Goal: Task Accomplishment & Management: Use online tool/utility

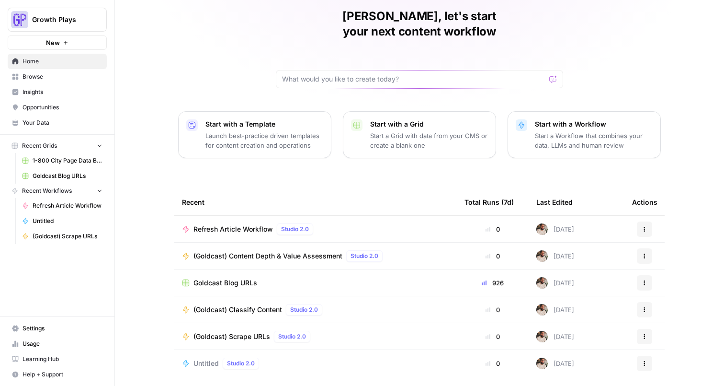
scroll to position [38, 0]
click at [255, 251] on span "(Goldcast) Content Depth & Value Assessment" at bounding box center [268, 256] width 149 height 10
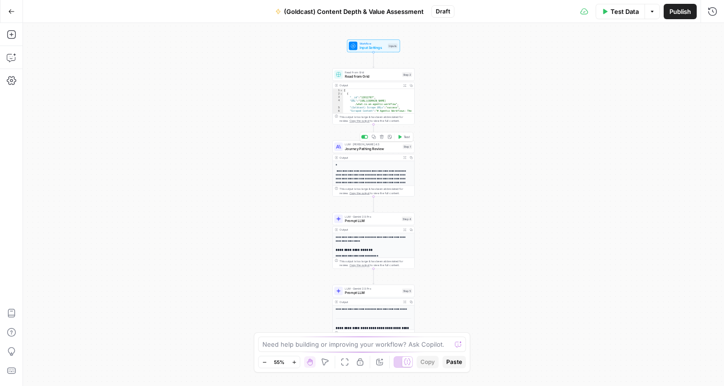
click at [365, 150] on span "Journey Pathing Review" at bounding box center [373, 148] width 56 height 5
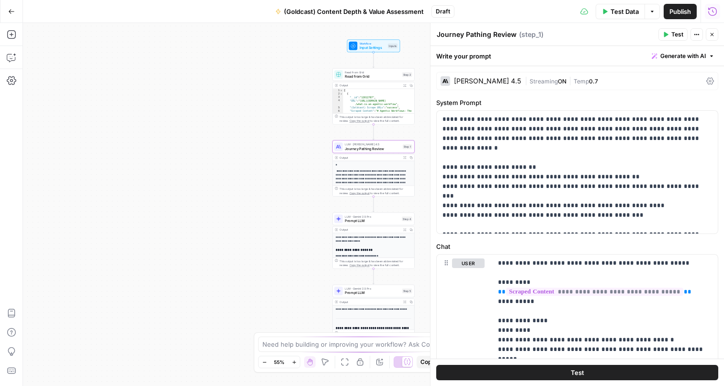
click at [715, 12] on icon "button" at bounding box center [713, 12] width 10 height 10
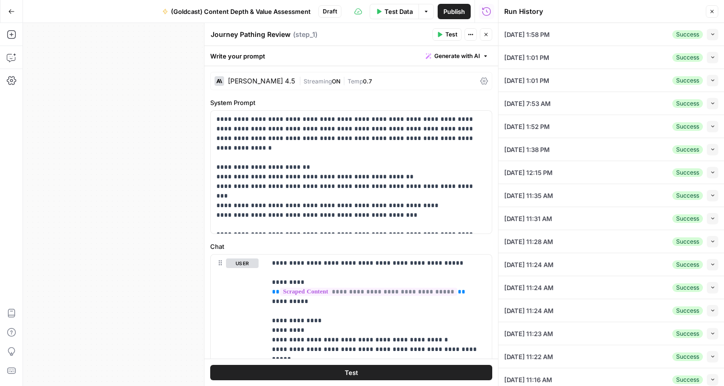
click at [609, 30] on div "09/30/25 at 1:58 PM Success Collapse" at bounding box center [611, 34] width 214 height 23
click at [715, 34] on icon "button" at bounding box center [712, 34] width 5 height 5
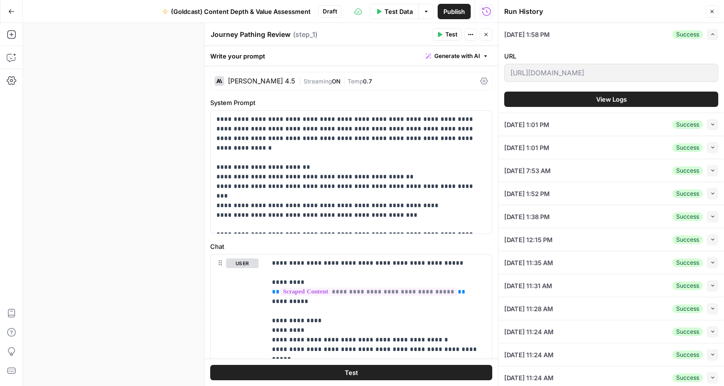
click at [610, 100] on span "View Logs" at bounding box center [611, 99] width 31 height 10
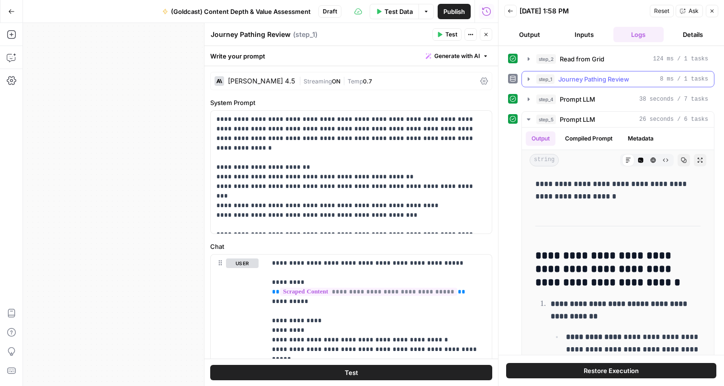
click at [570, 78] on span "Journey Pathing Review" at bounding box center [594, 79] width 71 height 10
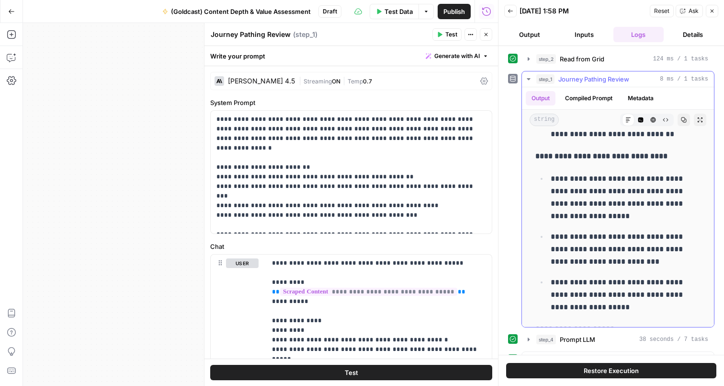
scroll to position [342, 0]
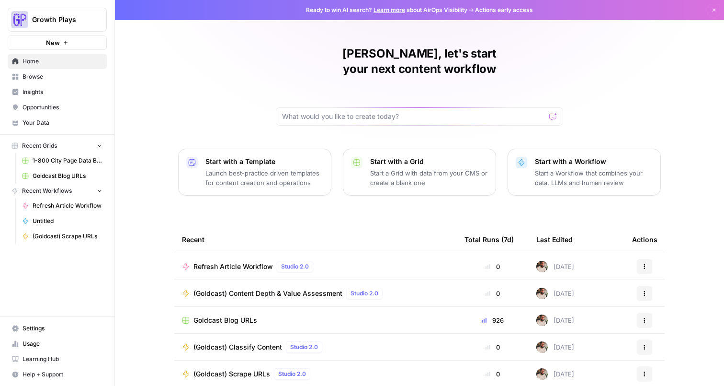
click at [73, 239] on span "(Goldcast) Scrape URLs" at bounding box center [68, 236] width 70 height 9
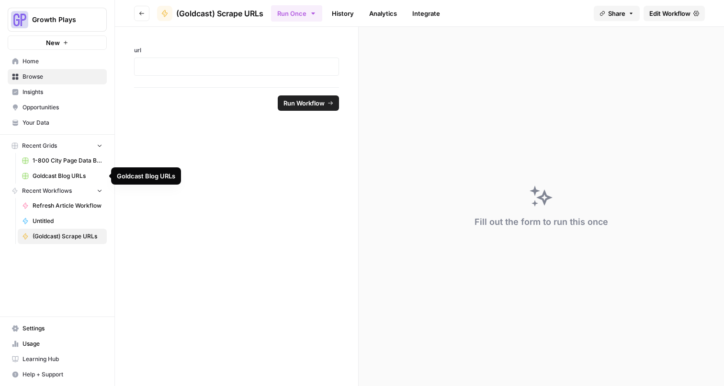
click at [67, 177] on span "Goldcast Blog URLs" at bounding box center [68, 175] width 70 height 9
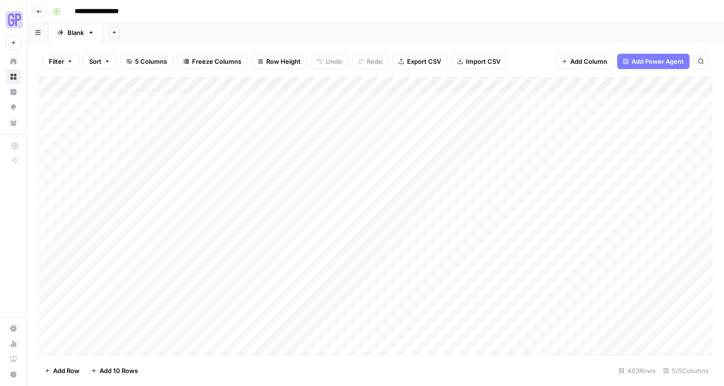
click at [108, 12] on input "**********" at bounding box center [106, 11] width 72 height 15
click at [114, 11] on input "**********" at bounding box center [106, 11] width 72 height 15
type input "**********"
click at [214, 4] on div "**********" at bounding box center [381, 11] width 665 height 15
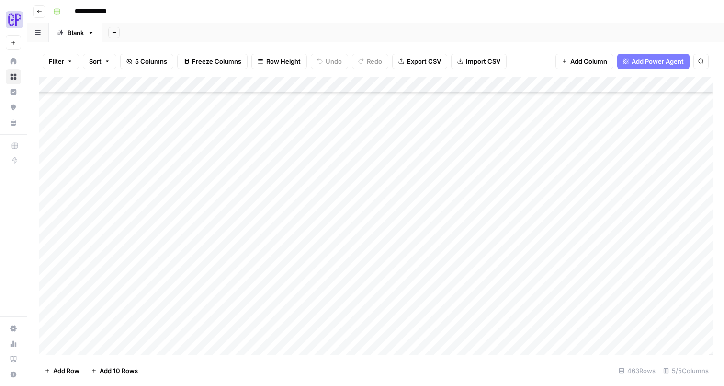
scroll to position [7294, 0]
click at [101, 349] on div "Add Column" at bounding box center [376, 216] width 674 height 278
click at [100, 348] on div "Add Column" at bounding box center [376, 216] width 674 height 278
click at [101, 348] on div "Add Column" at bounding box center [376, 216] width 674 height 278
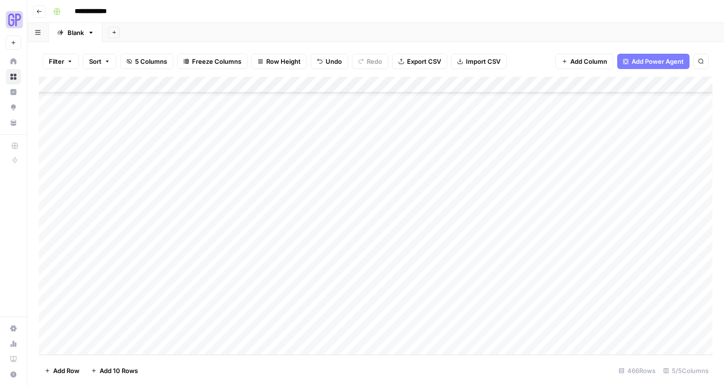
click at [101, 348] on div "Add Column" at bounding box center [376, 216] width 674 height 278
click at [97, 349] on div "Add Column" at bounding box center [376, 216] width 674 height 278
click at [126, 256] on div "Add Column" at bounding box center [376, 216] width 674 height 278
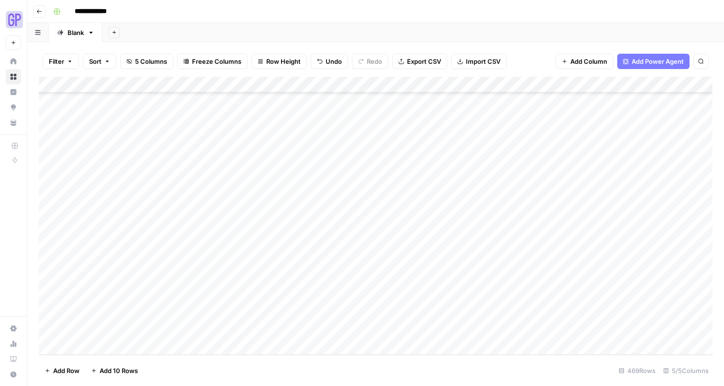
click at [205, 250] on div "Add Column" at bounding box center [376, 216] width 674 height 278
type input "**********"
click at [194, 272] on div "Add Column" at bounding box center [376, 216] width 674 height 278
click at [149, 266] on div "Add Column" at bounding box center [376, 216] width 674 height 278
type input "**********"
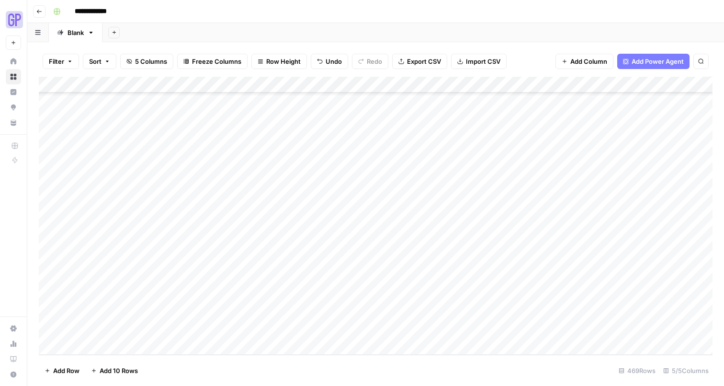
click at [181, 285] on div "Add Column" at bounding box center [376, 216] width 674 height 278
click at [182, 285] on div "Add Column" at bounding box center [376, 216] width 674 height 278
click at [182, 285] on input at bounding box center [152, 283] width 153 height 11
type input "**********"
click at [176, 303] on div "Add Column" at bounding box center [376, 216] width 674 height 278
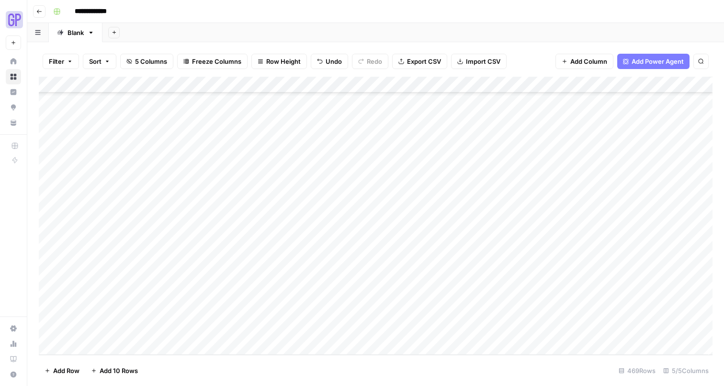
click at [137, 297] on div "Add Column" at bounding box center [376, 216] width 674 height 278
type input "**********"
click at [151, 318] on div "Add Column" at bounding box center [376, 216] width 674 height 278
click at [153, 313] on div "Add Column" at bounding box center [376, 216] width 674 height 278
click at [153, 313] on input at bounding box center [152, 316] width 153 height 11
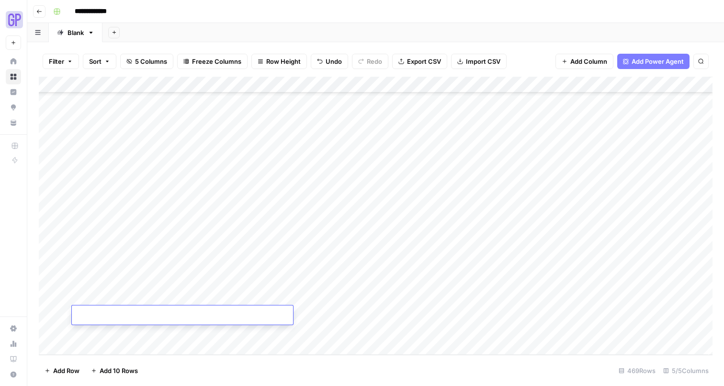
type input "**********"
click at [156, 333] on div "Add Column" at bounding box center [376, 216] width 674 height 278
click at [103, 347] on div "Add Column" at bounding box center [376, 216] width 674 height 278
click at [105, 348] on div "Add Column" at bounding box center [376, 216] width 674 height 278
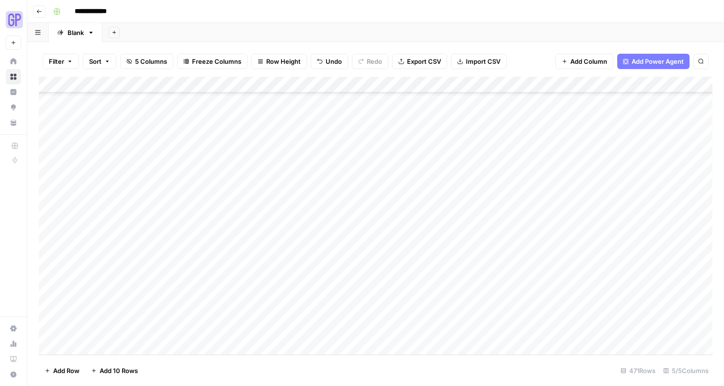
click at [105, 348] on div "Add Column" at bounding box center [376, 216] width 674 height 278
click at [140, 264] on div "Add Column" at bounding box center [376, 216] width 674 height 278
click at [145, 266] on div "Add Column" at bounding box center [376, 216] width 674 height 278
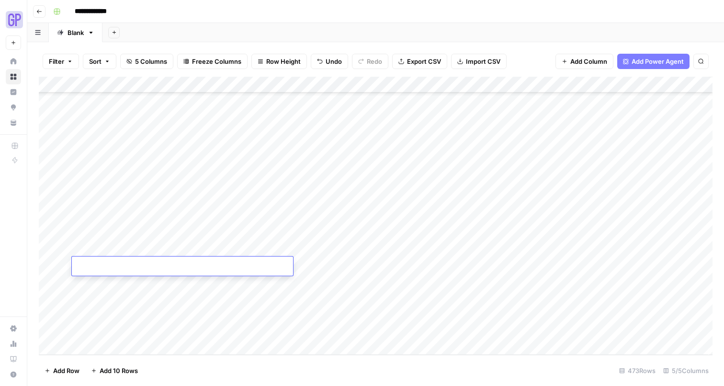
scroll to position [7457, 1]
type input "**********"
click at [165, 286] on div "Add Column" at bounding box center [376, 216] width 674 height 278
click at [121, 282] on div "Add Column" at bounding box center [376, 216] width 674 height 278
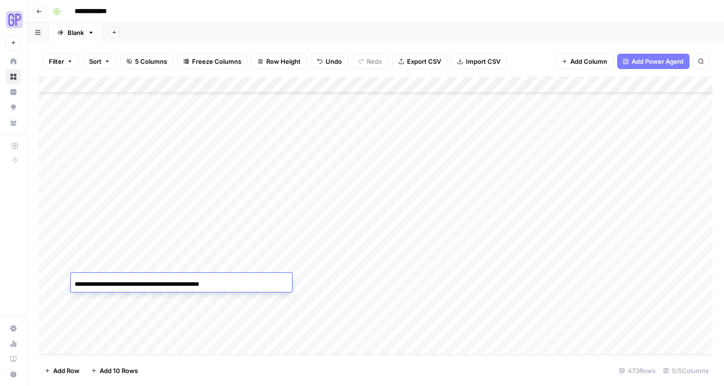
scroll to position [0, 7]
type input "**********"
click at [146, 298] on div "Add Column" at bounding box center [376, 216] width 674 height 278
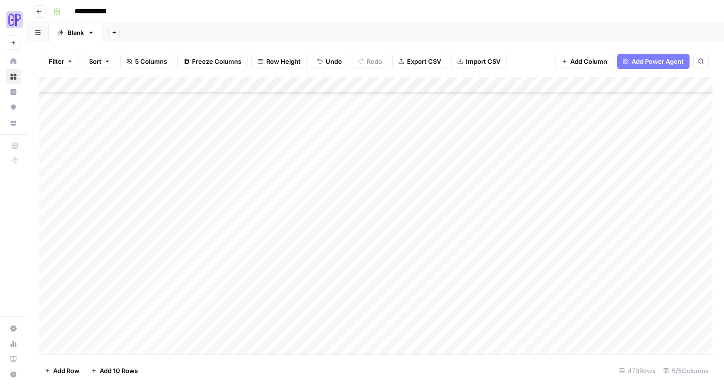
scroll to position [7456, 1]
type input "**********"
click at [148, 320] on div "Add Column" at bounding box center [376, 216] width 674 height 278
click at [130, 318] on div "Add Column" at bounding box center [376, 216] width 674 height 278
click at [130, 318] on input at bounding box center [150, 317] width 153 height 11
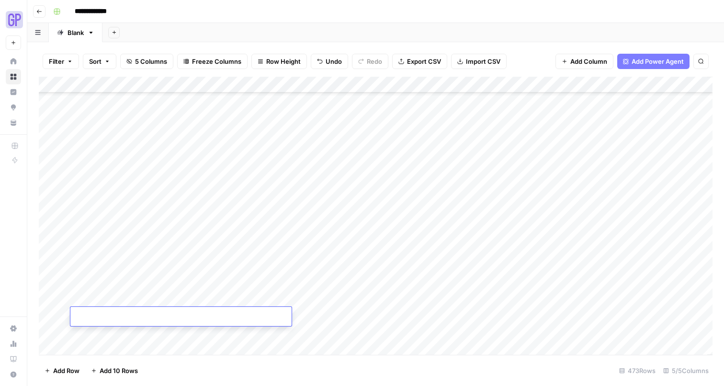
type input "**********"
click at [105, 348] on div "Add Column" at bounding box center [376, 216] width 674 height 278
click at [117, 321] on div "Add Column" at bounding box center [376, 216] width 674 height 278
drag, startPoint x: 96, startPoint y: 345, endPoint x: 108, endPoint y: 336, distance: 15.0
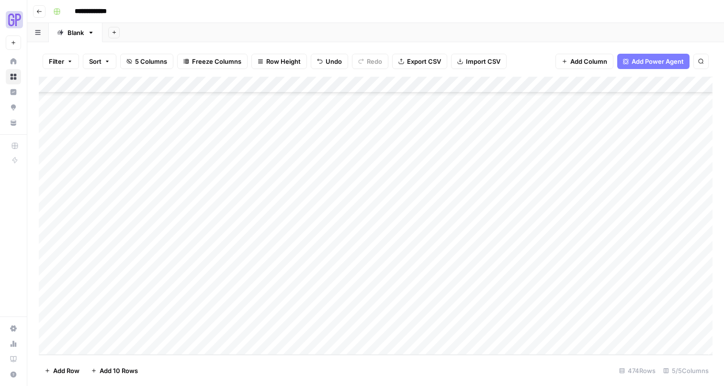
click at [96, 345] on div "Add Column" at bounding box center [376, 216] width 674 height 278
click at [121, 297] on div "Add Column" at bounding box center [376, 216] width 674 height 278
click at [122, 297] on div "Add Column" at bounding box center [376, 216] width 674 height 278
click at [122, 297] on input at bounding box center [152, 300] width 153 height 11
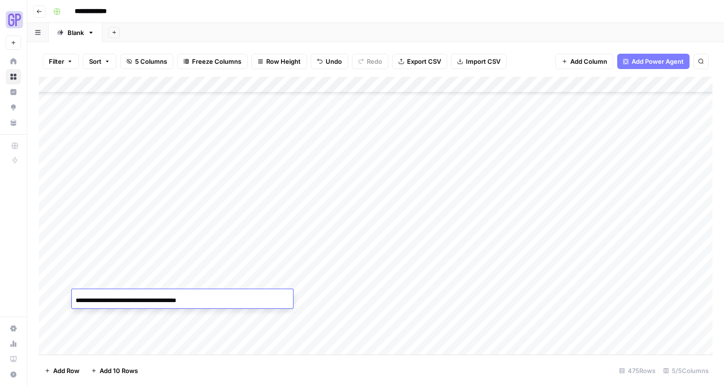
type input "**********"
click at [125, 318] on div "Add Column" at bounding box center [376, 216] width 674 height 278
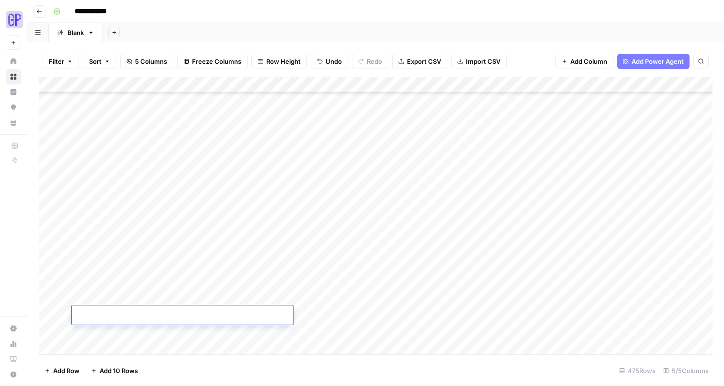
type input "**********"
drag, startPoint x: 141, startPoint y: 332, endPoint x: 134, endPoint y: 335, distance: 8.4
click at [141, 332] on div "Add Column" at bounding box center [376, 216] width 674 height 278
click at [109, 345] on div "Add Column" at bounding box center [376, 216] width 674 height 278
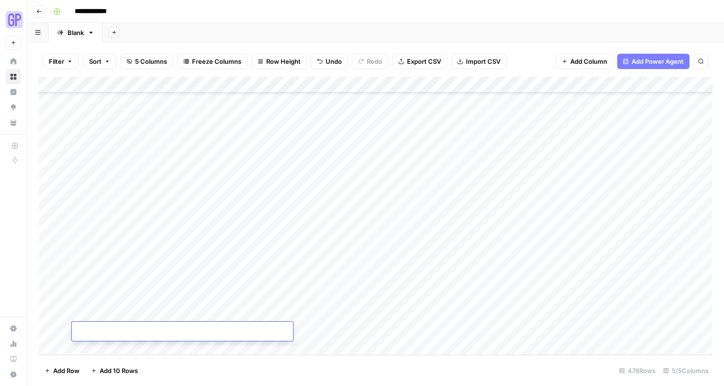
click at [110, 347] on div "Add Column" at bounding box center [376, 216] width 674 height 278
click at [132, 297] on div "Add Column" at bounding box center [376, 216] width 674 height 278
click at [133, 297] on div "Add Column" at bounding box center [376, 216] width 674 height 278
type input "**********"
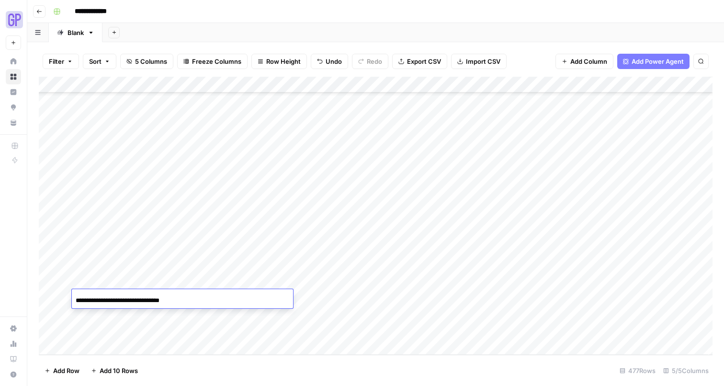
click at [134, 321] on div "Add Column" at bounding box center [376, 216] width 674 height 278
click at [125, 316] on div "Add Column" at bounding box center [376, 216] width 674 height 278
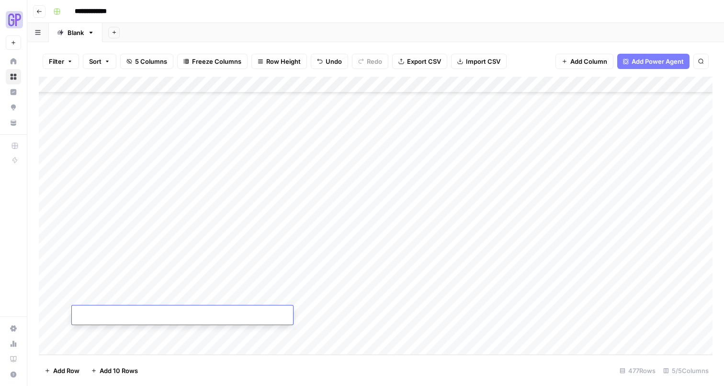
click at [125, 316] on input at bounding box center [152, 316] width 153 height 11
type input "**********"
click at [213, 335] on div "Add Column" at bounding box center [376, 216] width 674 height 278
click at [349, 134] on div "Add Column" at bounding box center [376, 216] width 674 height 278
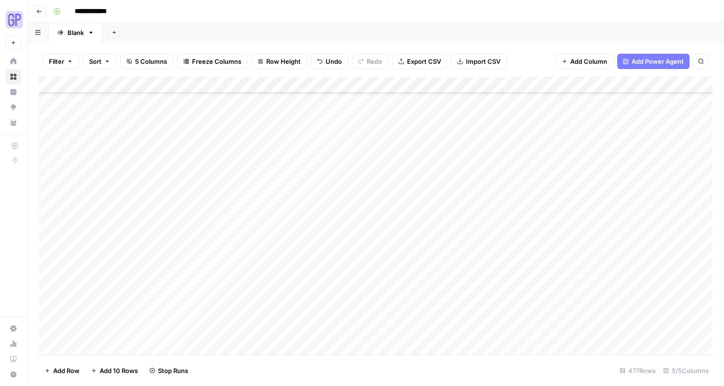
click at [348, 151] on div "Add Column" at bounding box center [376, 216] width 674 height 278
drag, startPoint x: 344, startPoint y: 165, endPoint x: 350, endPoint y: 185, distance: 20.5
click at [344, 165] on div "Add Column" at bounding box center [376, 216] width 674 height 278
click at [347, 185] on div "Add Column" at bounding box center [376, 216] width 674 height 278
click at [342, 199] on div "Add Column" at bounding box center [376, 216] width 674 height 278
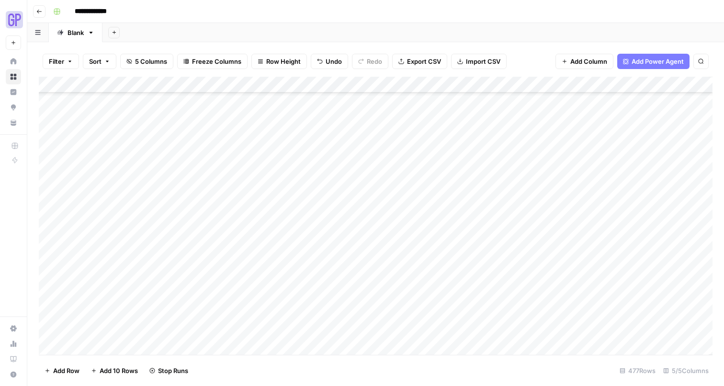
drag, startPoint x: 346, startPoint y: 215, endPoint x: 351, endPoint y: 227, distance: 12.3
click at [348, 216] on div "Add Column" at bounding box center [376, 216] width 674 height 278
click at [349, 235] on div "Add Column" at bounding box center [376, 216] width 674 height 278
click at [348, 233] on div "Add Column" at bounding box center [376, 216] width 674 height 278
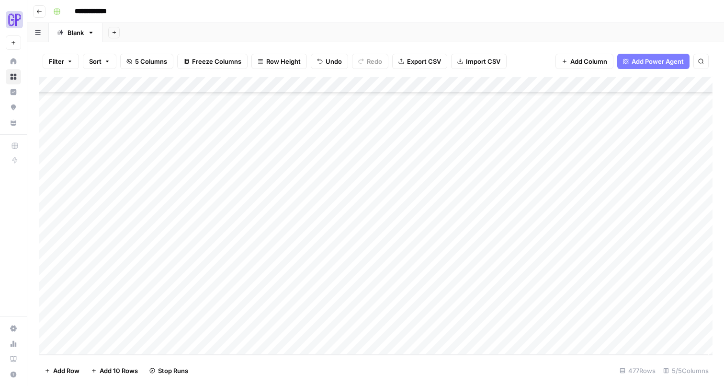
drag, startPoint x: 351, startPoint y: 251, endPoint x: 351, endPoint y: 258, distance: 7.2
click at [352, 251] on div "Add Column" at bounding box center [376, 216] width 674 height 278
click at [345, 267] on div "Add Column" at bounding box center [376, 216] width 674 height 278
click at [348, 283] on div "Add Column" at bounding box center [376, 216] width 674 height 278
click at [342, 301] on div "Add Column" at bounding box center [376, 216] width 674 height 278
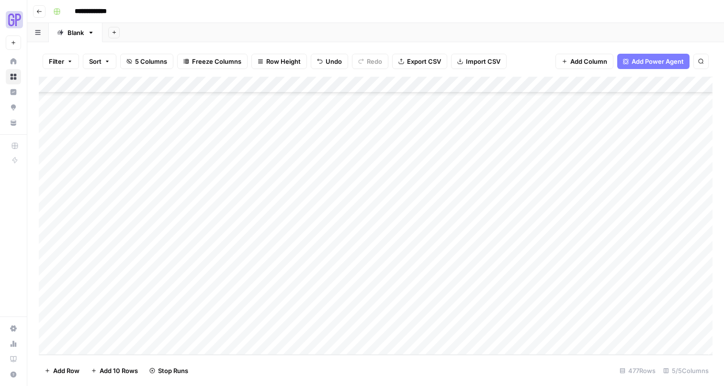
click at [343, 315] on div "Add Column" at bounding box center [376, 216] width 674 height 278
click at [49, 332] on div "Add Column" at bounding box center [376, 216] width 674 height 278
click at [52, 369] on span "Delete 1 Row" at bounding box center [64, 370] width 38 height 10
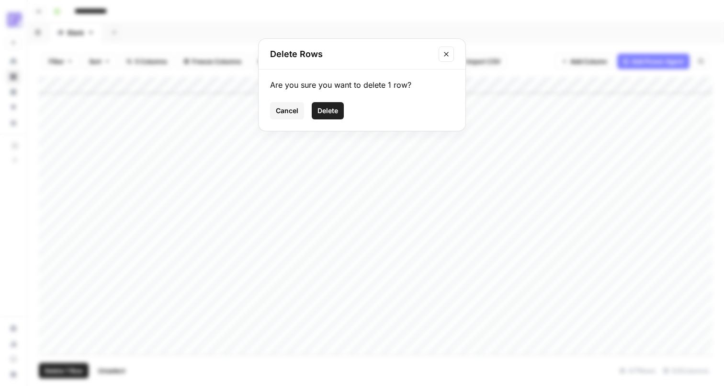
click at [328, 115] on span "Delete" at bounding box center [328, 111] width 21 height 10
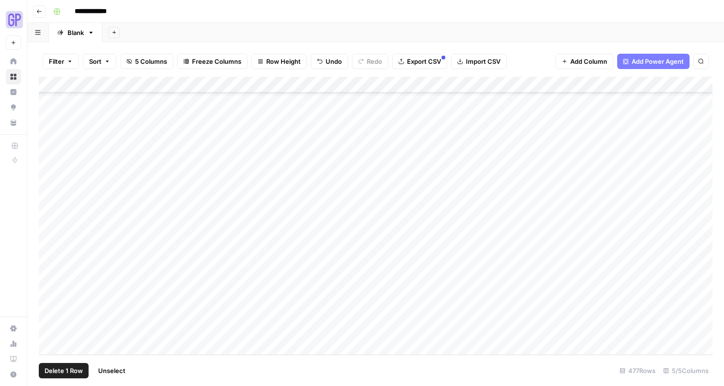
scroll to position [7506, 0]
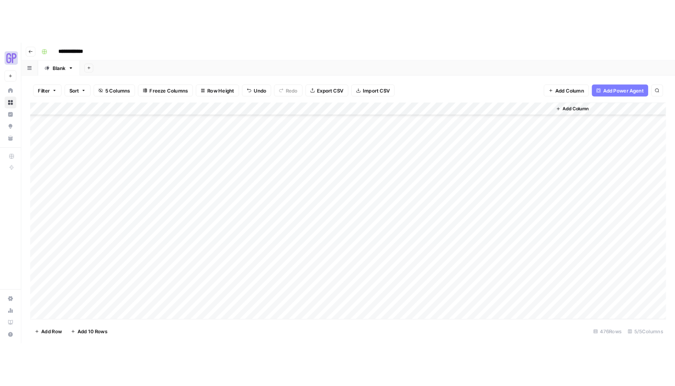
scroll to position [1959, 0]
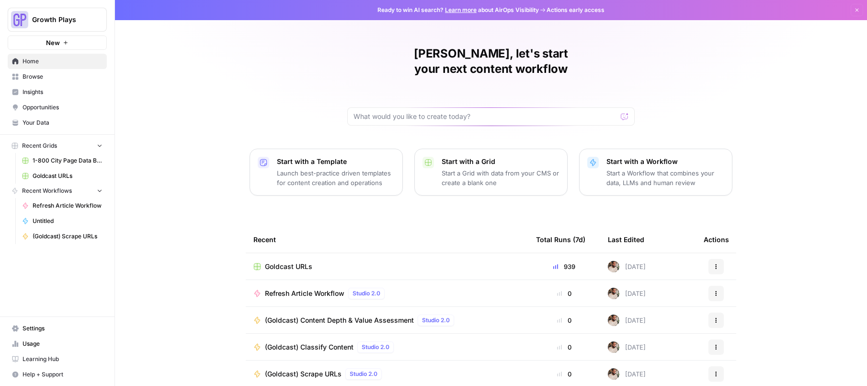
scroll to position [38, 0]
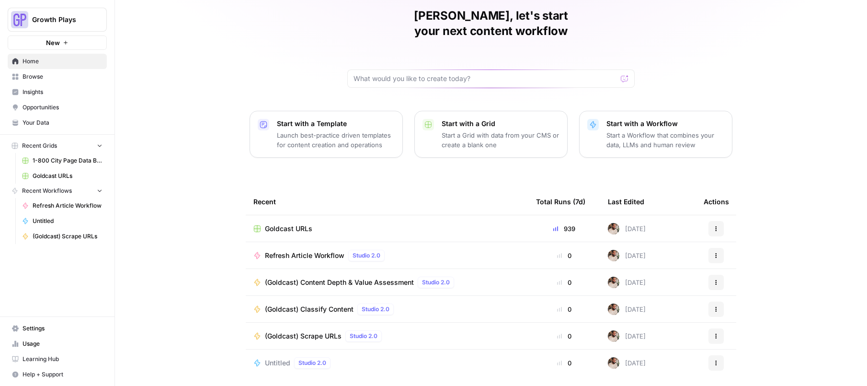
click at [362, 277] on span "(Goldcast) Content Depth & Value Assessment" at bounding box center [339, 282] width 149 height 10
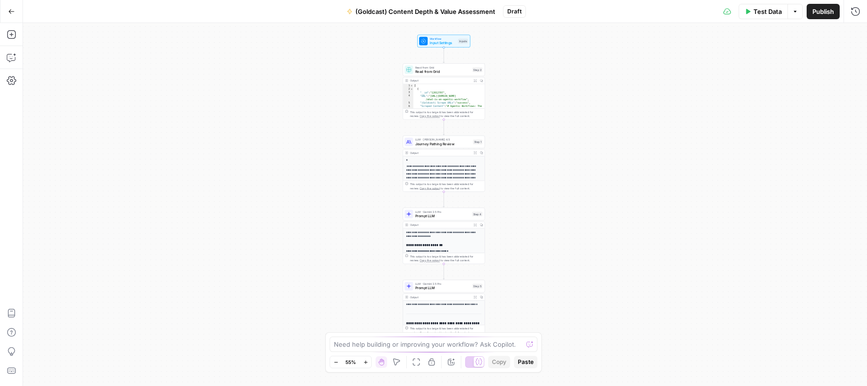
click at [4, 37] on div "Add Steps Copilot Settings AirOps Academy Help Give Feedback Shortcuts" at bounding box center [11, 204] width 23 height 363
click at [9, 34] on icon "button" at bounding box center [12, 35] width 10 height 10
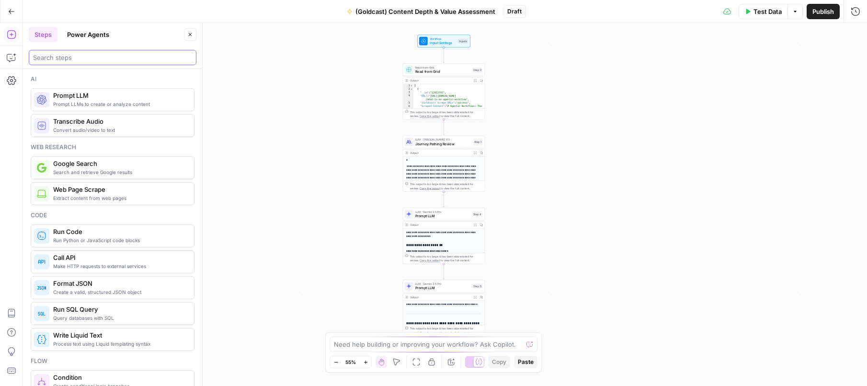
click at [68, 59] on input "search" at bounding box center [112, 58] width 159 height 10
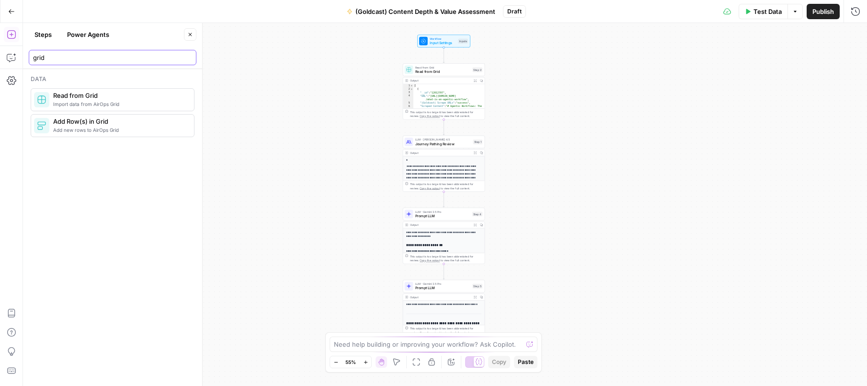
type input "grid"
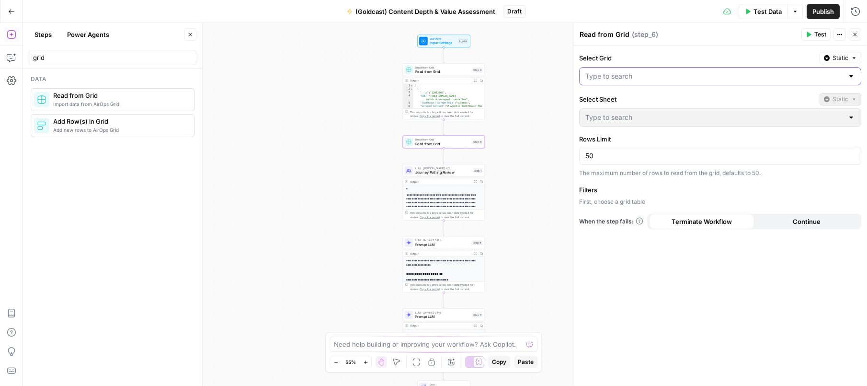
click at [655, 76] on input "Select Grid" at bounding box center [714, 76] width 258 height 10
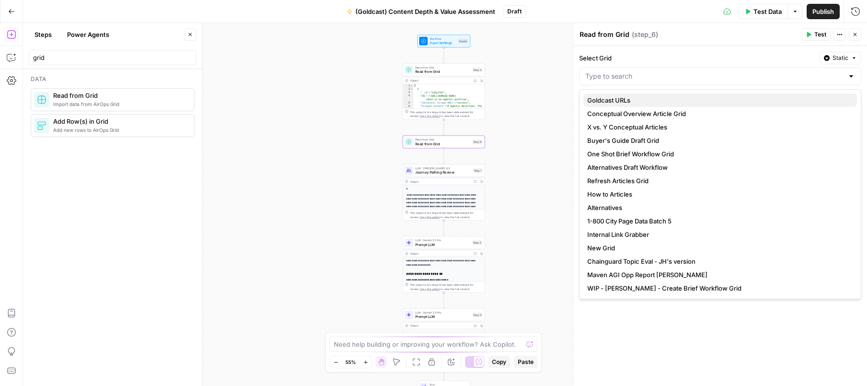
click at [638, 99] on span "Goldcast URLs" at bounding box center [718, 100] width 262 height 10
type input "Goldcast URLs"
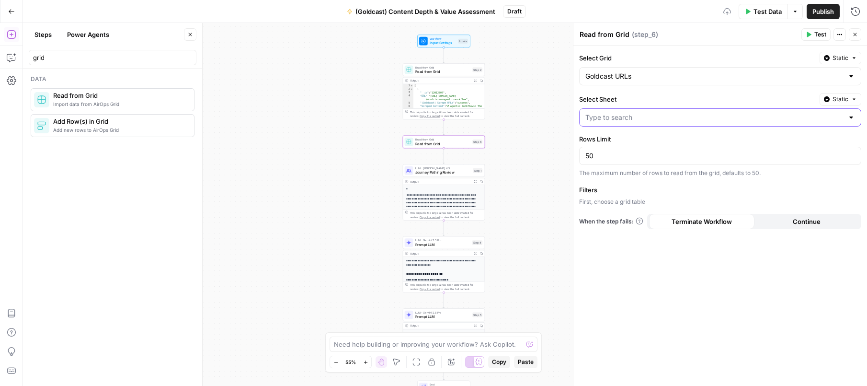
click at [638, 118] on input "Select Sheet" at bounding box center [714, 118] width 258 height 10
click at [624, 137] on span "Blank" at bounding box center [718, 142] width 262 height 10
type input "Blank"
click at [719, 203] on span "Add Filter" at bounding box center [724, 203] width 26 height 9
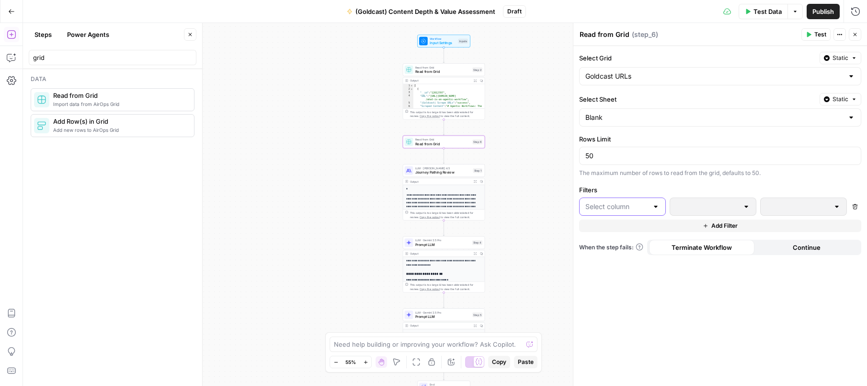
click at [618, 207] on input "text" at bounding box center [616, 207] width 63 height 10
click at [625, 235] on span "URL" at bounding box center [626, 231] width 56 height 10
click at [710, 207] on input "text" at bounding box center [707, 207] width 63 height 10
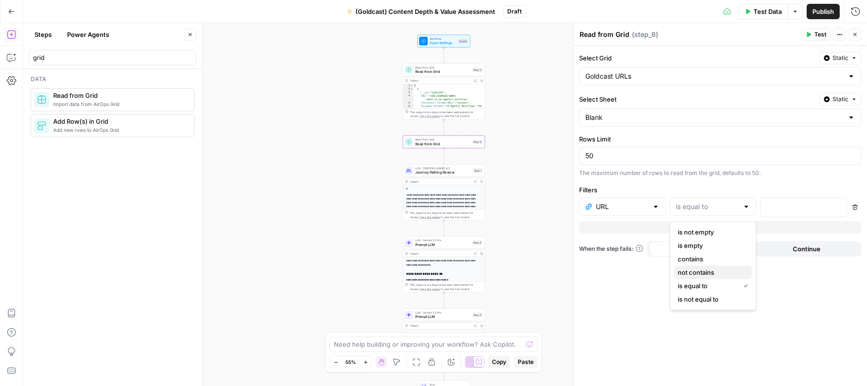
click at [714, 274] on span "not contains" at bounding box center [711, 272] width 67 height 10
type input "not contains"
click at [794, 205] on p at bounding box center [795, 207] width 59 height 10
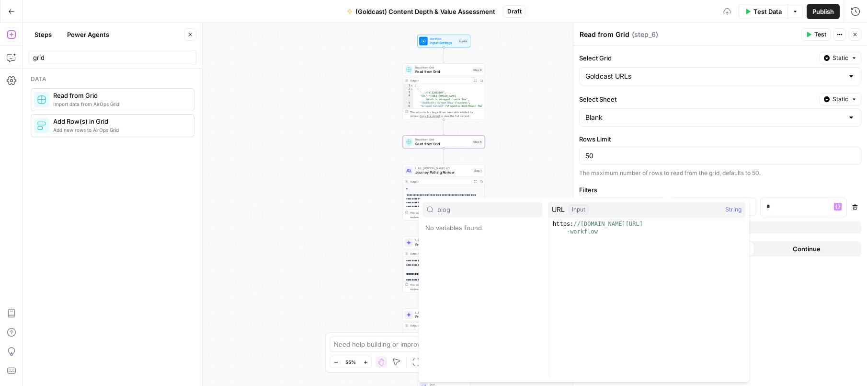
type input "blog/"
click at [812, 206] on p "*" at bounding box center [795, 207] width 59 height 10
click at [815, 181] on div "**********" at bounding box center [720, 216] width 294 height 340
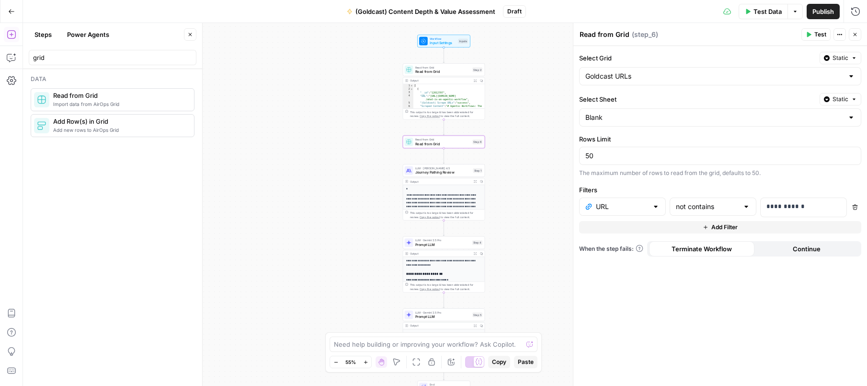
click at [752, 286] on div "**********" at bounding box center [720, 216] width 294 height 340
click at [807, 34] on icon "button" at bounding box center [809, 35] width 6 height 6
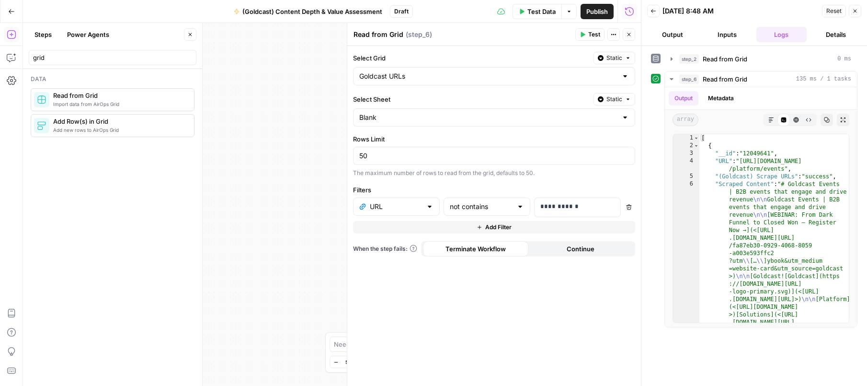
click at [388, 35] on textarea "Read from Grid" at bounding box center [379, 35] width 50 height 10
type textarea "Fetch Product Pages From Grid"
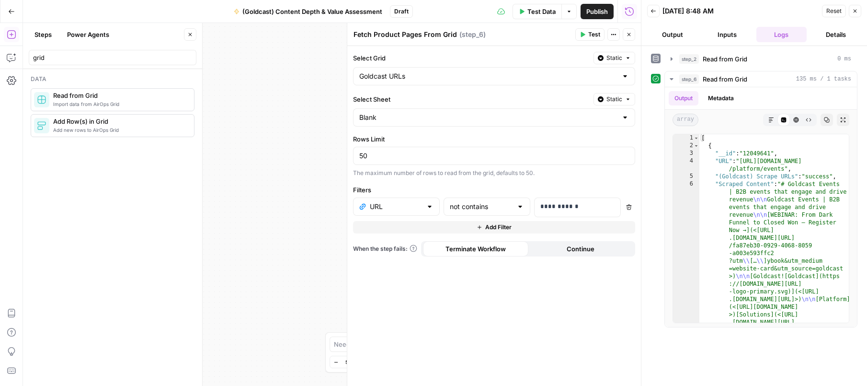
click at [302, 77] on div "Workflow Input Settings Inputs Read from Grid Read from Grid Step 2 Output Expa…" at bounding box center [332, 204] width 618 height 363
click at [627, 35] on icon "button" at bounding box center [629, 35] width 6 height 6
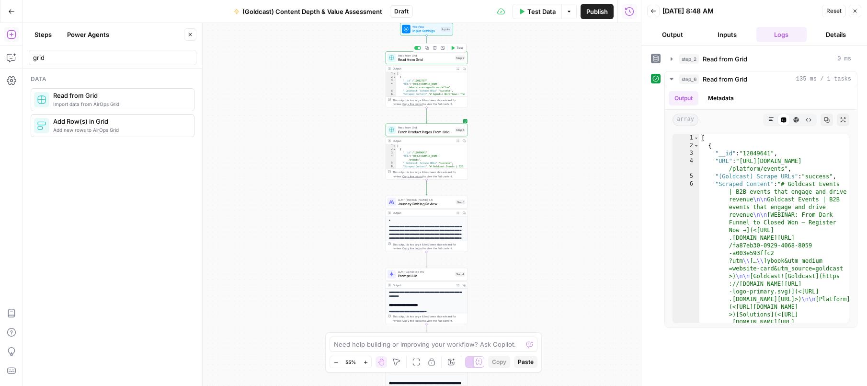
click at [416, 62] on span "Read from Grid" at bounding box center [425, 59] width 55 height 5
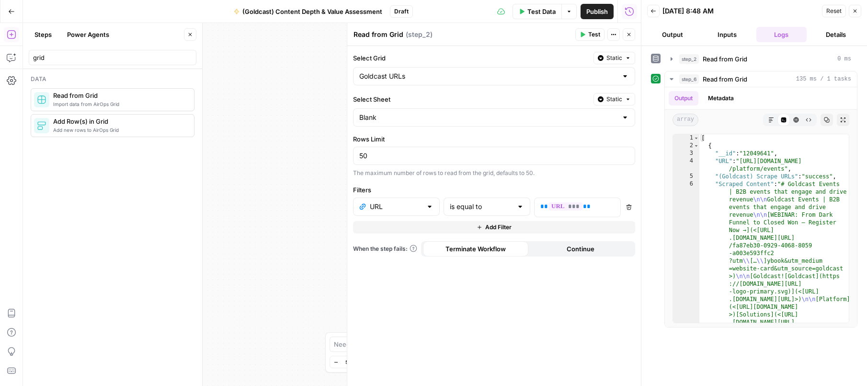
click at [387, 35] on textarea "Read from Grid" at bounding box center [379, 35] width 50 height 10
type textarea "Fetch Input URL from Grid"
click at [628, 34] on icon "button" at bounding box center [629, 35] width 6 height 6
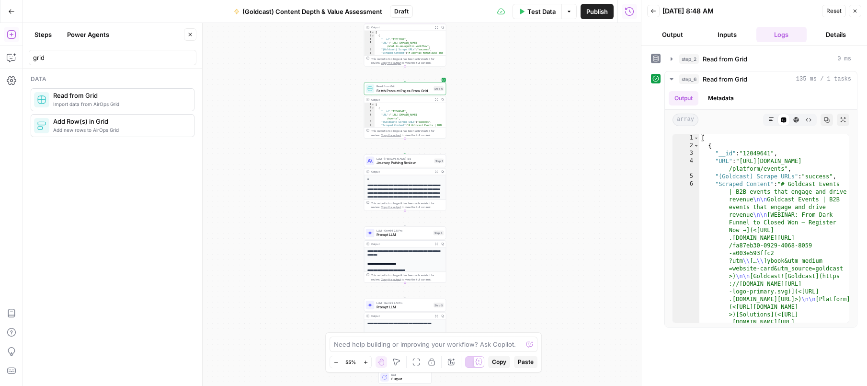
drag, startPoint x: 532, startPoint y: 126, endPoint x: 522, endPoint y: 111, distance: 17.9
click at [524, 110] on div "Workflow Input Settings Inputs Read from Grid Fetch Input URL from Grid Step 2 …" at bounding box center [332, 204] width 618 height 363
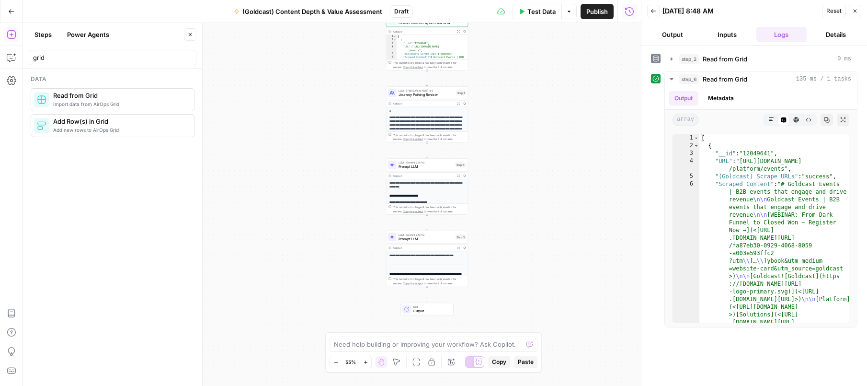
drag, startPoint x: 510, startPoint y: 145, endPoint x: 528, endPoint y: 84, distance: 64.1
click at [528, 84] on div "Workflow Input Settings Inputs Read from Grid Fetch Input URL from Grid Step 2 …" at bounding box center [332, 204] width 618 height 363
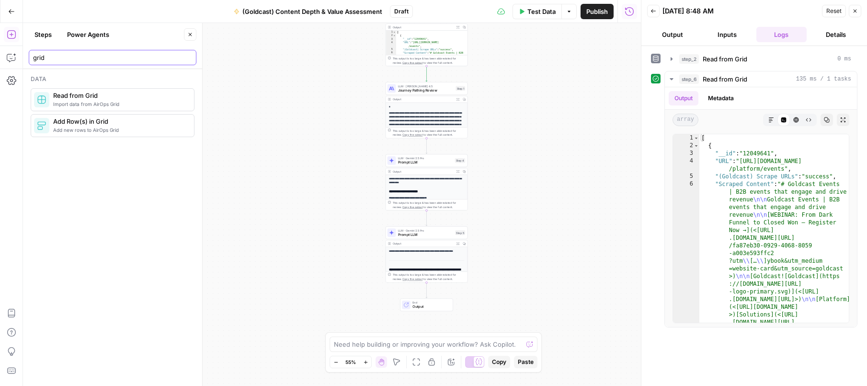
click at [51, 55] on input "grid" at bounding box center [112, 58] width 159 height 10
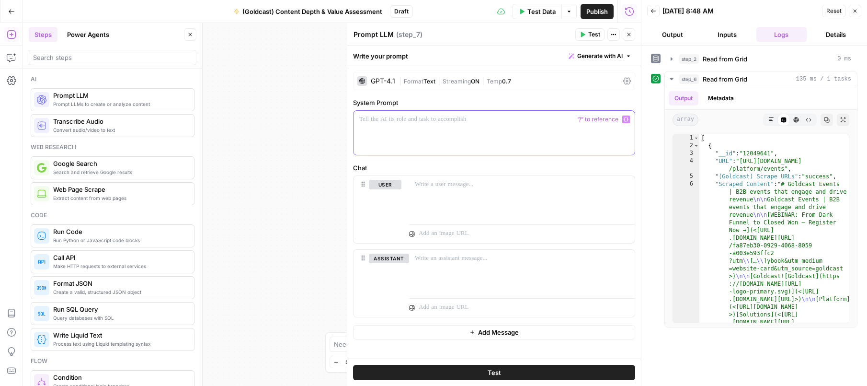
click at [431, 125] on div at bounding box center [494, 133] width 281 height 44
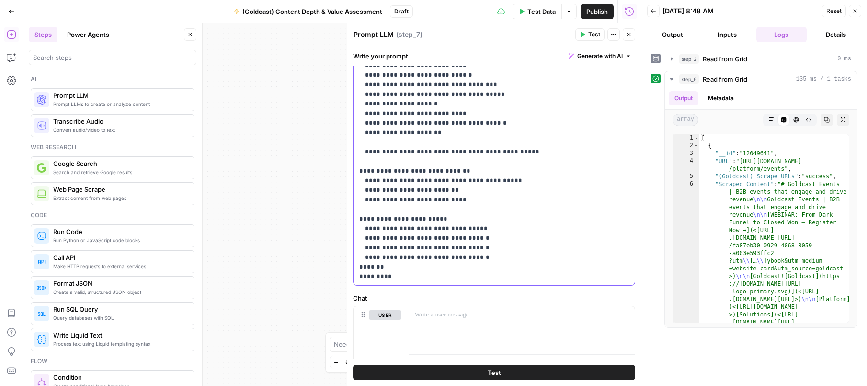
scroll to position [332, 0]
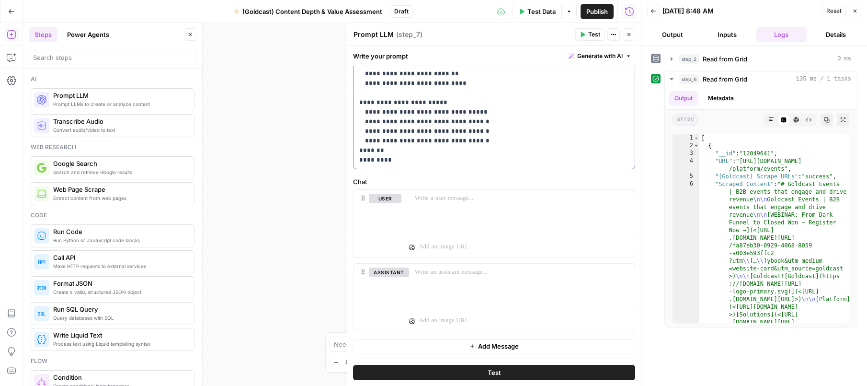
drag, startPoint x: 360, startPoint y: 194, endPoint x: 546, endPoint y: 393, distance: 272.2
click at [546, 385] on html "Growth Plays New Home Browse Insights Opportunities Your Data Recent Grids 1-80…" at bounding box center [433, 193] width 867 height 386
copy p "**********"
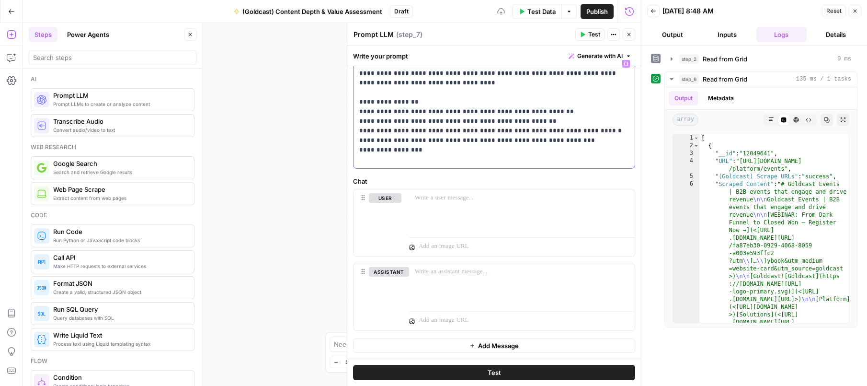
scroll to position [46, 0]
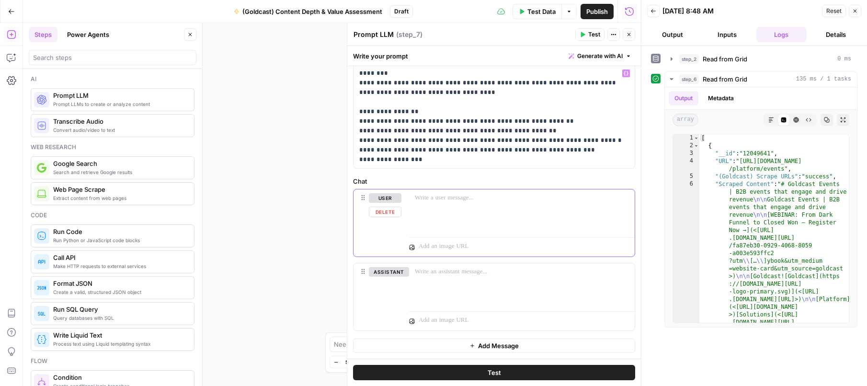
click at [474, 215] on div at bounding box center [522, 211] width 226 height 44
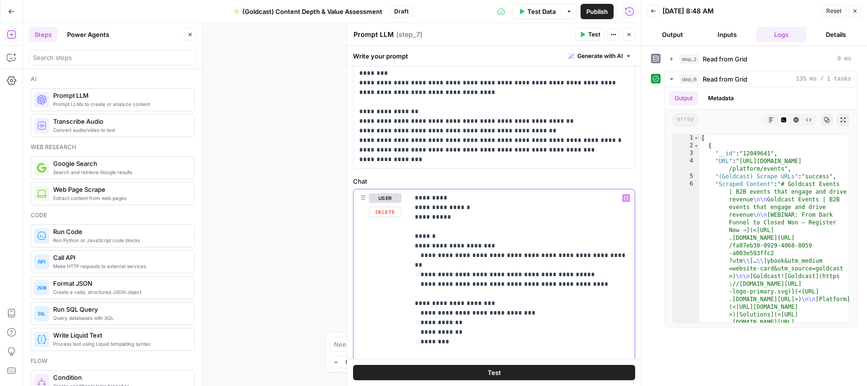
drag, startPoint x: 478, startPoint y: 205, endPoint x: 414, endPoint y: 209, distance: 63.8
click at [414, 209] on div "**********" at bounding box center [522, 384] width 226 height 390
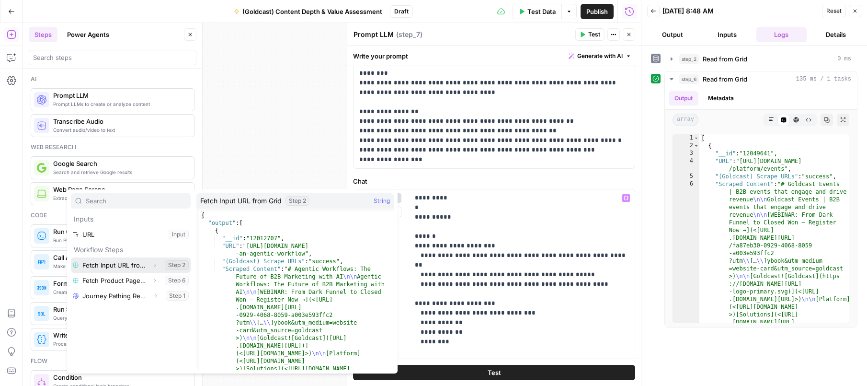
click at [153, 265] on icon "button" at bounding box center [155, 265] width 6 height 6
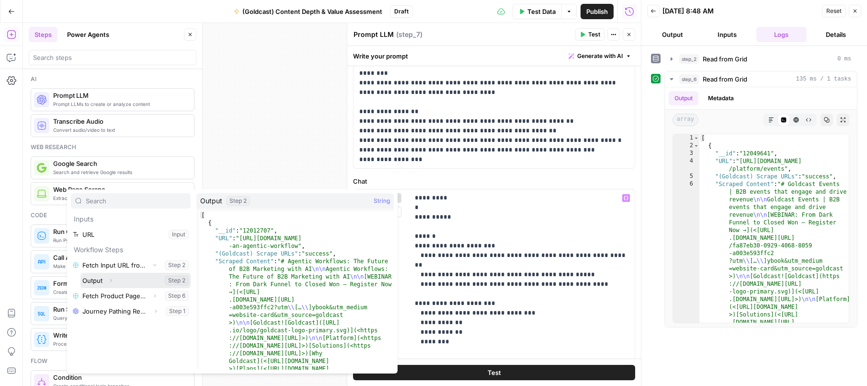
click at [111, 282] on icon "button" at bounding box center [111, 280] width 6 height 6
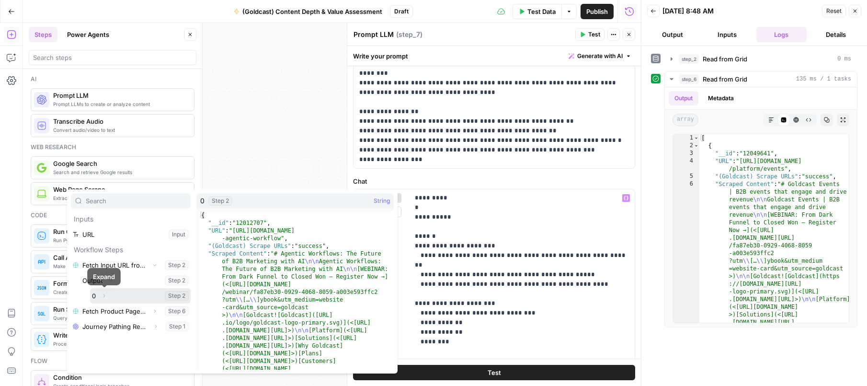
click at [103, 295] on icon "button" at bounding box center [104, 296] width 6 height 6
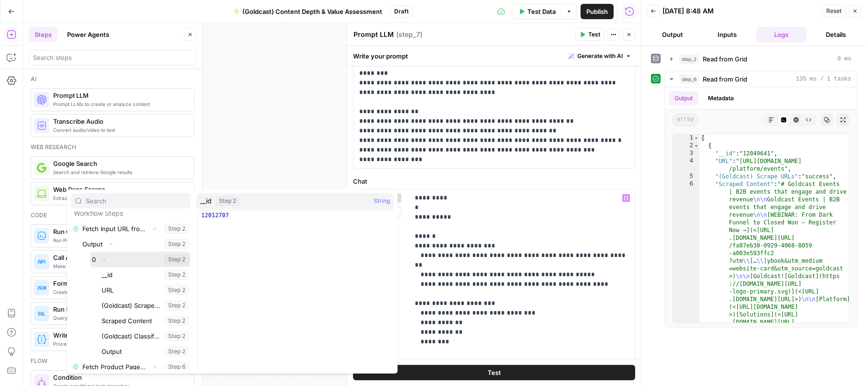
scroll to position [39, 0]
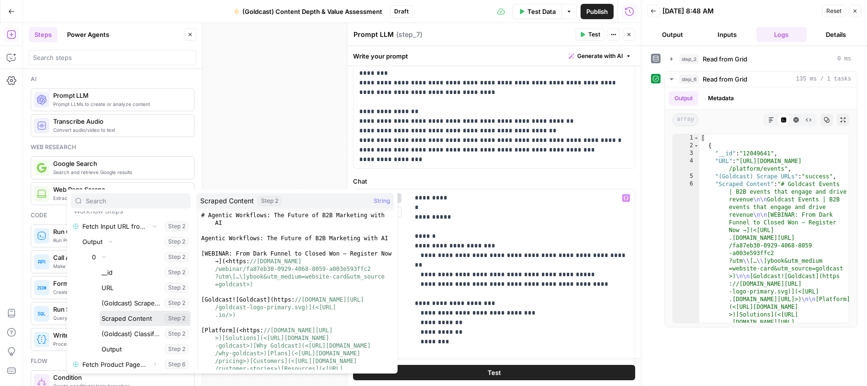
click at [122, 322] on button "Select variable Scraped Content" at bounding box center [145, 317] width 91 height 15
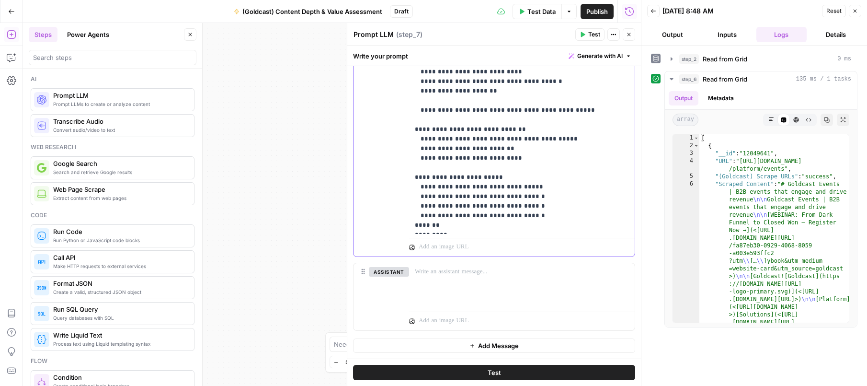
scroll to position [0, 0]
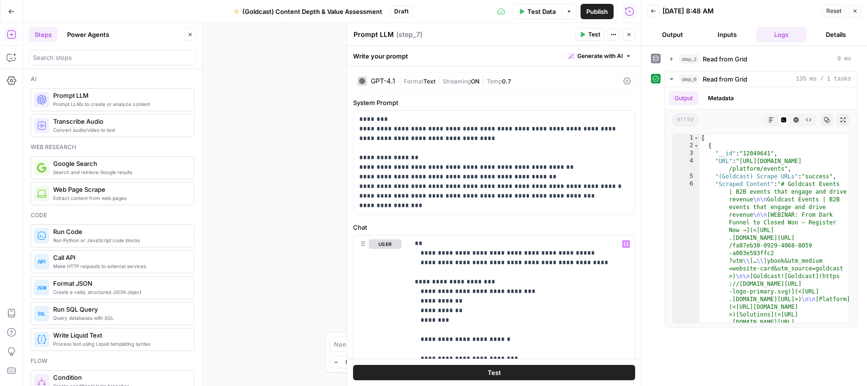
click at [382, 77] on div "GPT-4.1" at bounding box center [376, 81] width 38 height 10
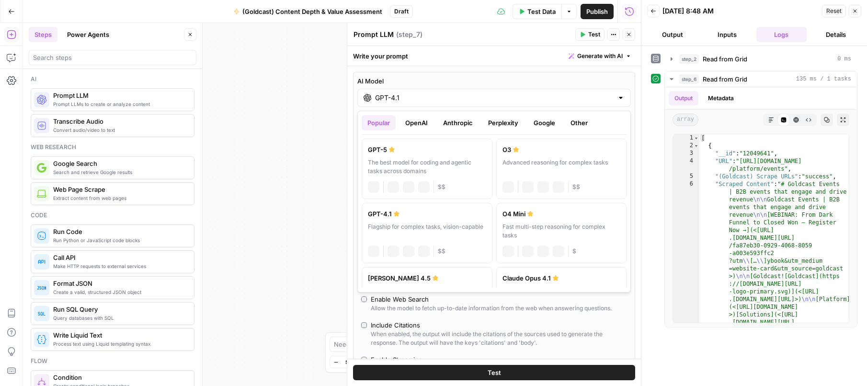
click at [404, 104] on div "GPT-4.1" at bounding box center [494, 98] width 274 height 18
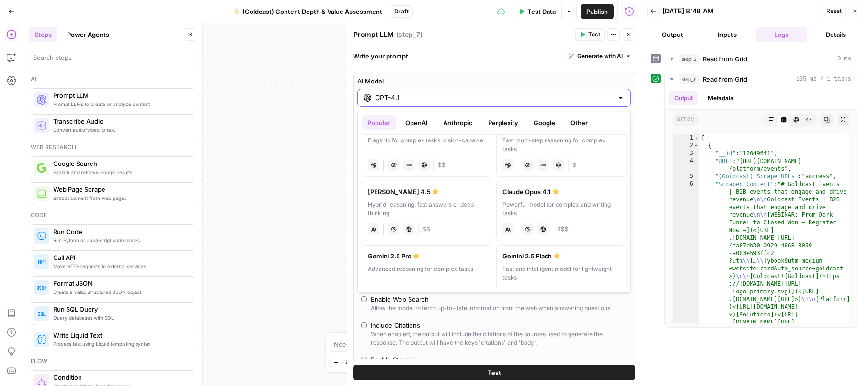
scroll to position [82, 0]
click at [447, 262] on div "Gemini 2.5 Pro" at bounding box center [427, 260] width 118 height 10
type input "Gemini 2.5 Pro"
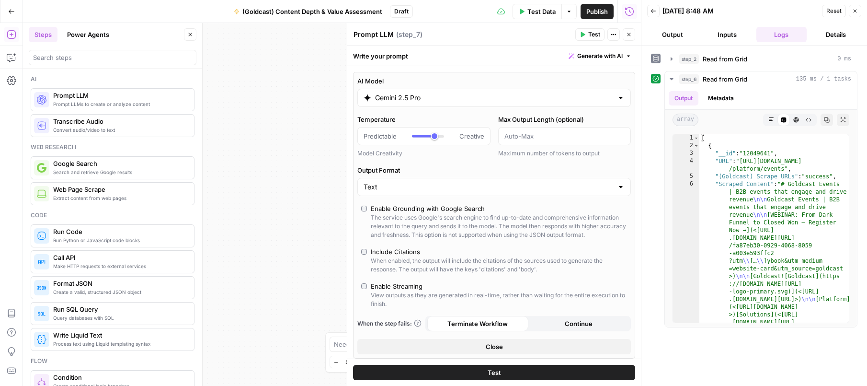
click at [373, 37] on textarea "Prompt LLM" at bounding box center [374, 35] width 40 height 10
type textarea "So What & Action Assessment"
click at [603, 370] on button "Test" at bounding box center [494, 372] width 282 height 15
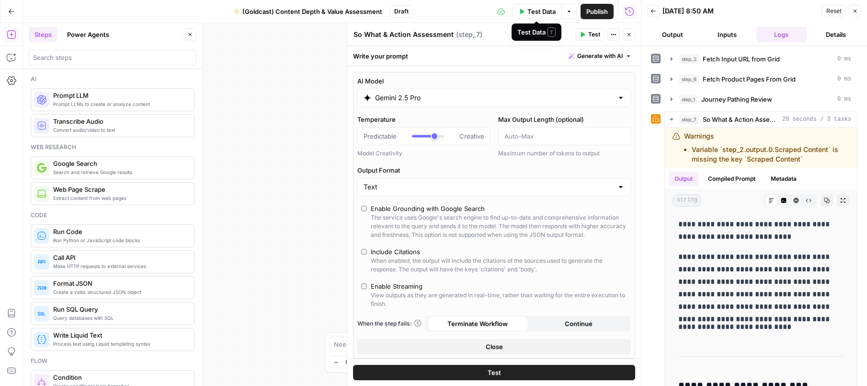
click at [538, 13] on span "Test Data" at bounding box center [541, 12] width 28 height 10
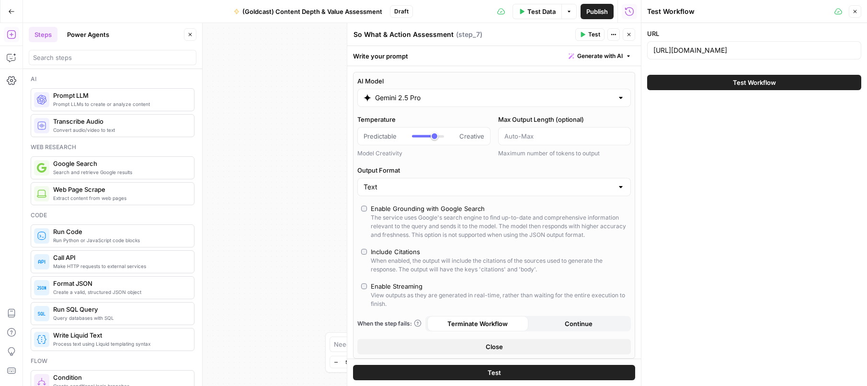
click at [712, 84] on button "Test Workflow" at bounding box center [754, 82] width 214 height 15
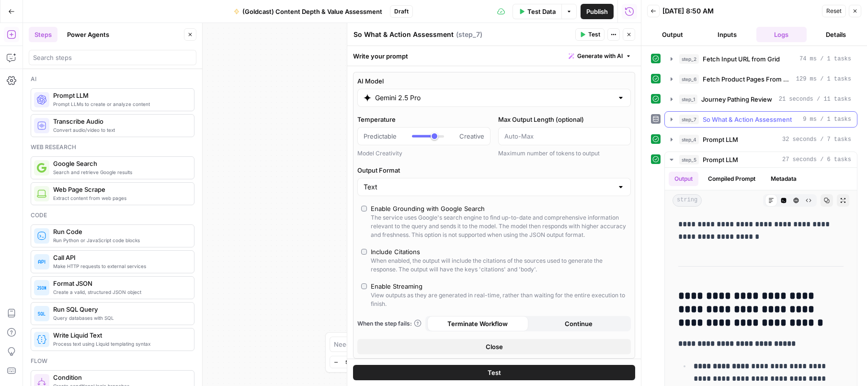
click at [729, 121] on span "So What & Action Assessment" at bounding box center [747, 119] width 89 height 10
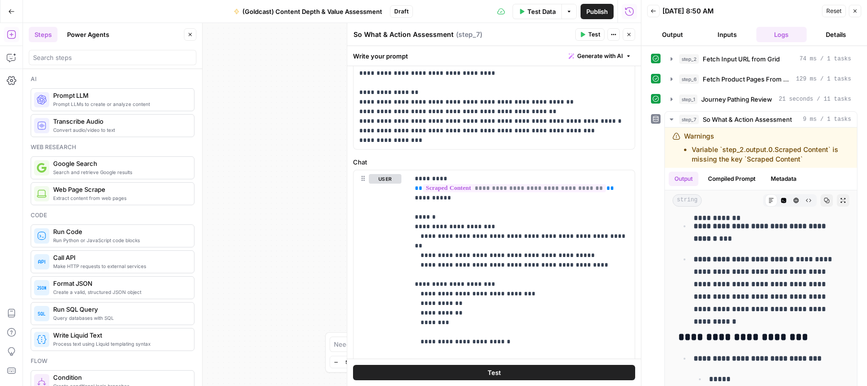
scroll to position [3, 0]
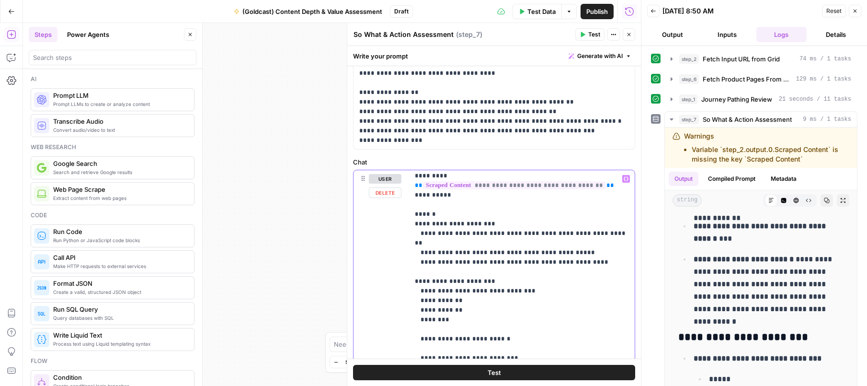
click at [606, 184] on span "**" at bounding box center [610, 185] width 8 height 6
click at [627, 180] on icon "button" at bounding box center [626, 178] width 5 height 5
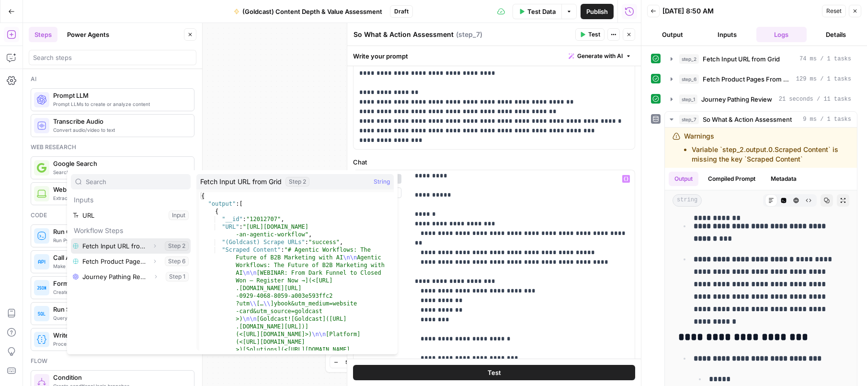
click at [156, 245] on icon "button" at bounding box center [155, 246] width 6 height 6
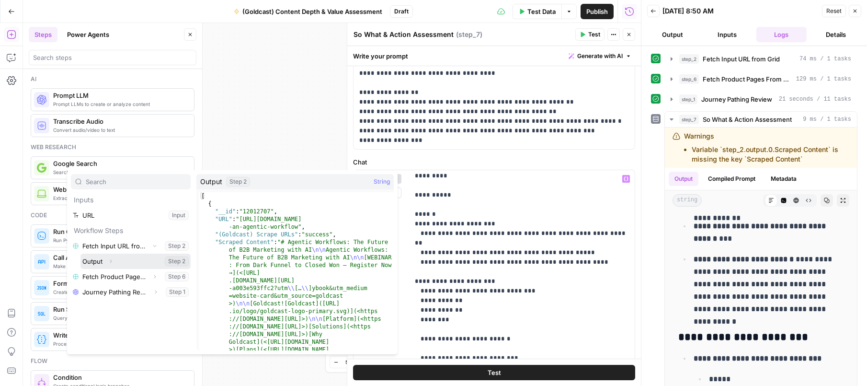
click at [113, 262] on icon "button" at bounding box center [111, 261] width 6 height 6
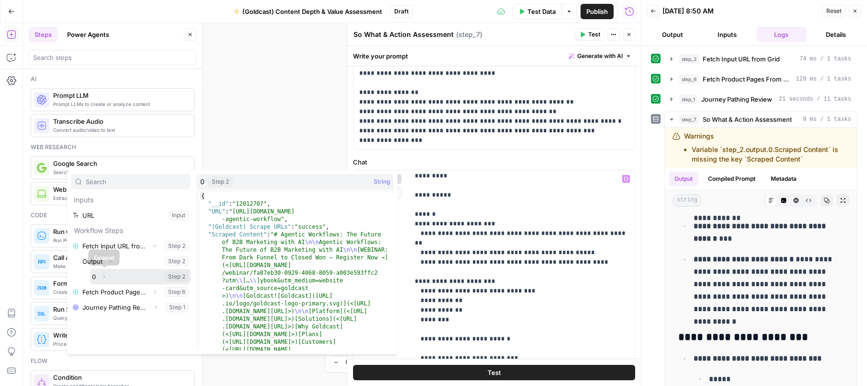
click at [106, 277] on icon "button" at bounding box center [104, 277] width 6 height 6
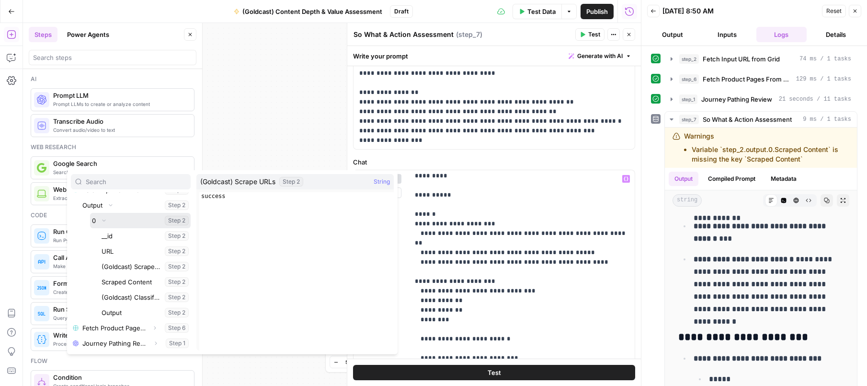
scroll to position [57, 0]
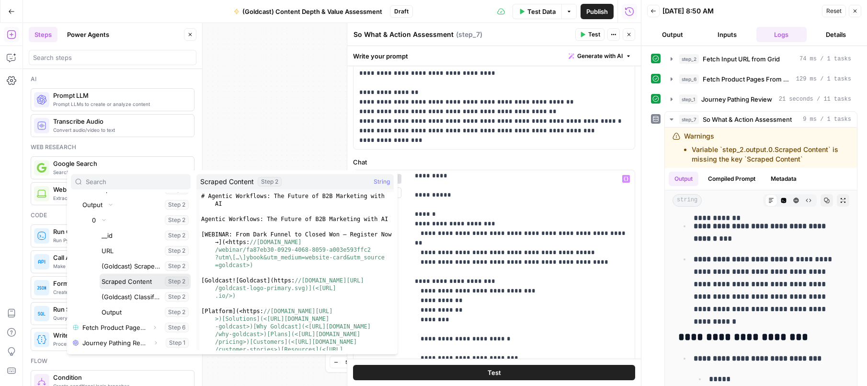
click at [144, 282] on button "Select variable Scraped Content" at bounding box center [145, 281] width 91 height 15
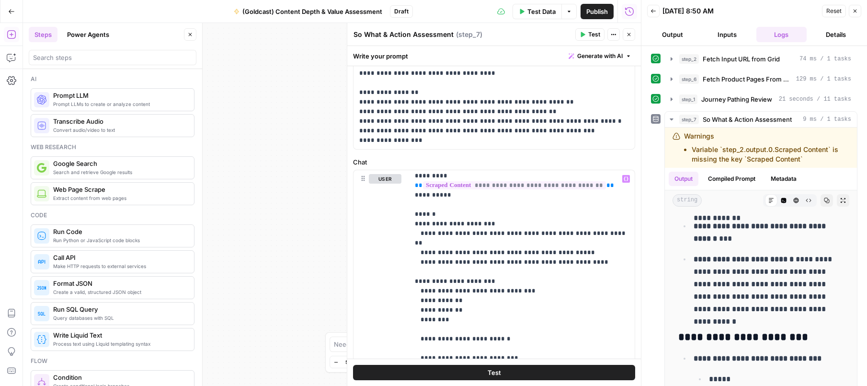
click at [556, 374] on button "Test" at bounding box center [494, 372] width 282 height 15
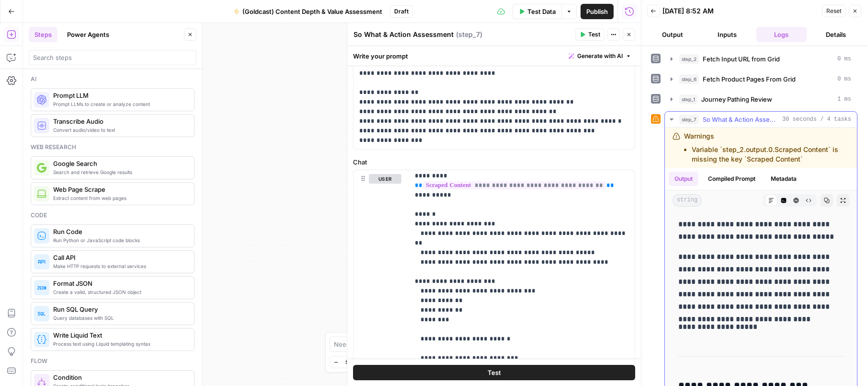
click at [732, 151] on li "Variable `step_2.output.0.Scraped Content` is missing the key `Scraped Content`" at bounding box center [771, 154] width 158 height 19
click at [732, 152] on li "Variable `step_2.output.0.Scraped Content` is missing the key `Scraped Content`" at bounding box center [771, 154] width 158 height 19
copy div "Variable `step_2.output.0.Scraped Content` is missing the key `Scraped Content`"
click at [11, 59] on icon "button" at bounding box center [12, 58] width 10 height 10
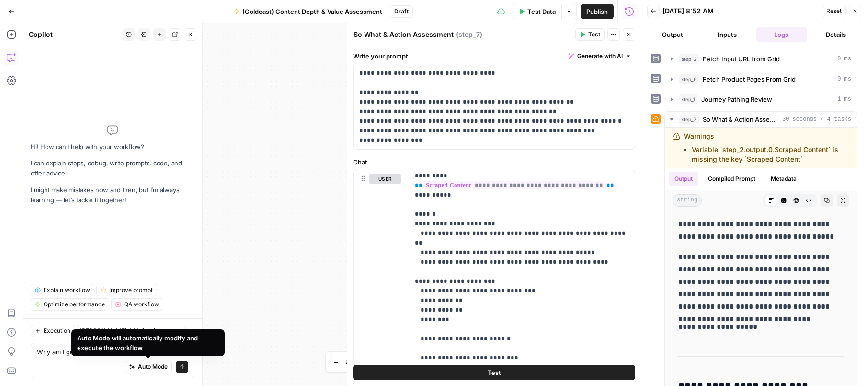
type textarea "Why am I getting this warning? Variable `step_2.output.0.Scraped Content` is mi…"
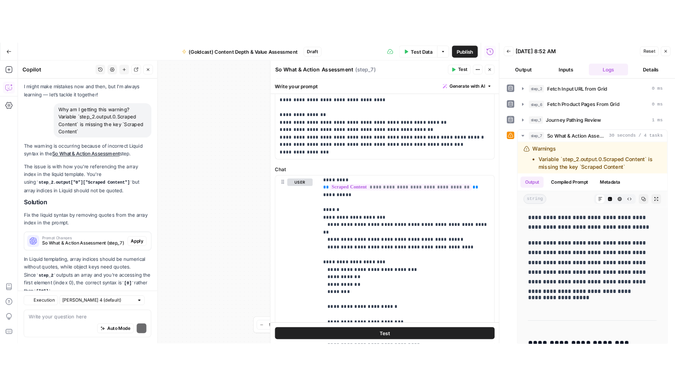
scroll to position [73, 0]
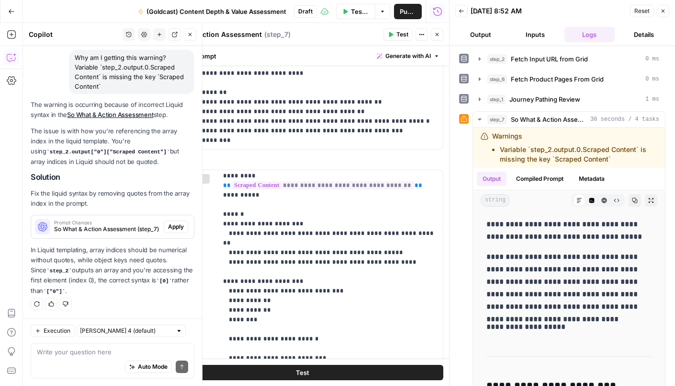
click at [174, 228] on span "Apply" at bounding box center [176, 226] width 16 height 9
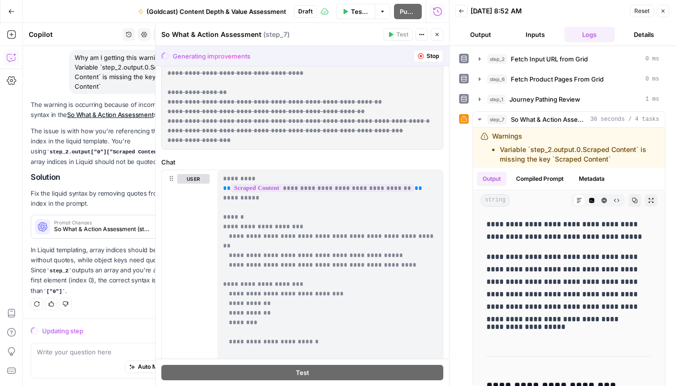
scroll to position [228, 0]
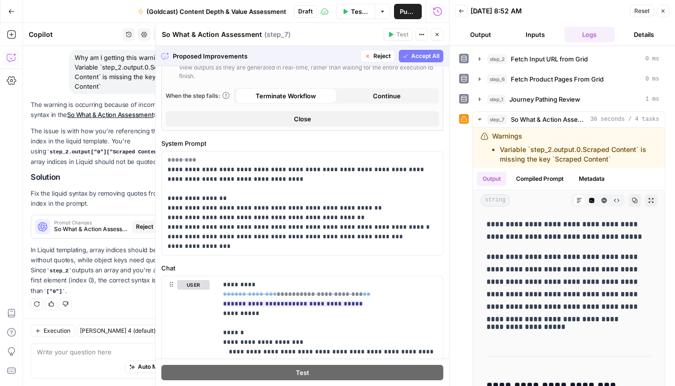
click at [410, 57] on button "Accept All" at bounding box center [421, 56] width 45 height 12
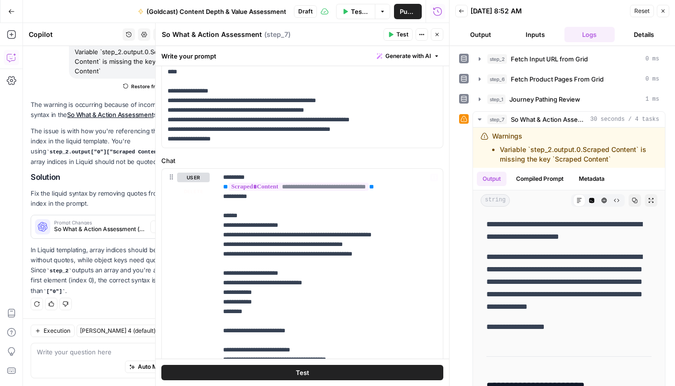
scroll to position [371, 0]
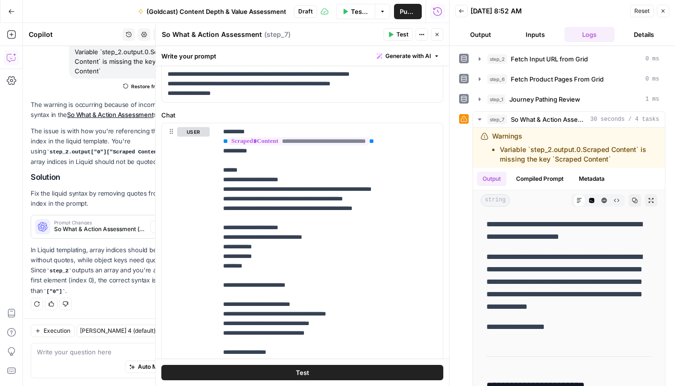
click at [345, 370] on button "Test" at bounding box center [302, 372] width 282 height 15
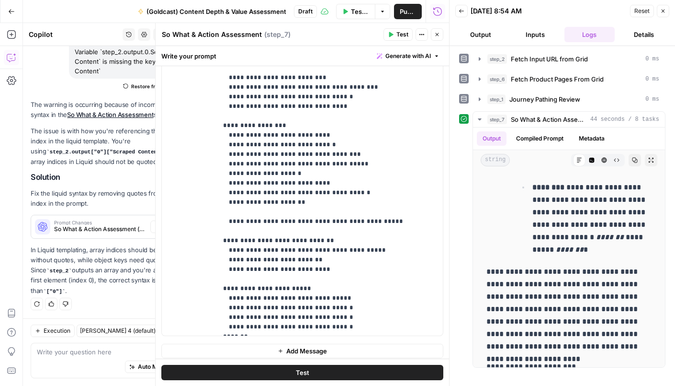
scroll to position [554, 0]
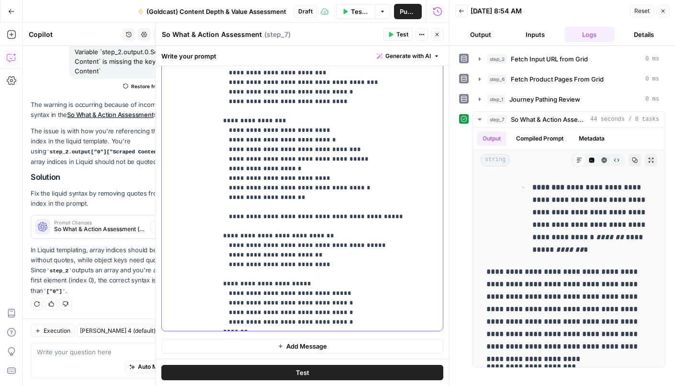
drag, startPoint x: 221, startPoint y: 272, endPoint x: 333, endPoint y: 309, distance: 117.5
click at [333, 309] on div "**********" at bounding box center [330, 135] width 226 height 390
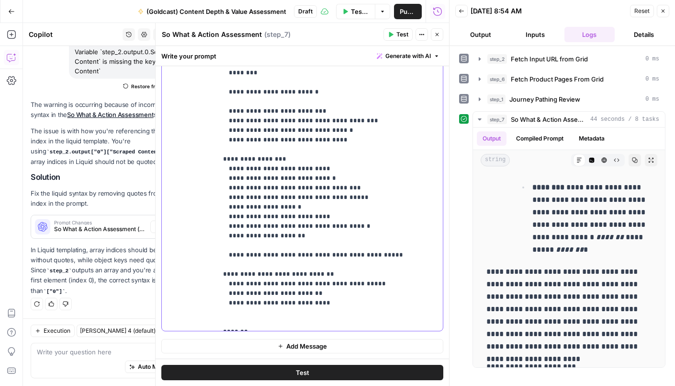
scroll to position [10, 0]
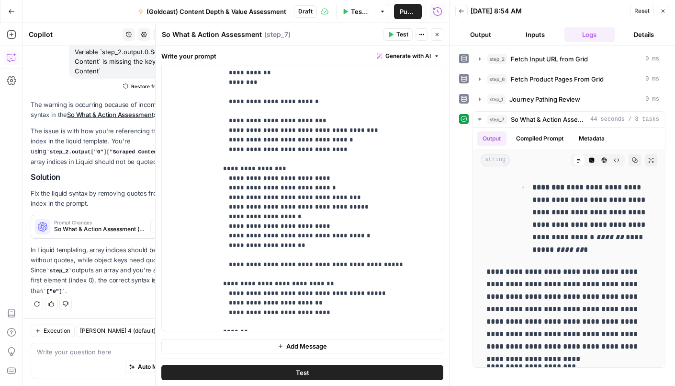
click at [661, 9] on icon "button" at bounding box center [664, 11] width 6 height 6
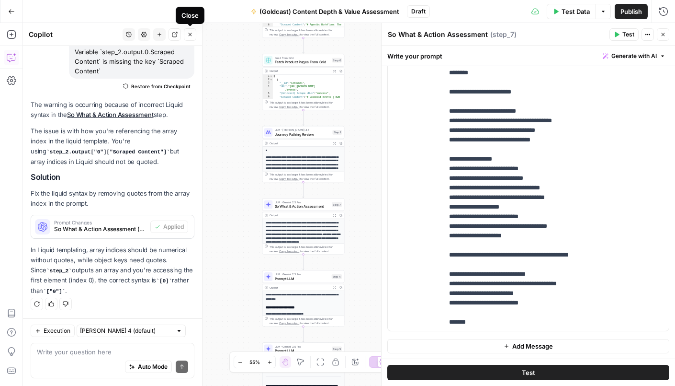
click at [190, 36] on icon "button" at bounding box center [190, 35] width 6 height 6
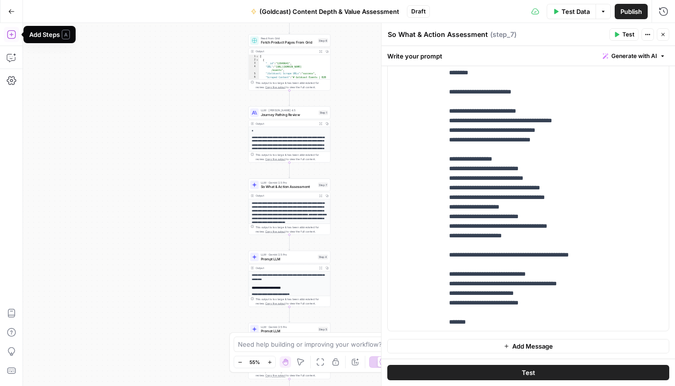
click at [11, 37] on icon "button" at bounding box center [12, 35] width 10 height 10
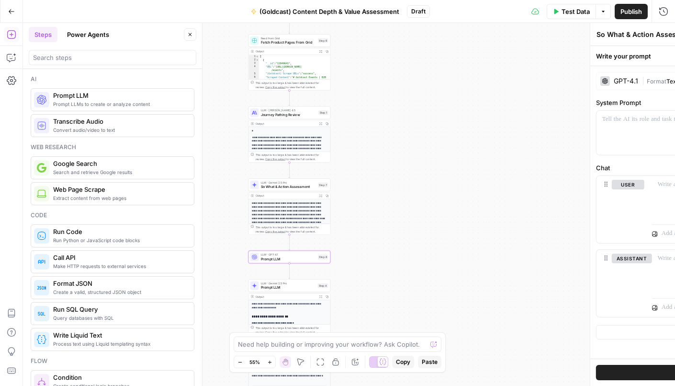
type textarea "Prompt LLM"
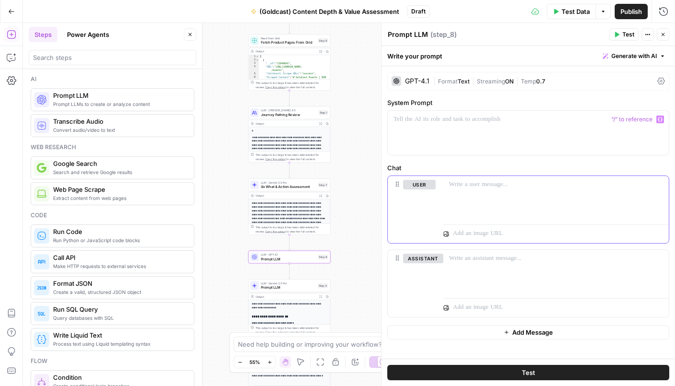
click at [469, 189] on div at bounding box center [557, 198] width 226 height 44
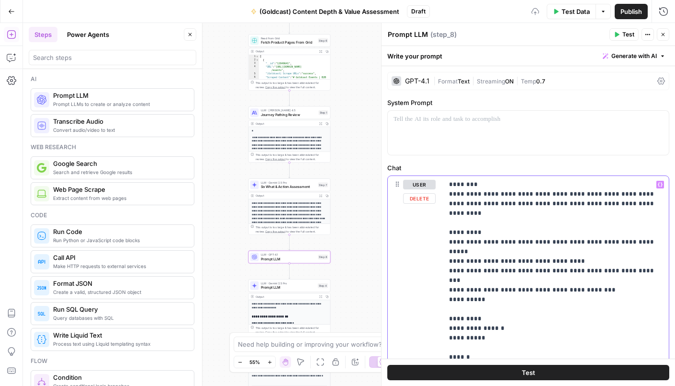
drag, startPoint x: 493, startPoint y: 271, endPoint x: 437, endPoint y: 182, distance: 105.3
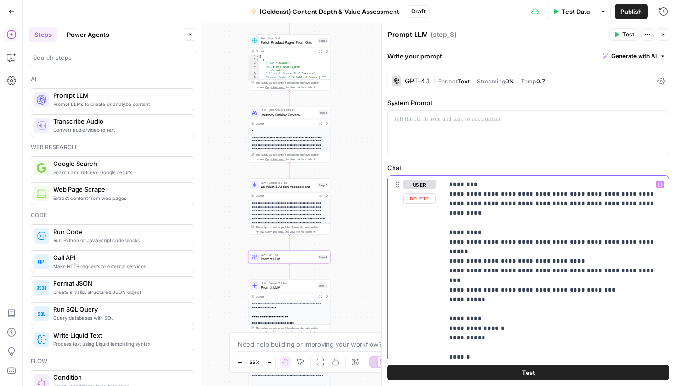
click at [437, 182] on div "**********" at bounding box center [528, 382] width 281 height 413
copy p "**********"
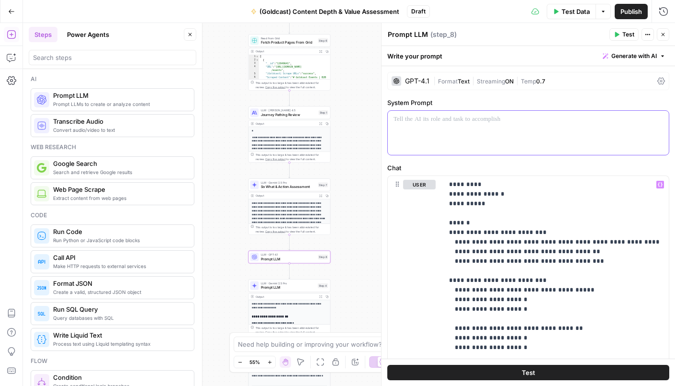
click at [436, 122] on p at bounding box center [529, 119] width 270 height 10
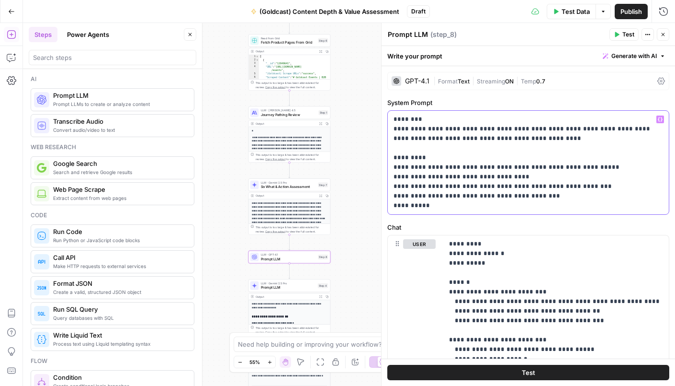
drag, startPoint x: 430, startPoint y: 119, endPoint x: 359, endPoint y: 117, distance: 70.9
click at [356, 116] on body "Growth Plays New Home Browse Insights Opportunities Your Data Recent Grids 1-80…" at bounding box center [337, 193] width 675 height 386
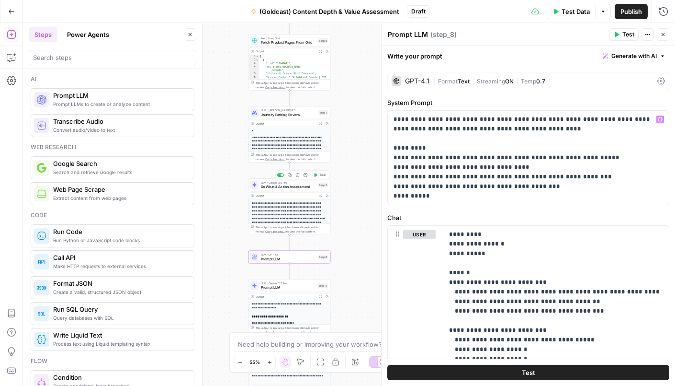
click at [290, 188] on span "So What & Action Assessment" at bounding box center [288, 186] width 55 height 5
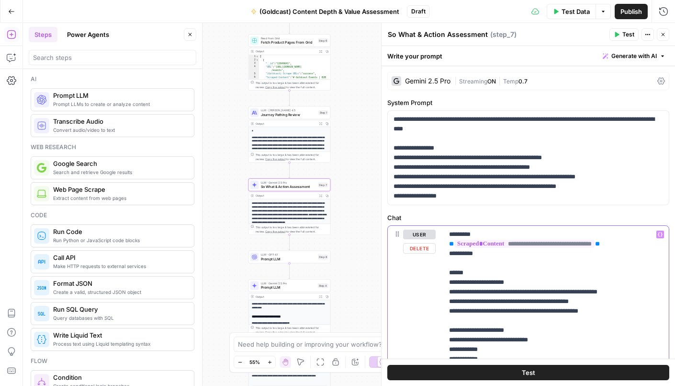
drag, startPoint x: 633, startPoint y: 243, endPoint x: 447, endPoint y: 242, distance: 185.9
copy p "**********"
click at [279, 262] on div "LLM · GPT-4.1 Prompt LLM Step 8 Copy step Delete step Add Note Test" at bounding box center [290, 257] width 82 height 13
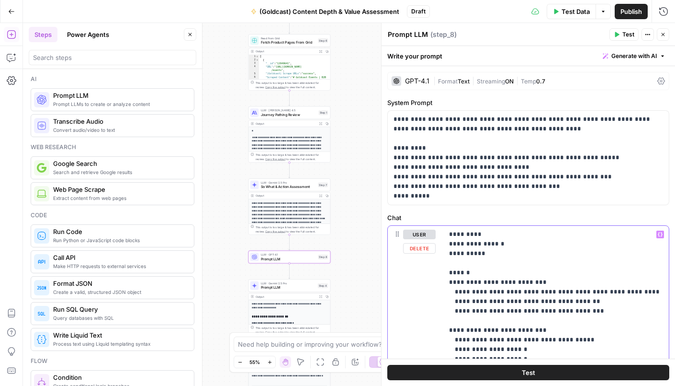
drag, startPoint x: 518, startPoint y: 245, endPoint x: 439, endPoint y: 247, distance: 78.6
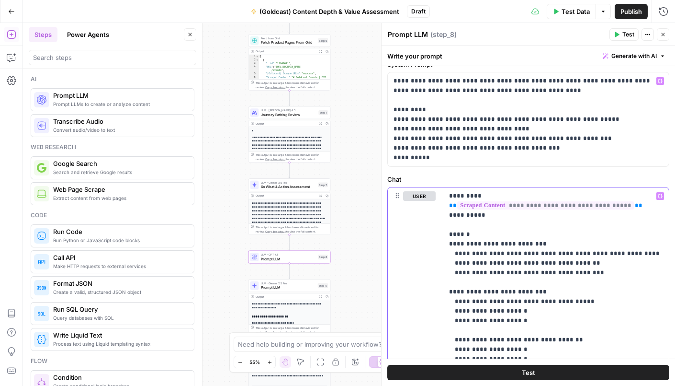
scroll to position [0, 0]
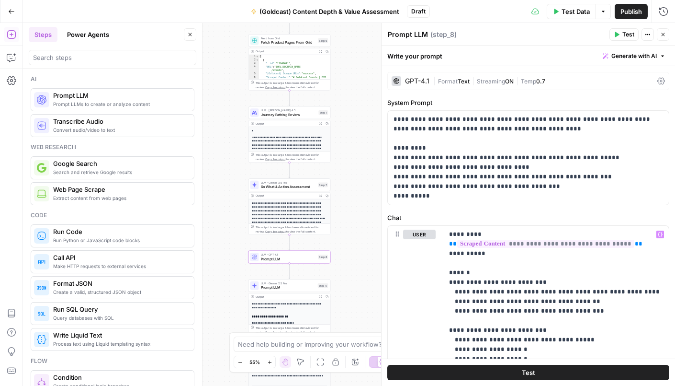
click at [430, 77] on div "GPT-4.1 | Format Text | Streaming ON | Temp 0.7" at bounding box center [529, 81] width 282 height 18
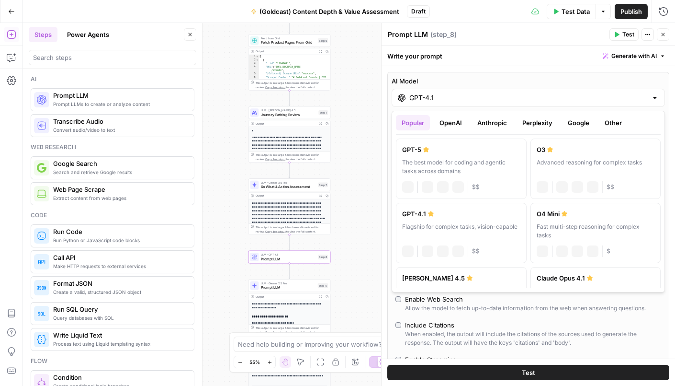
click at [441, 99] on input "GPT-4.1" at bounding box center [529, 98] width 238 height 10
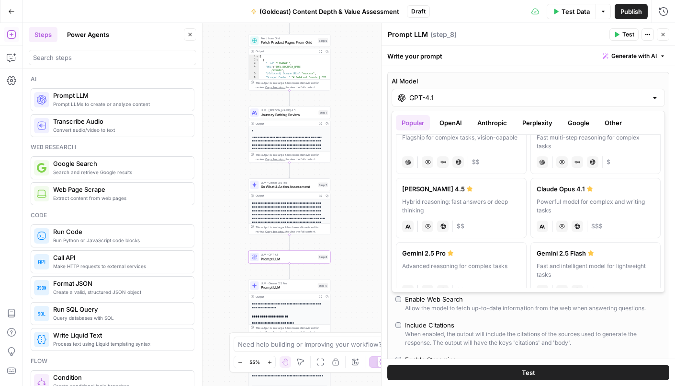
scroll to position [136, 0]
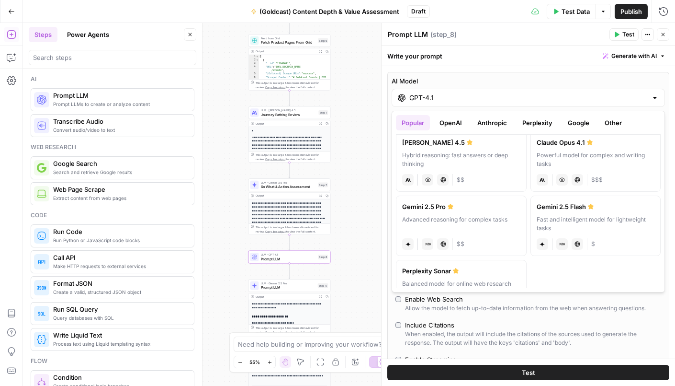
click at [455, 215] on div "Advanced reasoning for complex tasks" at bounding box center [461, 223] width 118 height 17
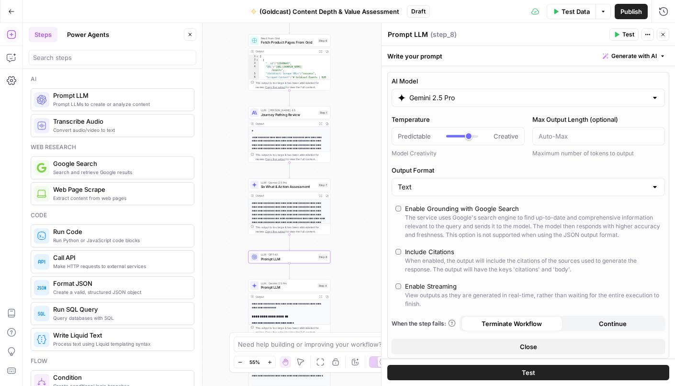
type input "Gemini 2.5 Pro"
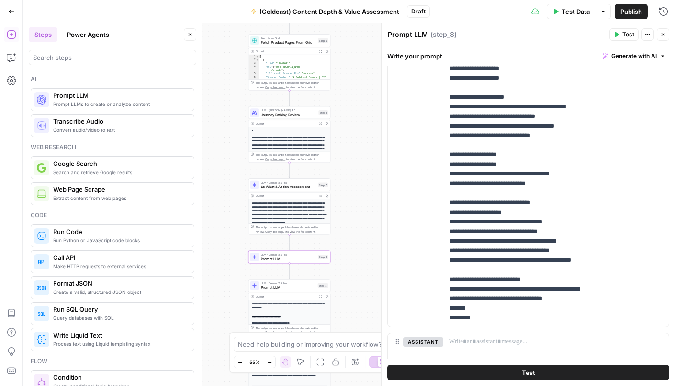
scroll to position [605, 0]
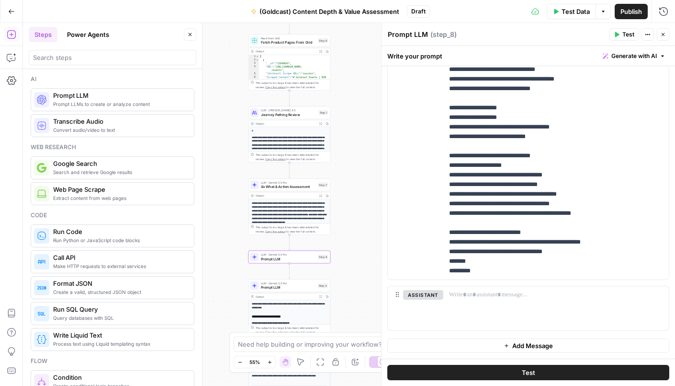
click at [511, 373] on button "Test" at bounding box center [529, 372] width 282 height 15
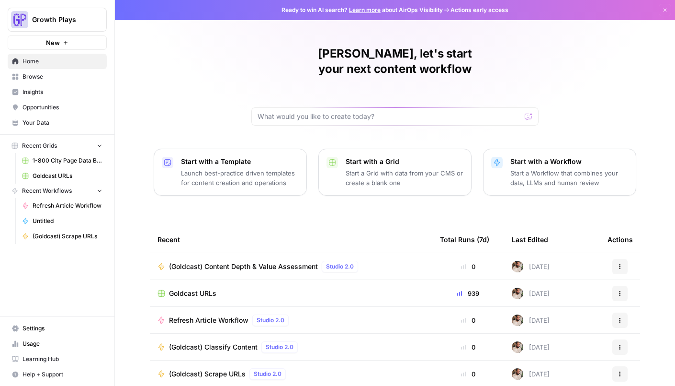
click at [38, 122] on span "Your Data" at bounding box center [63, 122] width 80 height 9
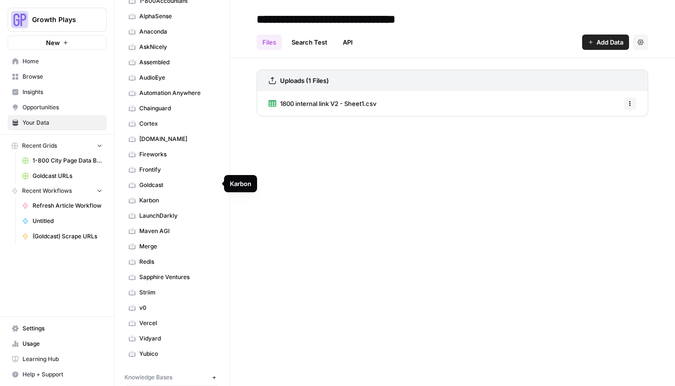
scroll to position [57, 0]
click at [172, 185] on span "Goldcast" at bounding box center [177, 186] width 76 height 9
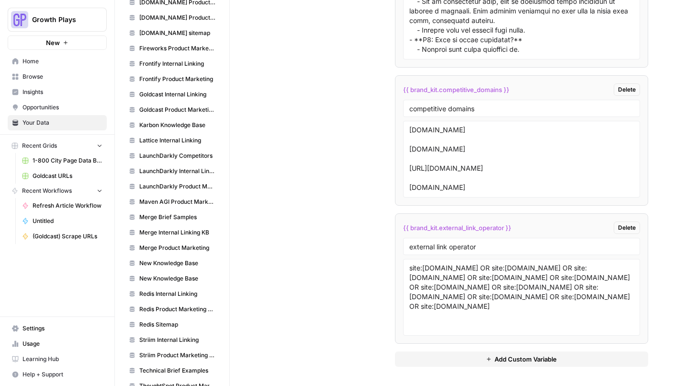
scroll to position [763, 0]
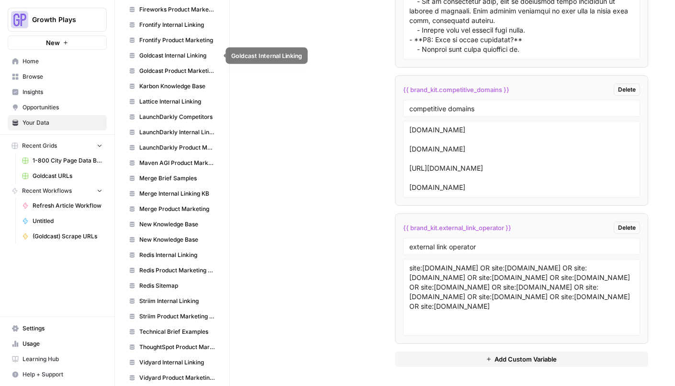
click at [159, 68] on span "Goldcast Product Marketing Wiki" at bounding box center [177, 71] width 76 height 9
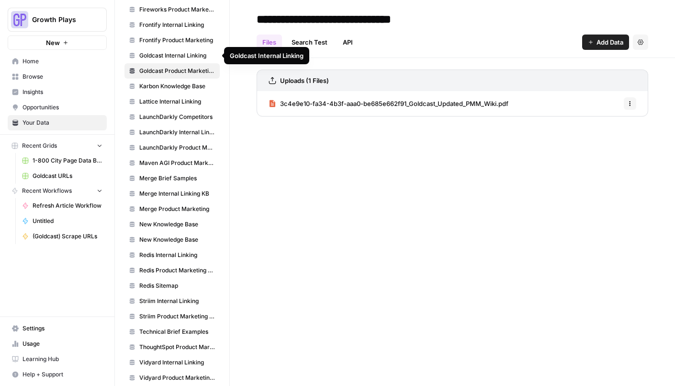
click at [166, 58] on span "Goldcast Internal Linking" at bounding box center [177, 55] width 76 height 9
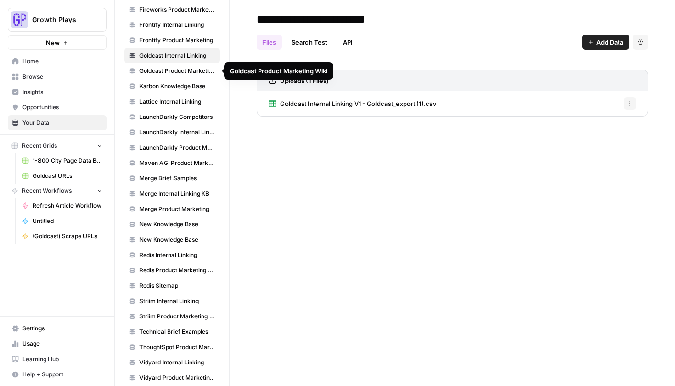
click at [171, 69] on span "Goldcast Product Marketing Wiki" at bounding box center [177, 71] width 76 height 9
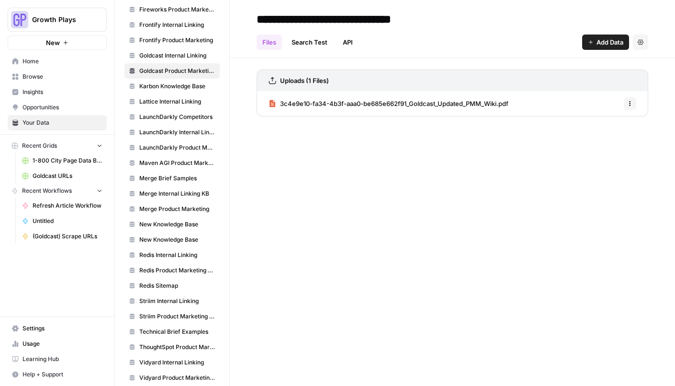
click at [342, 99] on span "3c4e9e10-fa34-4b3f-aaa0-be685e662f91_Goldcast_Updated_PMM_Wiki.pdf" at bounding box center [394, 104] width 228 height 10
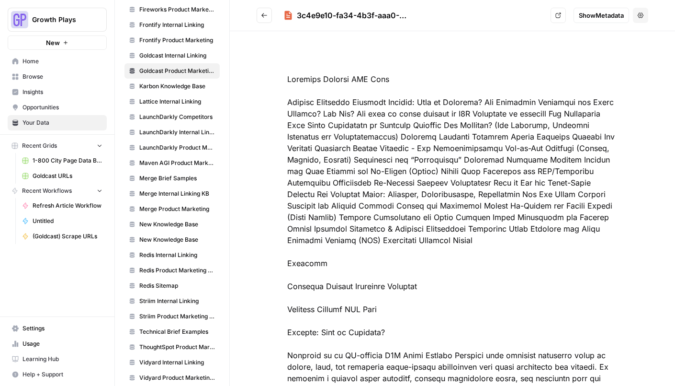
click at [262, 15] on icon "Go back" at bounding box center [264, 15] width 7 height 7
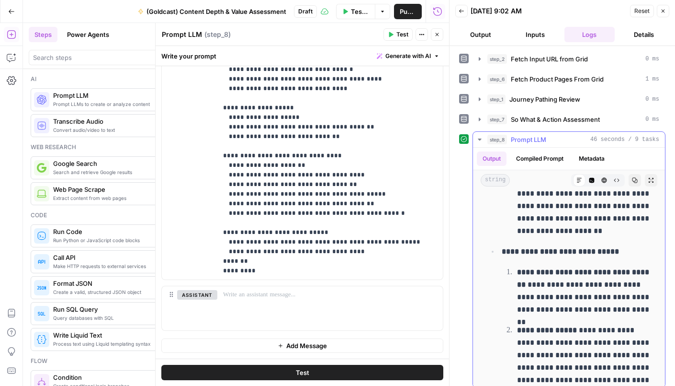
scroll to position [7, 0]
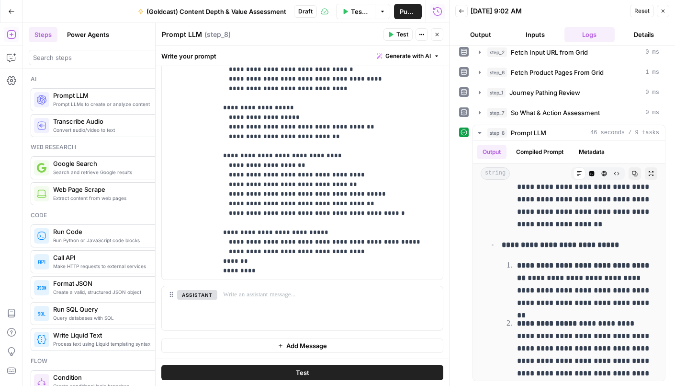
click at [182, 34] on textarea "Prompt LLM" at bounding box center [182, 35] width 40 height 10
paste textarea "Beyond AI Overviews Assessment"
drag, startPoint x: 186, startPoint y: 33, endPoint x: 142, endPoint y: 31, distance: 43.6
click at [142, 31] on body "Growth Plays New Home Browse Insights Opportunities Your Data Recent Grids 1-80…" at bounding box center [337, 193] width 675 height 386
drag, startPoint x: 185, startPoint y: 35, endPoint x: 188, endPoint y: 48, distance: 12.7
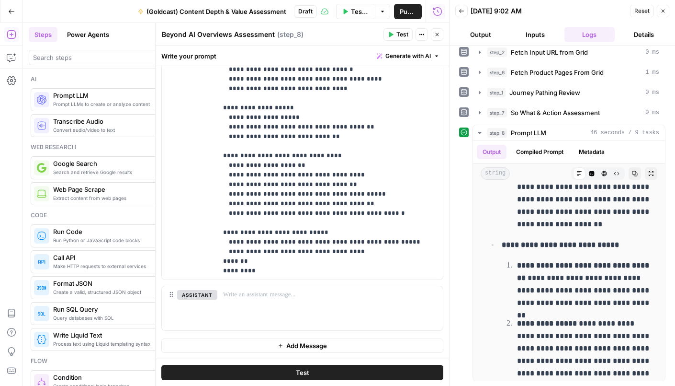
click at [185, 36] on textarea "Beyond AI Overviews Assessment" at bounding box center [218, 35] width 113 height 10
type textarea "AI Overviews Assessment"
click at [320, 36] on div "AI Overviews Assessment AI Overviews Assessment ( step_8 )" at bounding box center [270, 34] width 219 height 11
click at [437, 34] on icon "button" at bounding box center [437, 35] width 6 height 6
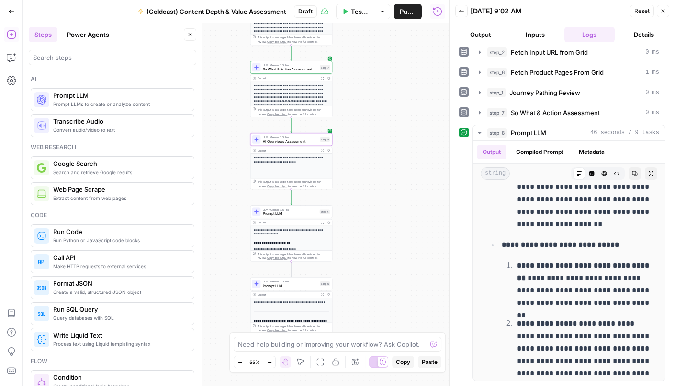
drag, startPoint x: 399, startPoint y: 185, endPoint x: 401, endPoint y: 69, distance: 116.4
click at [401, 69] on div "Workflow Input Settings Inputs Read from Grid Fetch Input URL from Grid Step 2 …" at bounding box center [236, 204] width 426 height 363
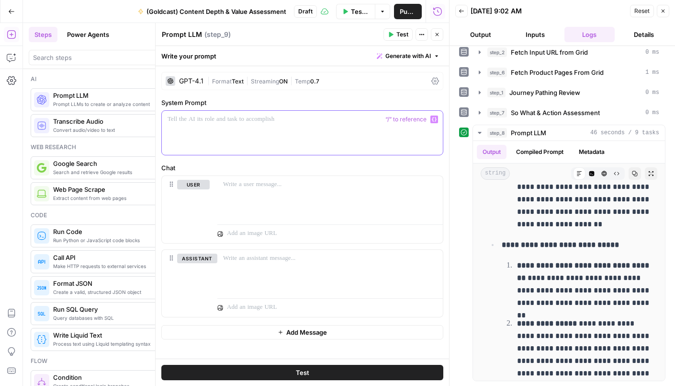
click at [243, 129] on div at bounding box center [302, 133] width 281 height 44
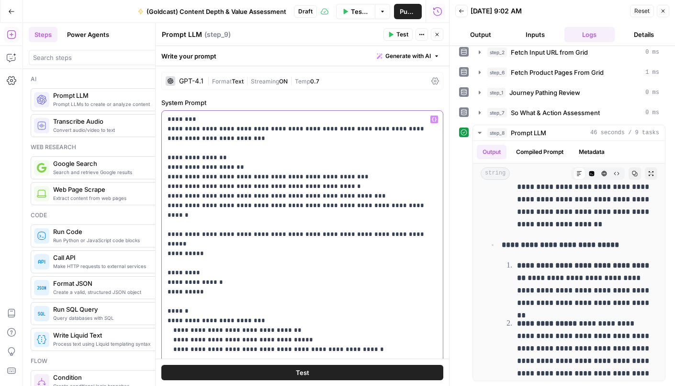
drag, startPoint x: 174, startPoint y: 119, endPoint x: 162, endPoint y: 118, distance: 12.5
click at [163, 119] on div "**********" at bounding box center [302, 306] width 281 height 390
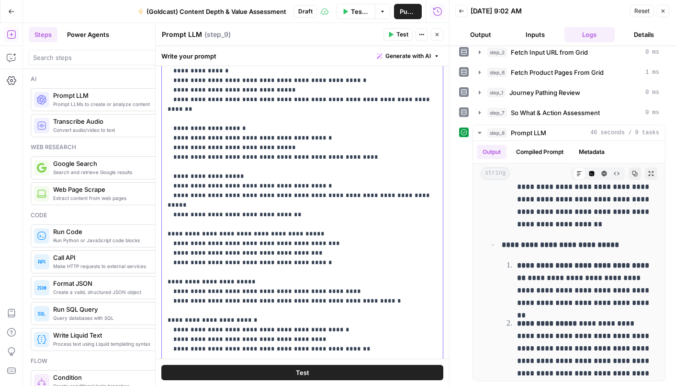
scroll to position [332, 0]
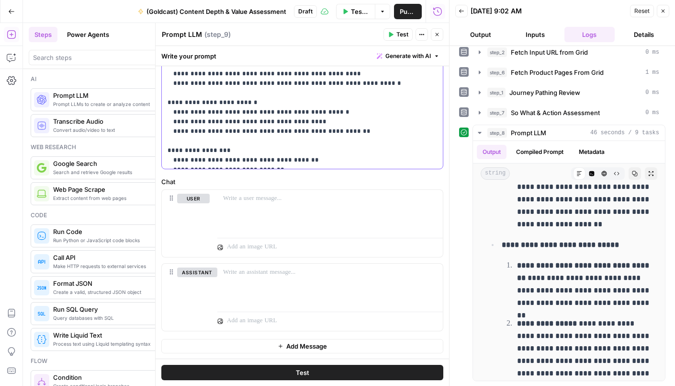
drag, startPoint x: 167, startPoint y: 230, endPoint x: 385, endPoint y: 402, distance: 277.6
click at [385, 385] on html "Growth Plays New Home Browse Insights Opportunities Your Data Recent Grids 1-80…" at bounding box center [337, 193] width 675 height 386
copy p "**********"
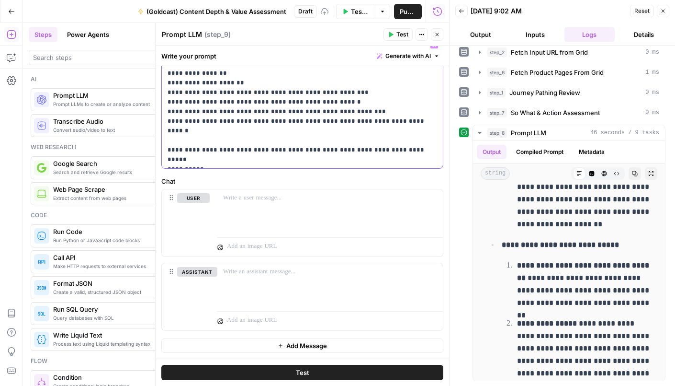
scroll to position [65, 0]
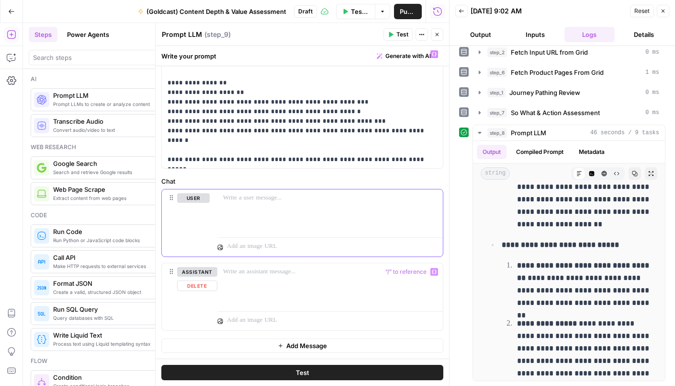
click at [261, 221] on div at bounding box center [330, 211] width 226 height 44
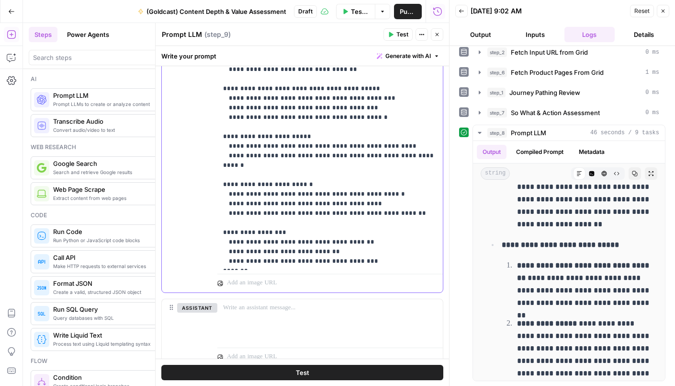
scroll to position [407, 0]
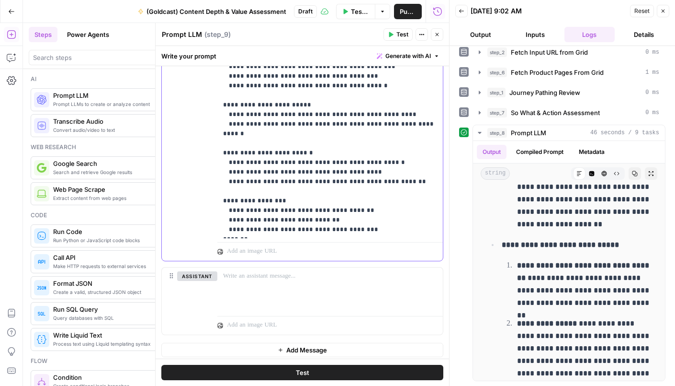
drag, startPoint x: 269, startPoint y: 229, endPoint x: 229, endPoint y: 224, distance: 40.1
click at [212, 231] on div "**********" at bounding box center [302, 54] width 281 height 413
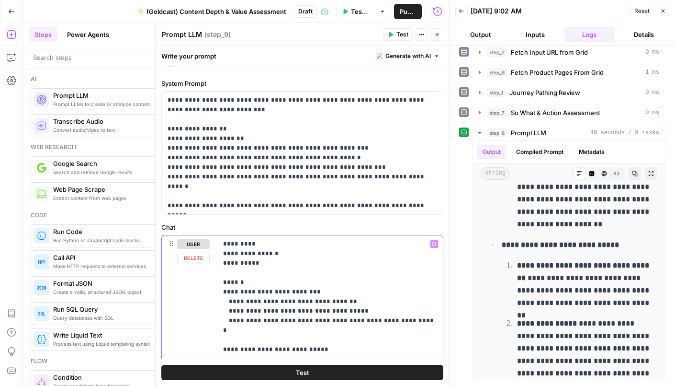
scroll to position [0, 0]
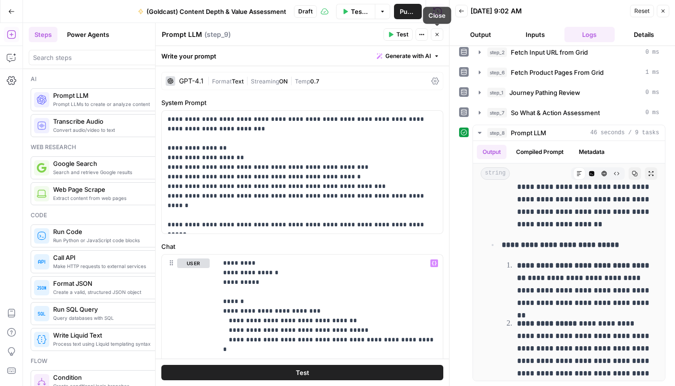
click at [438, 34] on icon "button" at bounding box center [437, 34] width 3 height 3
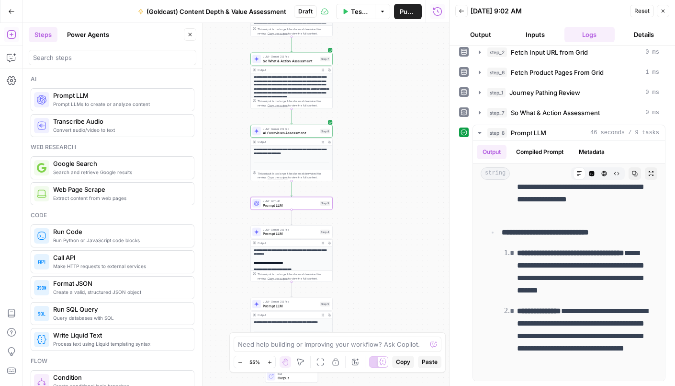
click at [281, 132] on span "AI Overviews Assessment" at bounding box center [290, 132] width 55 height 5
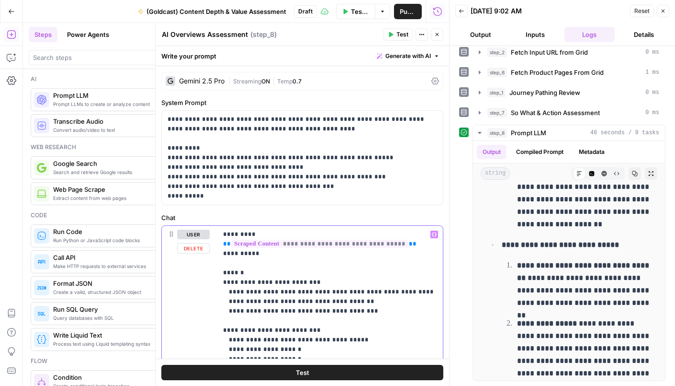
drag, startPoint x: 415, startPoint y: 245, endPoint x: 216, endPoint y: 241, distance: 199.3
copy p "**********"
click at [437, 35] on icon "button" at bounding box center [437, 35] width 6 height 6
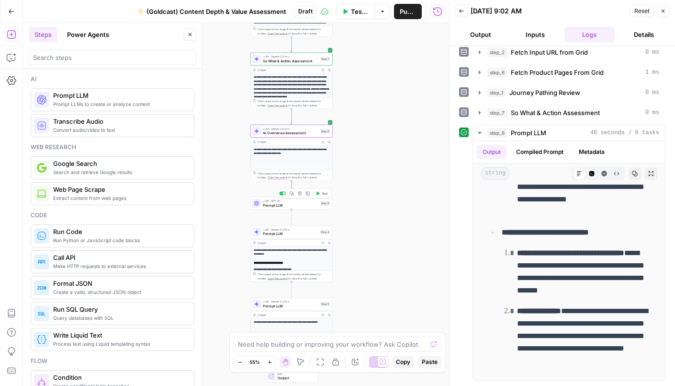
click at [281, 207] on div "LLM · GPT-4.1 Prompt LLM Step 9 Copy step Delete step Add Note Test" at bounding box center [292, 203] width 82 height 13
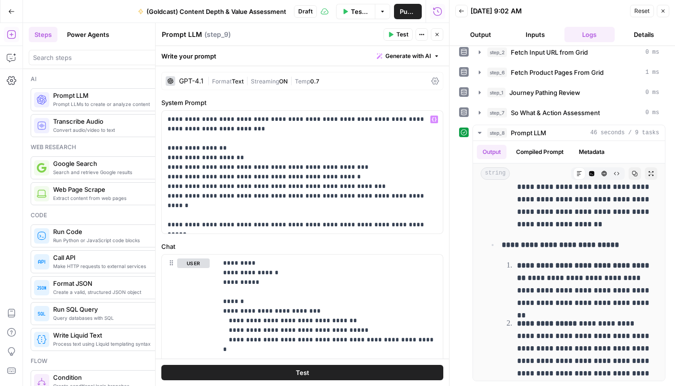
scroll to position [73, 0]
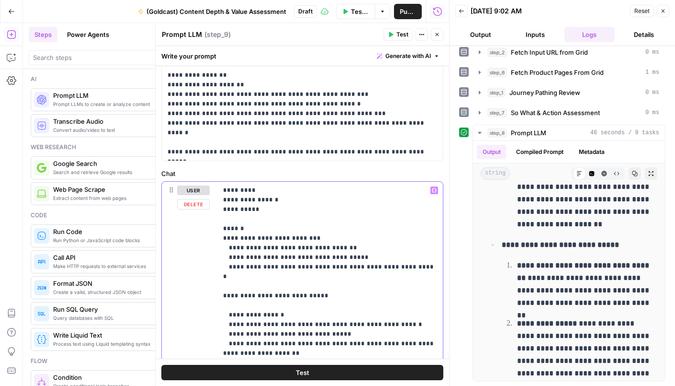
drag, startPoint x: 258, startPoint y: 201, endPoint x: 216, endPoint y: 200, distance: 42.2
click at [216, 200] on div "**********" at bounding box center [302, 388] width 281 height 413
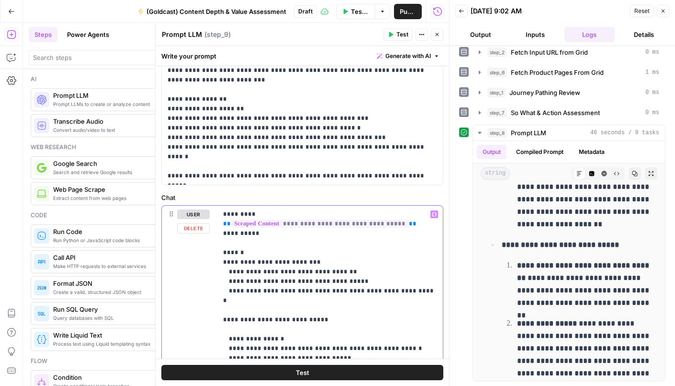
scroll to position [32, 0]
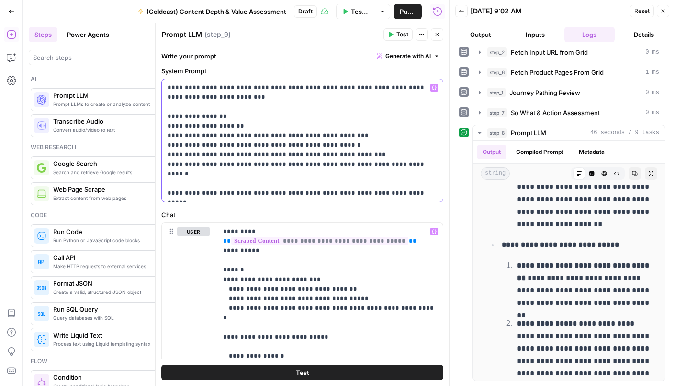
drag, startPoint x: 167, startPoint y: 116, endPoint x: 236, endPoint y: 199, distance: 107.8
click at [236, 199] on div "**********" at bounding box center [302, 140] width 281 height 123
copy p "**********"
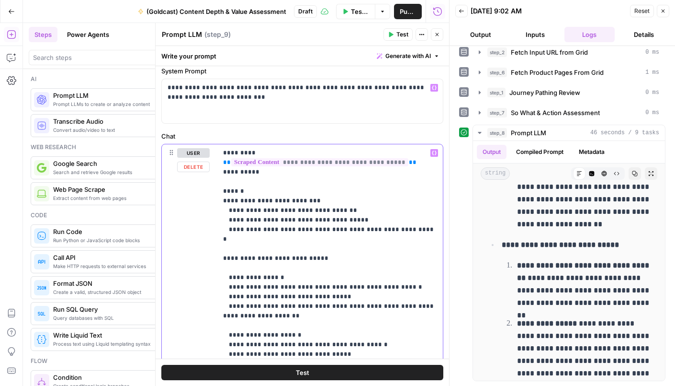
click at [223, 191] on div "**********" at bounding box center [330, 339] width 226 height 390
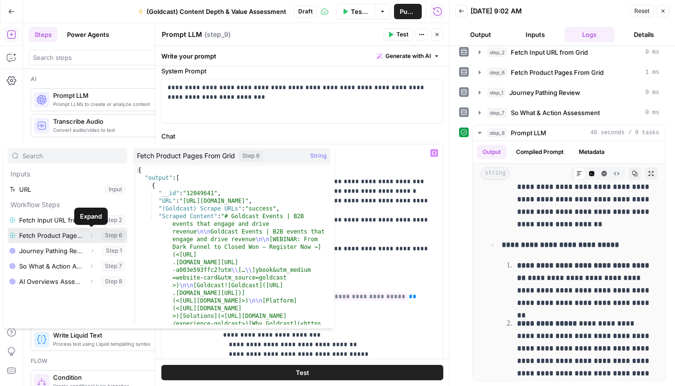
click at [91, 234] on icon "button" at bounding box center [92, 235] width 6 height 6
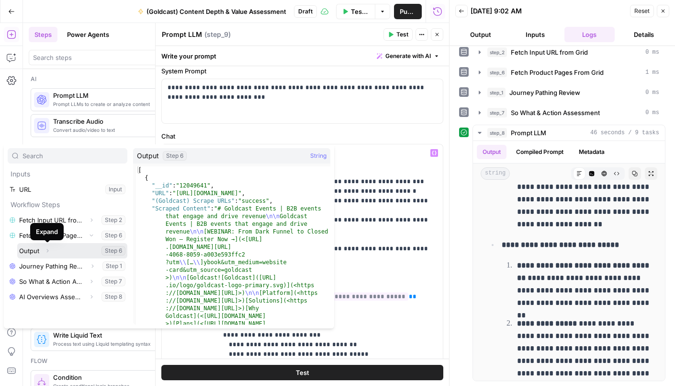
click at [49, 251] on icon "button" at bounding box center [48, 251] width 6 height 6
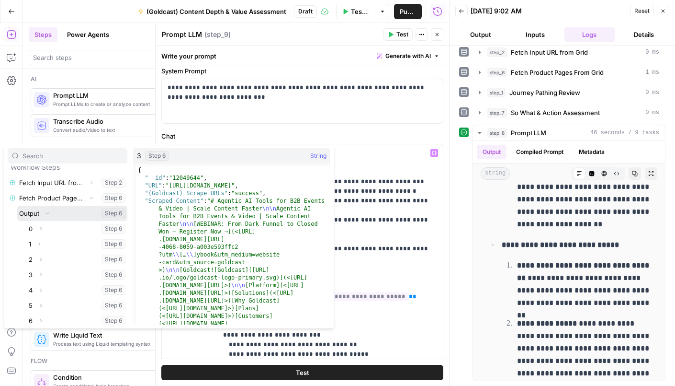
scroll to position [28, 0]
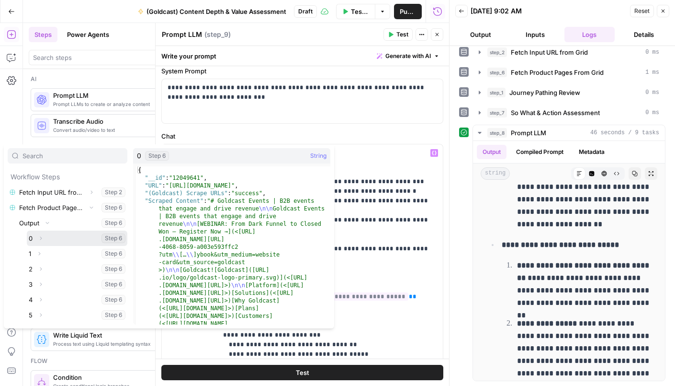
click at [57, 238] on button "Select variable 0" at bounding box center [77, 237] width 101 height 15
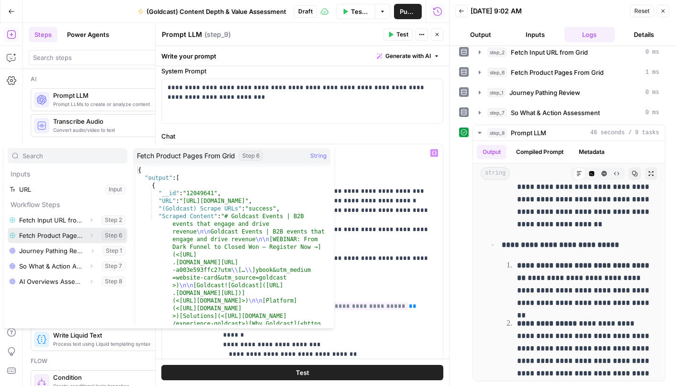
click at [75, 232] on button "Select variable Fetch Product Pages From Grid" at bounding box center [68, 235] width 120 height 15
click at [91, 236] on icon "button" at bounding box center [92, 235] width 6 height 6
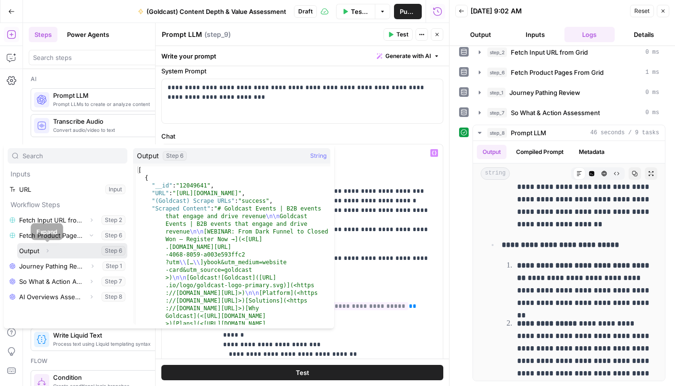
click at [50, 251] on icon "button" at bounding box center [48, 251] width 6 height 6
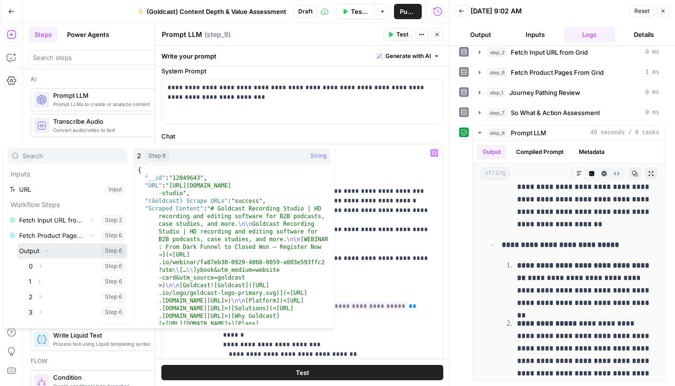
scroll to position [39, 0]
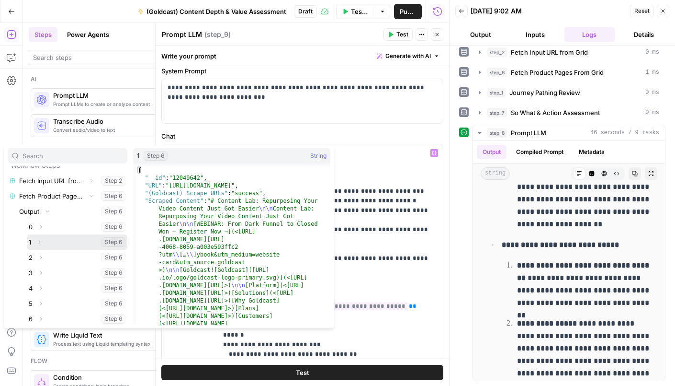
click at [48, 243] on button "Select variable 1" at bounding box center [77, 241] width 101 height 15
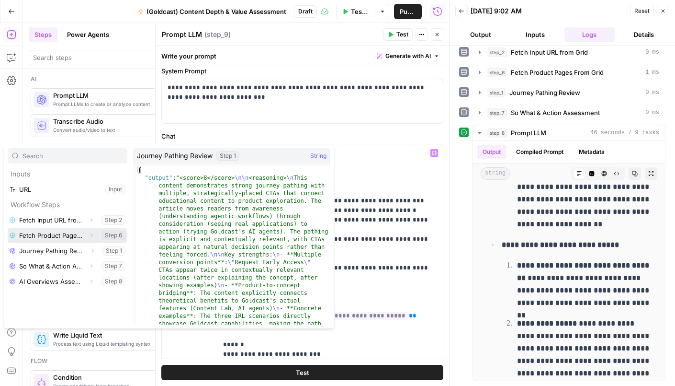
click at [89, 235] on icon "button" at bounding box center [92, 235] width 6 height 6
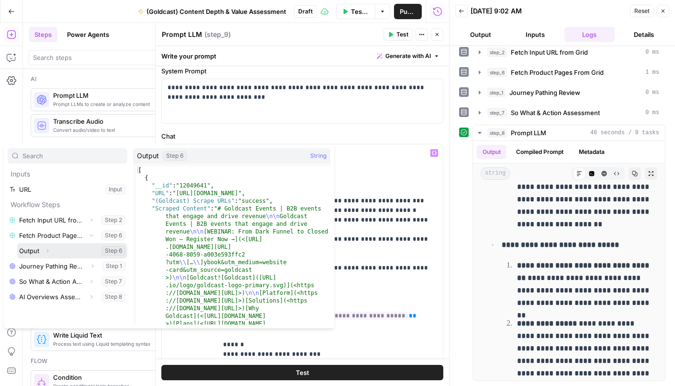
click at [49, 251] on icon "button" at bounding box center [48, 251] width 6 height 6
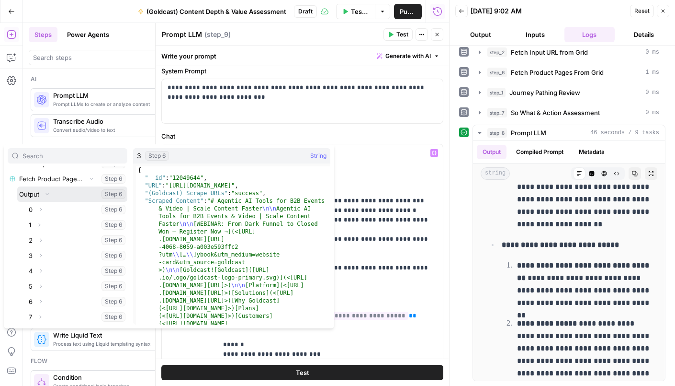
scroll to position [59, 0]
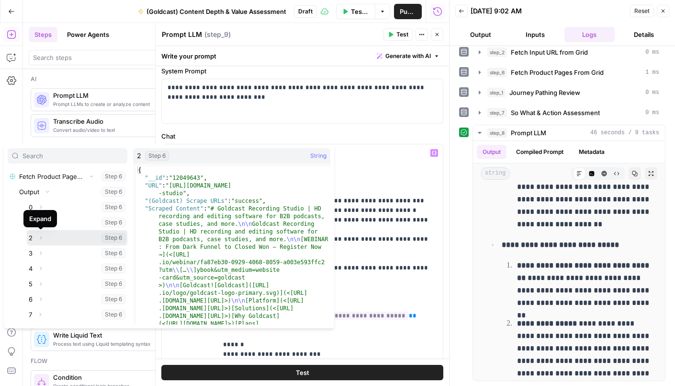
click at [45, 239] on button "Expand" at bounding box center [40, 237] width 12 height 12
click at [42, 238] on icon "button" at bounding box center [41, 238] width 6 height 6
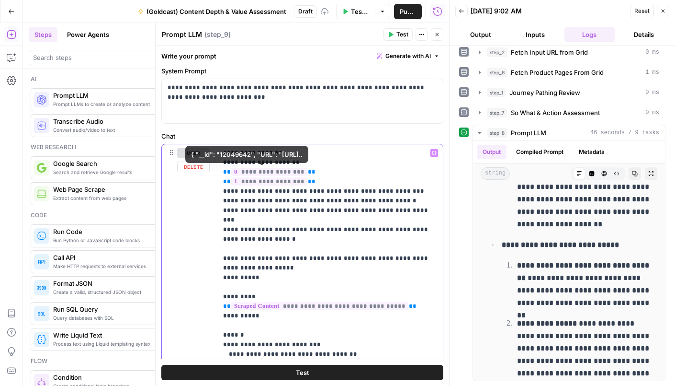
drag, startPoint x: 312, startPoint y: 183, endPoint x: 217, endPoint y: 183, distance: 94.8
click at [217, 183] on div "**********" at bounding box center [330, 339] width 226 height 390
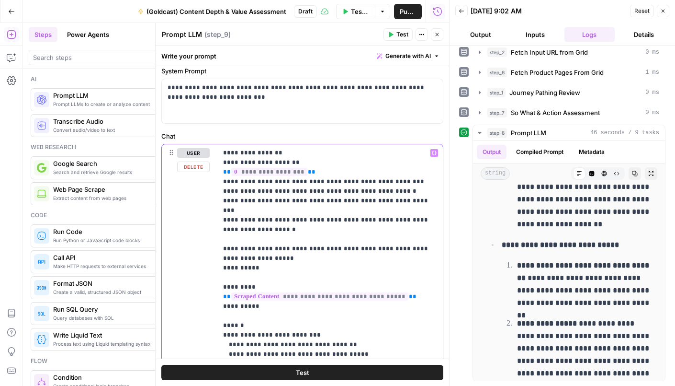
drag, startPoint x: 313, startPoint y: 170, endPoint x: 215, endPoint y: 170, distance: 98.2
click at [216, 170] on div "**********" at bounding box center [302, 350] width 281 height 413
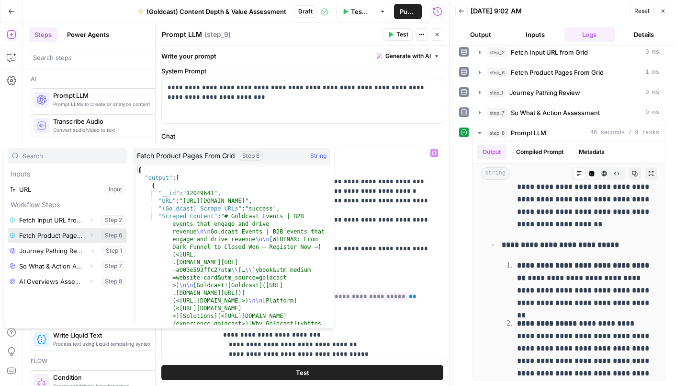
click at [41, 236] on button "Select variable Fetch Product Pages From Grid" at bounding box center [68, 235] width 120 height 15
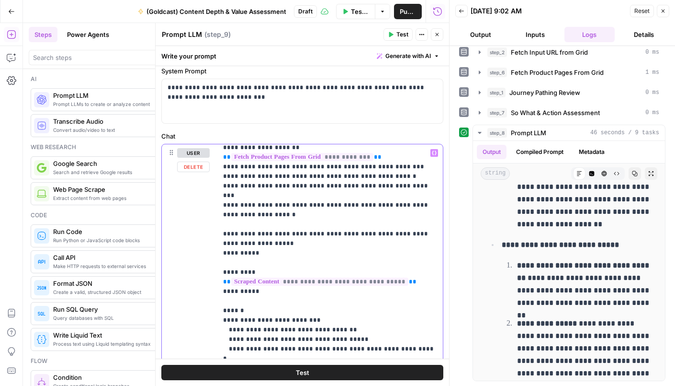
scroll to position [10, 0]
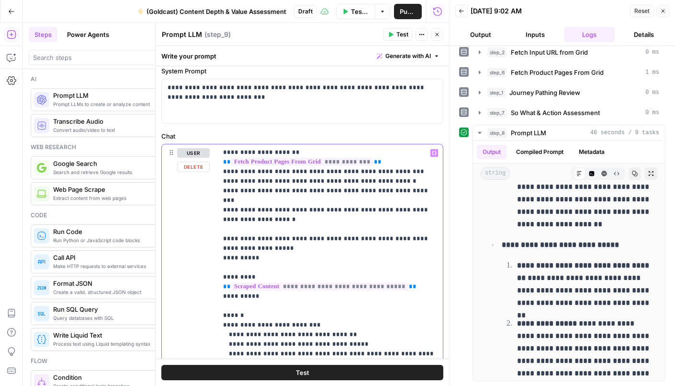
drag, startPoint x: 264, startPoint y: 209, endPoint x: 223, endPoint y: 174, distance: 54.0
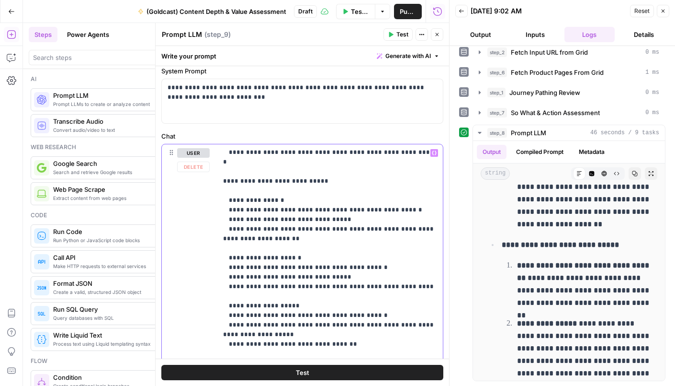
scroll to position [0, 0]
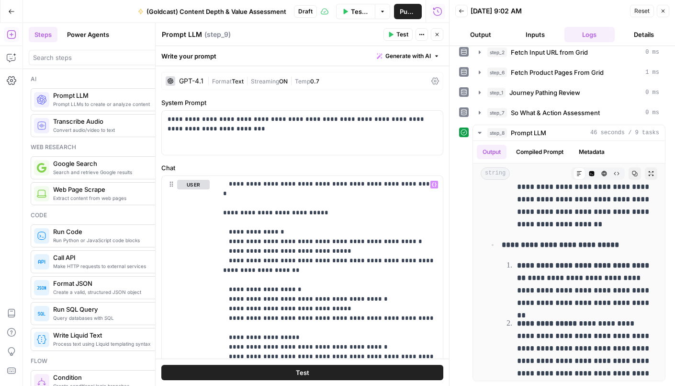
click at [195, 83] on div "GPT-4.1" at bounding box center [191, 81] width 24 height 7
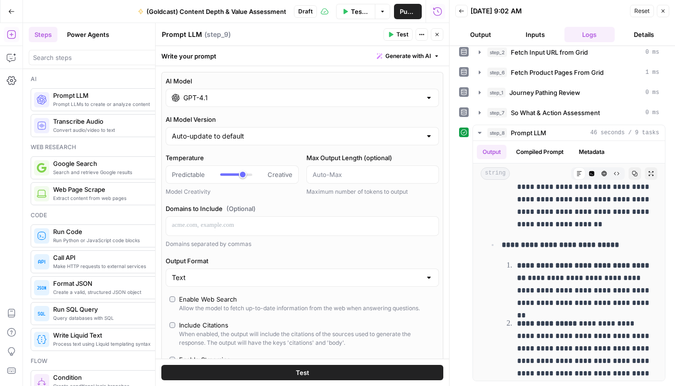
click at [194, 98] on input "GPT-4.1" at bounding box center [302, 98] width 238 height 10
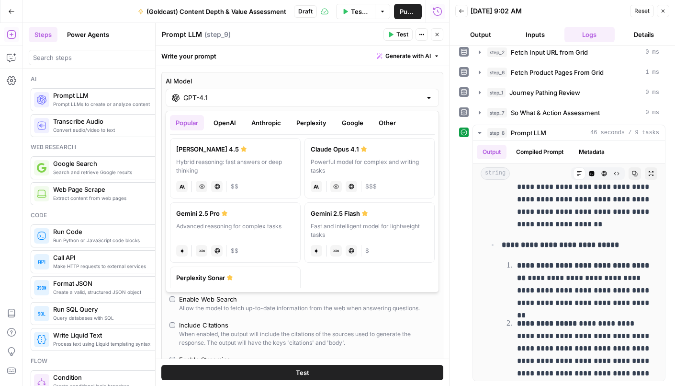
scroll to position [163, 0]
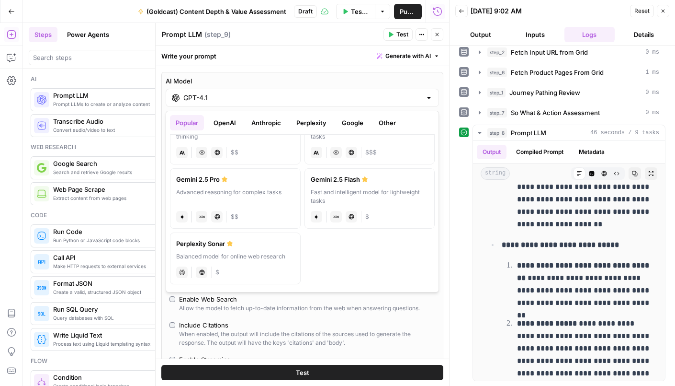
click at [248, 196] on div "Advanced reasoning for complex tasks" at bounding box center [235, 196] width 118 height 17
type input "Gemini 2.5 Pro"
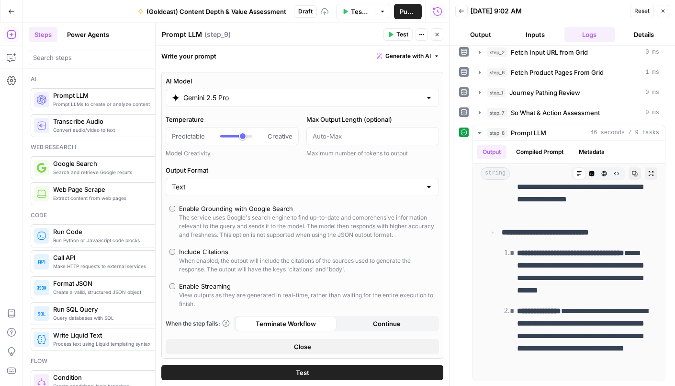
click at [298, 375] on span "Test" at bounding box center [302, 372] width 13 height 10
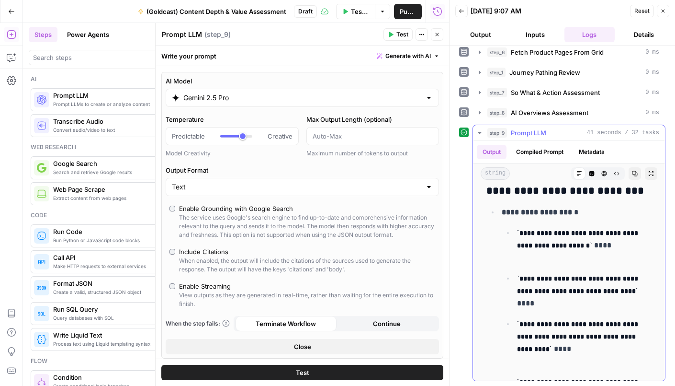
scroll to position [54, 0]
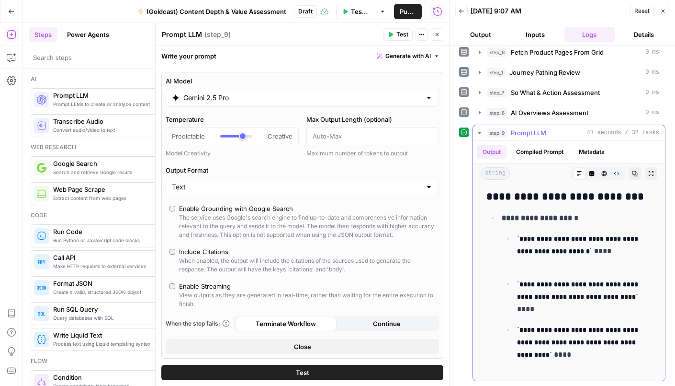
drag, startPoint x: 563, startPoint y: 237, endPoint x: 525, endPoint y: 239, distance: 38.8
click at [525, 238] on code "**********" at bounding box center [578, 244] width 123 height 19
copy code "**********"
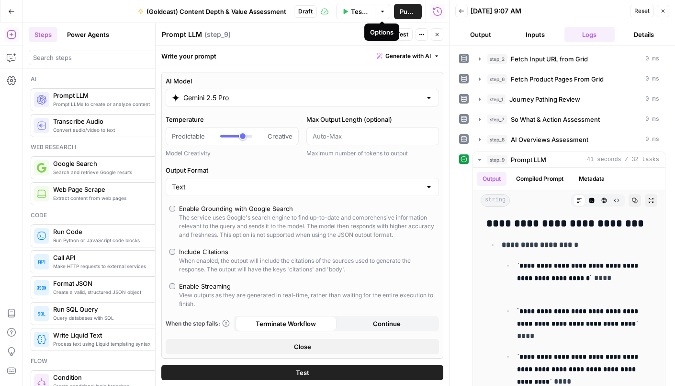
click at [362, 14] on span "Test Data" at bounding box center [360, 12] width 18 height 10
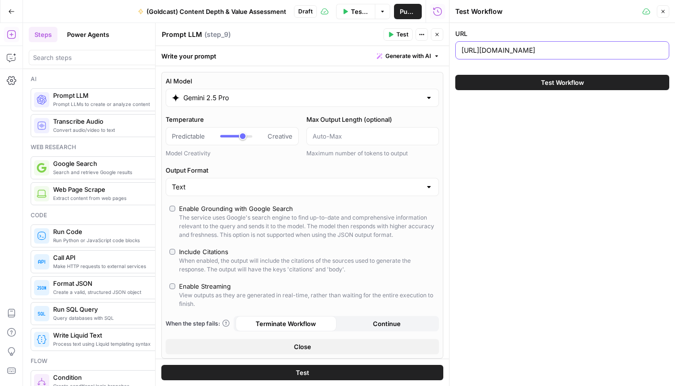
click at [531, 48] on input "https://www.goldcast.io/blog-post/what-is-an-agentic-workflow" at bounding box center [563, 51] width 202 height 10
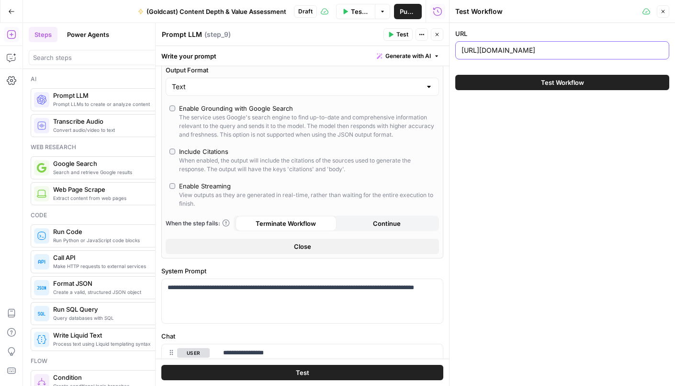
scroll to position [195, 0]
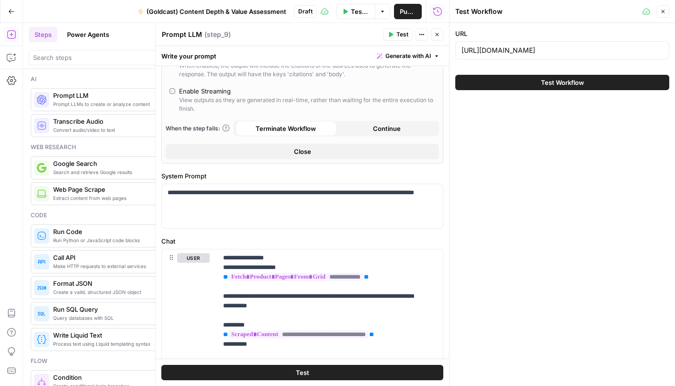
click at [664, 11] on icon "button" at bounding box center [663, 11] width 3 height 3
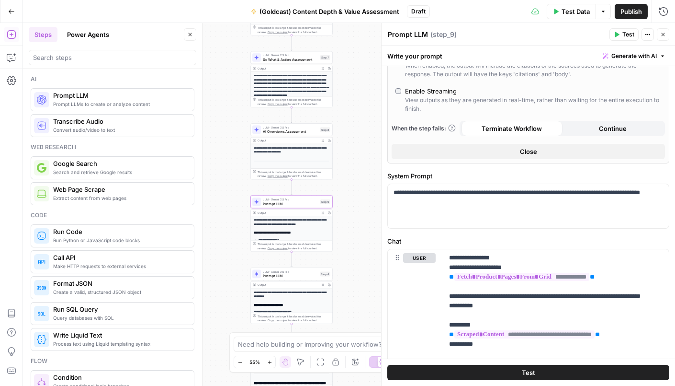
click at [323, 213] on icon "button" at bounding box center [322, 212] width 3 height 3
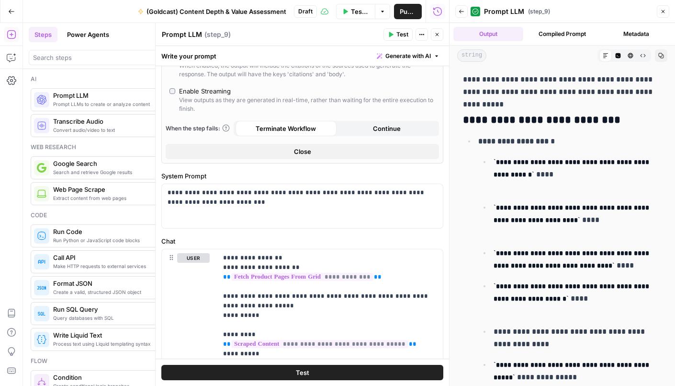
drag, startPoint x: 540, startPoint y: 160, endPoint x: 502, endPoint y: 161, distance: 38.4
click at [502, 161] on code "**********" at bounding box center [573, 168] width 158 height 19
copy code "**********"
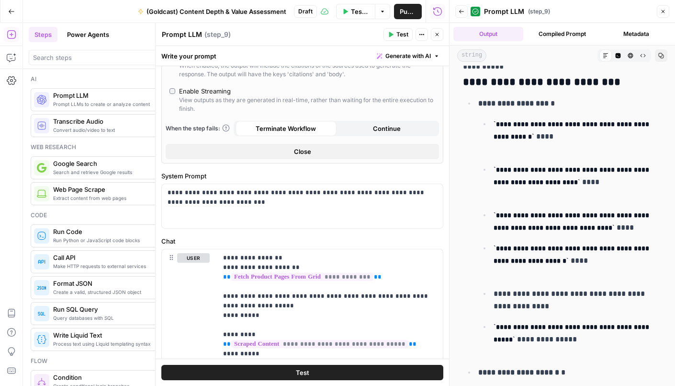
scroll to position [41, 0]
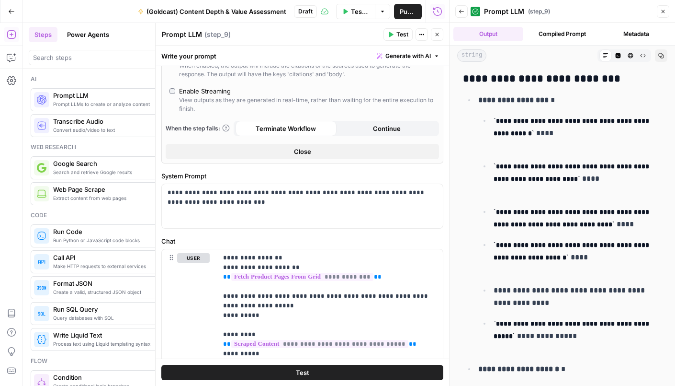
drag, startPoint x: 592, startPoint y: 167, endPoint x: 501, endPoint y: 168, distance: 91.0
click at [501, 168] on code "**********" at bounding box center [573, 172] width 158 height 19
copy code "**********"
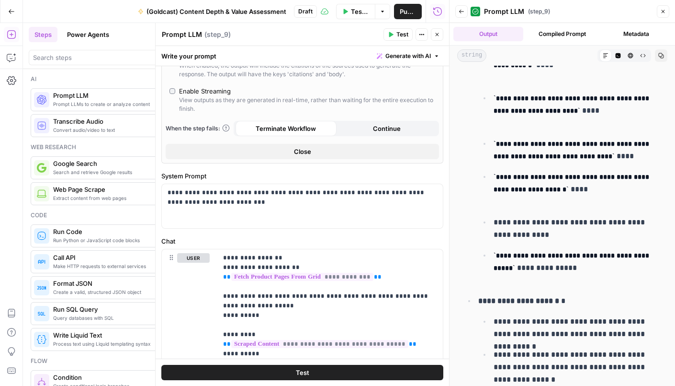
drag, startPoint x: 638, startPoint y: 143, endPoint x: 633, endPoint y: 120, distance: 23.6
click at [502, 147] on code "**********" at bounding box center [573, 149] width 158 height 19
copy code "**********"
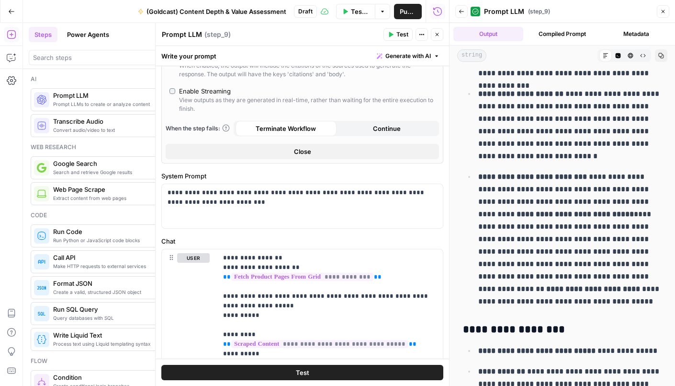
scroll to position [2323, 0]
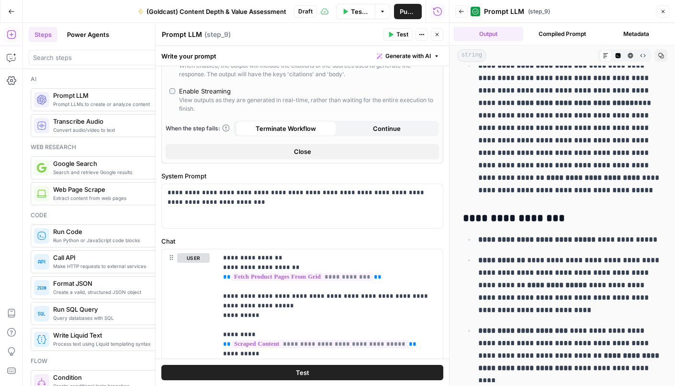
click at [180, 35] on textarea "Prompt LLM" at bounding box center [182, 35] width 40 height 10
paste textarea "duct Functionality Connection Audit"
type textarea "Product Functionality Connection Audit"
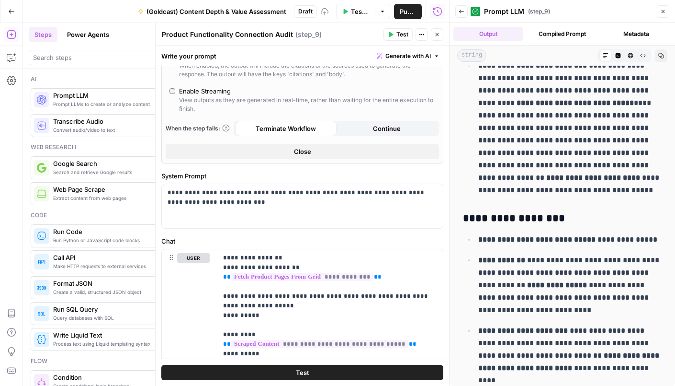
click at [343, 41] on header "Product Functionality Connection Audit Product Functionality Connection Audit (…" at bounding box center [303, 34] width 294 height 23
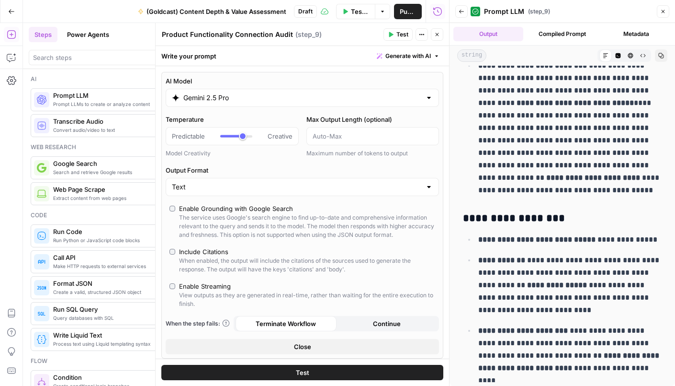
click at [219, 96] on input "Gemini 2.5 Pro" at bounding box center [302, 98] width 238 height 10
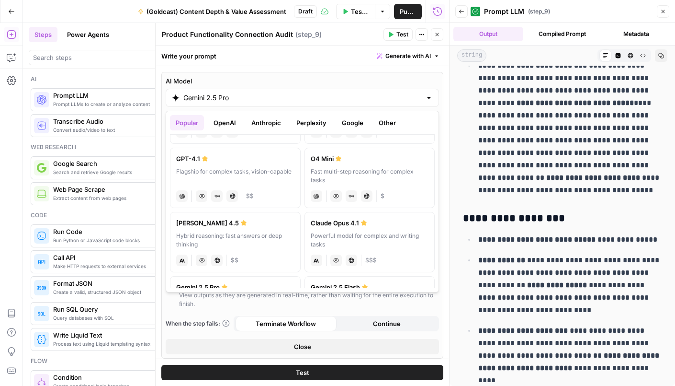
scroll to position [56, 0]
click at [251, 233] on div "Hybrid reasoning: fast answers or deep thinking" at bounding box center [235, 239] width 118 height 17
type input "Claude Sonnet 4.5"
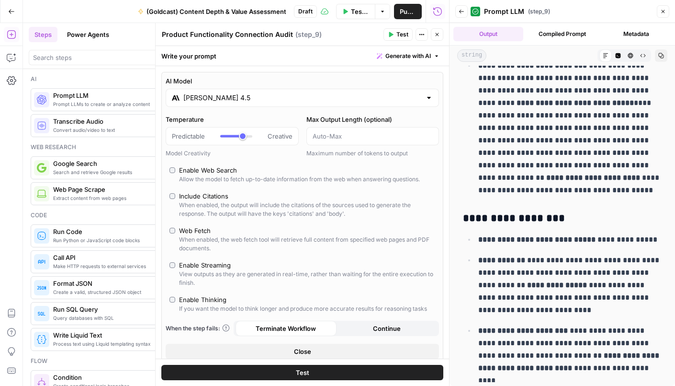
click at [203, 303] on div "Enable Thinking" at bounding box center [202, 300] width 47 height 10
type input "*"
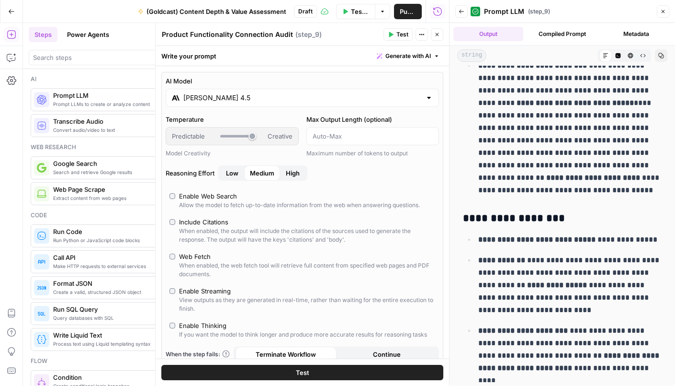
click at [350, 374] on button "Test" at bounding box center [302, 372] width 282 height 15
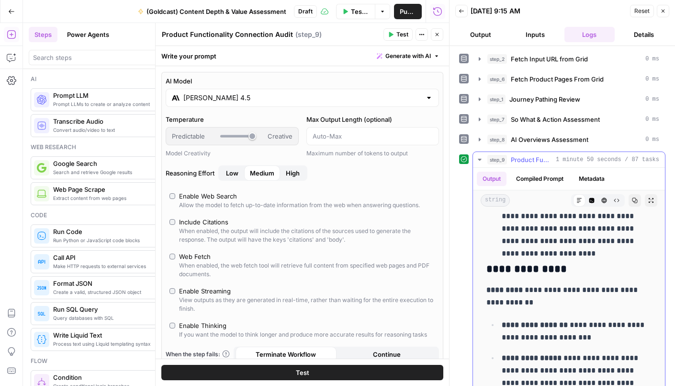
scroll to position [2484, 0]
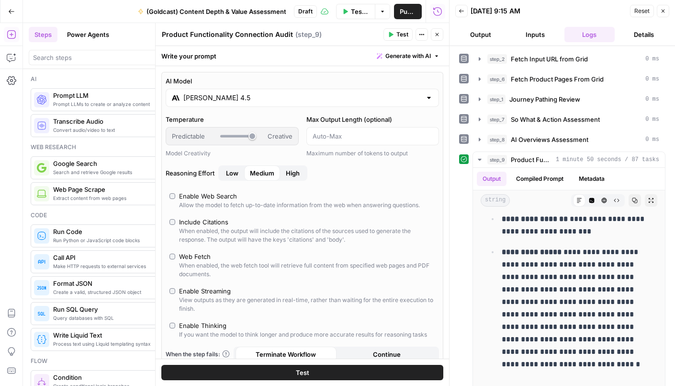
click at [222, 102] on input "[PERSON_NAME] 4.5" at bounding box center [302, 98] width 238 height 10
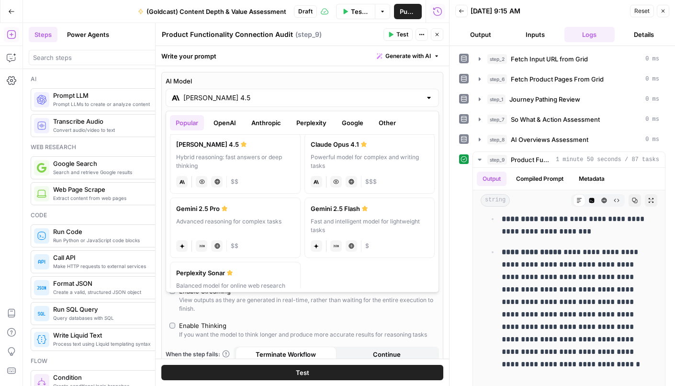
scroll to position [163, 0]
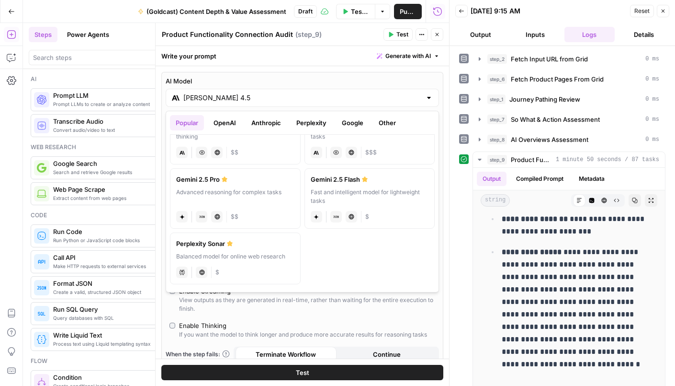
click at [234, 193] on div "Advanced reasoning for complex tasks" at bounding box center [235, 196] width 118 height 17
type input "Gemini 2.5 Pro"
type input "***"
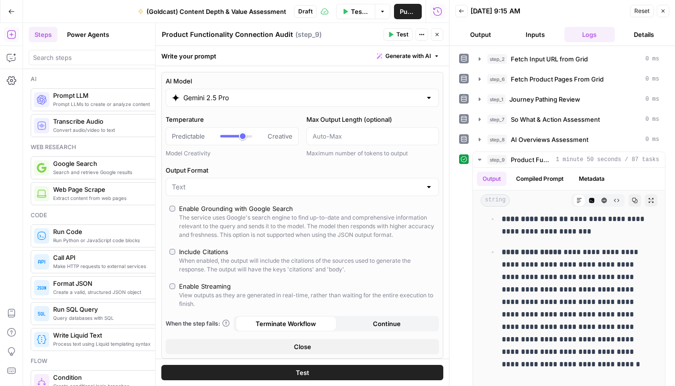
click at [434, 33] on icon "button" at bounding box center [437, 35] width 6 height 6
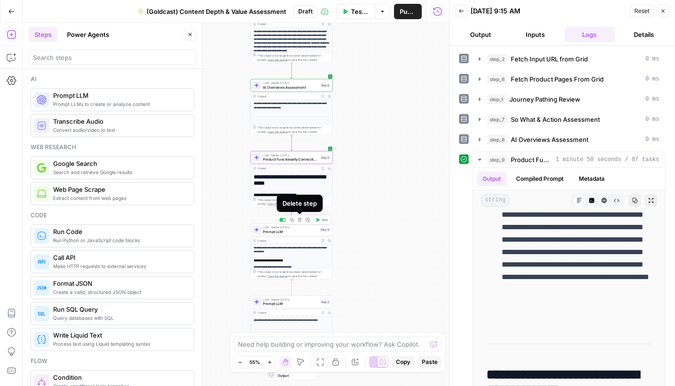
click at [300, 221] on icon "button" at bounding box center [300, 219] width 4 height 4
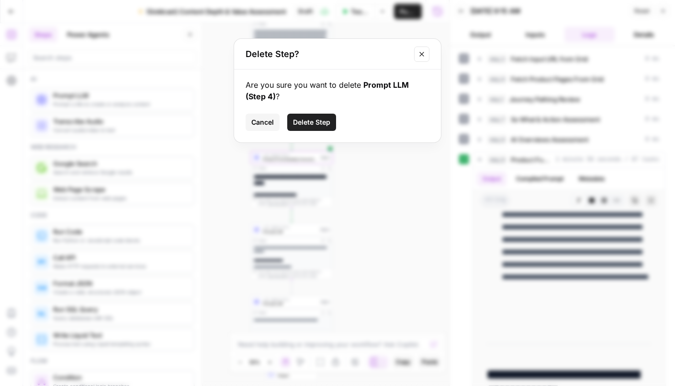
click at [309, 123] on span "Delete Step" at bounding box center [311, 122] width 37 height 10
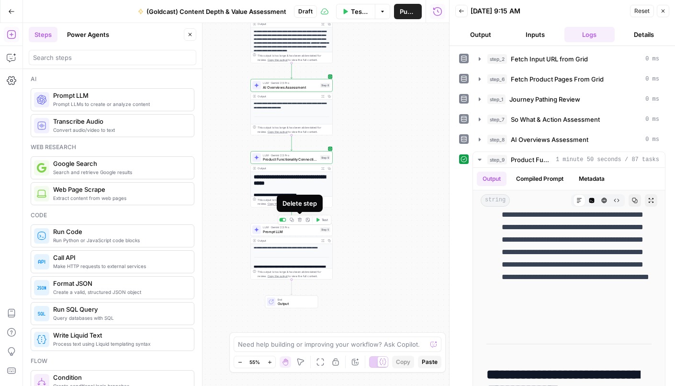
click at [300, 220] on icon "button" at bounding box center [300, 219] width 4 height 4
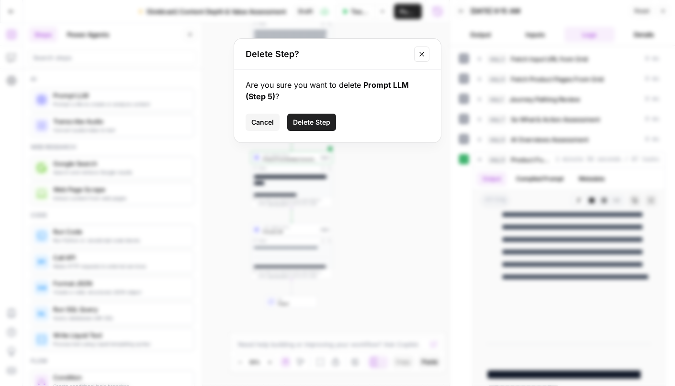
click at [310, 126] on span "Delete Step" at bounding box center [311, 122] width 37 height 10
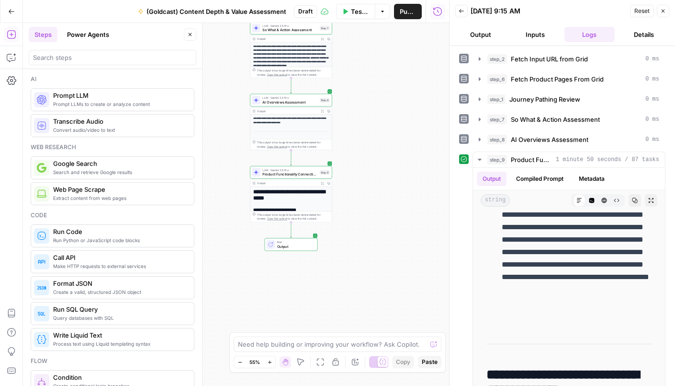
drag, startPoint x: 389, startPoint y: 197, endPoint x: 404, endPoint y: 322, distance: 126.0
click at [405, 324] on div "Workflow Input Settings Inputs Read from Grid Fetch Input URL from Grid Step 2 …" at bounding box center [236, 204] width 426 height 363
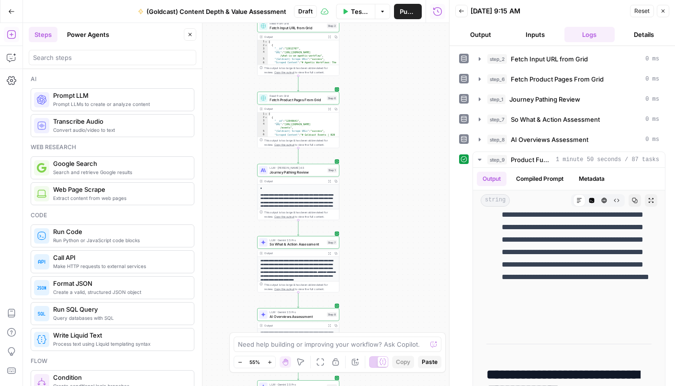
drag, startPoint x: 370, startPoint y: 230, endPoint x: 369, endPoint y: 237, distance: 6.8
click at [369, 237] on div "Workflow Input Settings Inputs Read from Grid Fetch Input URL from Grid Step 2 …" at bounding box center [236, 204] width 426 height 363
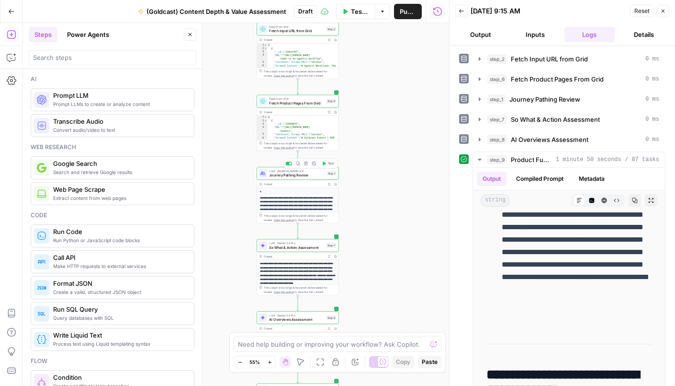
click at [292, 172] on span "Journey Pathing Review" at bounding box center [297, 174] width 56 height 5
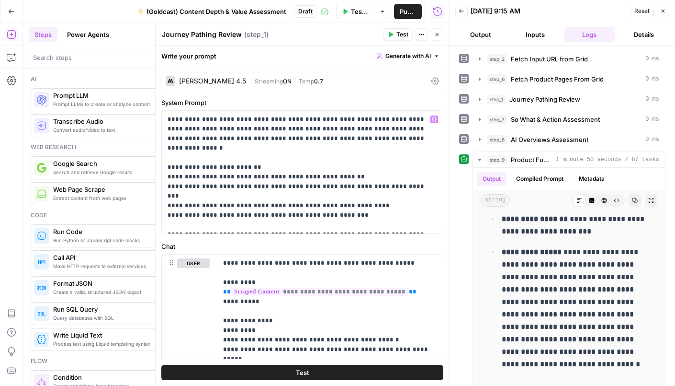
click at [224, 74] on div "Claude Sonnet 4.5 | Streaming ON | Temp 0.7" at bounding box center [302, 81] width 282 height 18
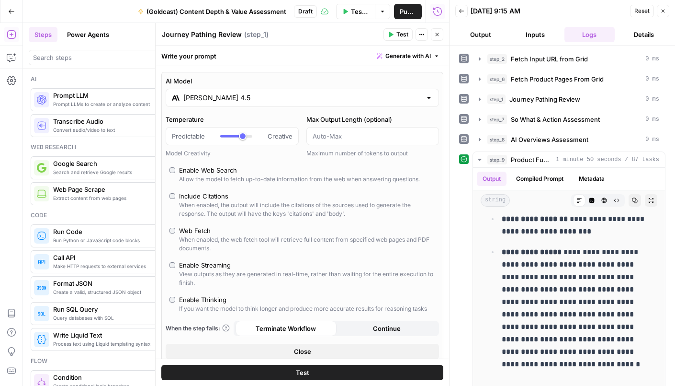
click at [219, 99] on input "Claude Sonnet 4.5" at bounding box center [302, 98] width 238 height 10
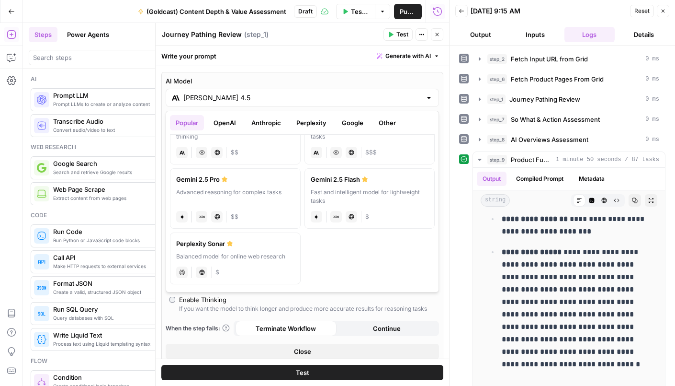
click at [244, 193] on div "Advanced reasoning for complex tasks" at bounding box center [235, 196] width 118 height 17
type input "Gemini 2.5 Pro"
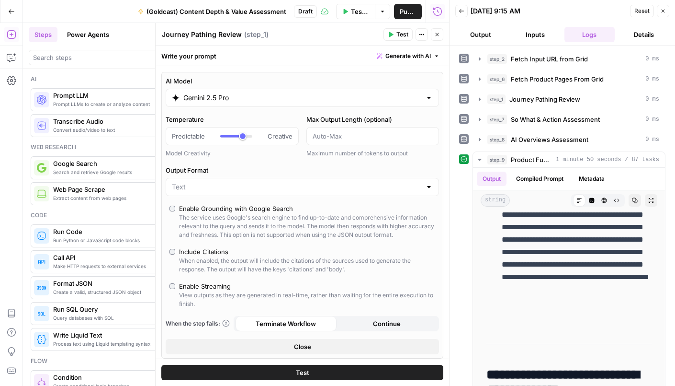
click at [341, 370] on button "Test" at bounding box center [302, 372] width 282 height 15
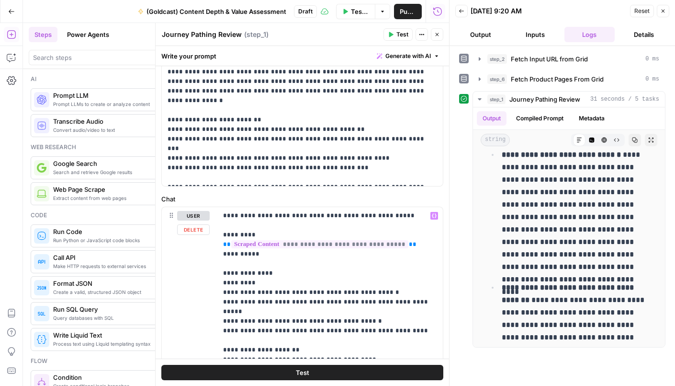
scroll to position [292, 0]
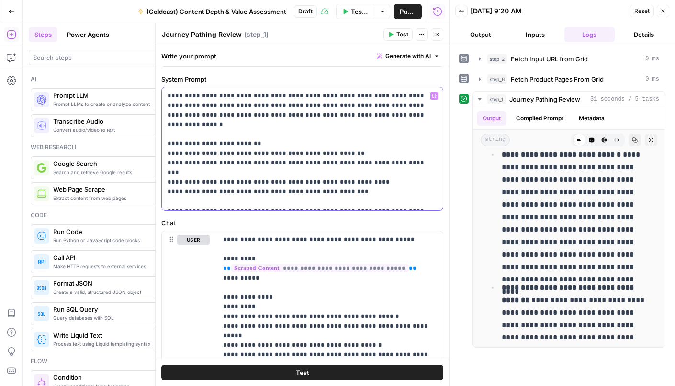
drag, startPoint x: 168, startPoint y: 134, endPoint x: 367, endPoint y: 204, distance: 210.9
click at [367, 204] on p "**********" at bounding box center [303, 148] width 270 height 115
copy p "**********"
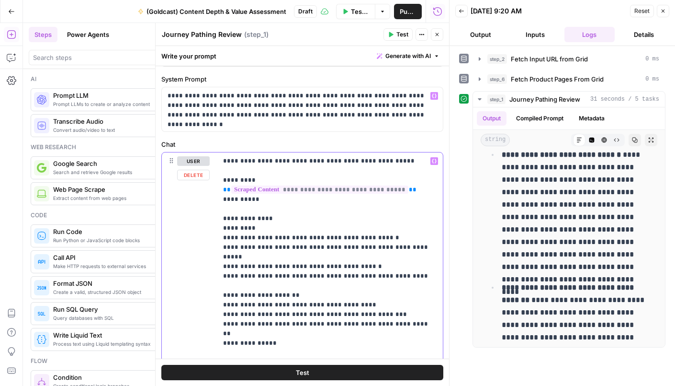
click at [330, 161] on p "**********" at bounding box center [330, 285] width 214 height 259
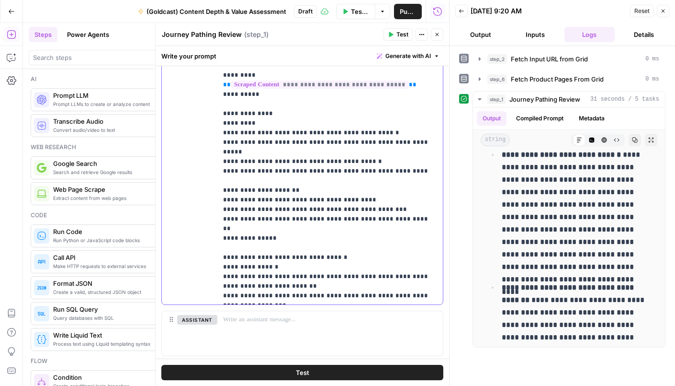
scroll to position [519, 0]
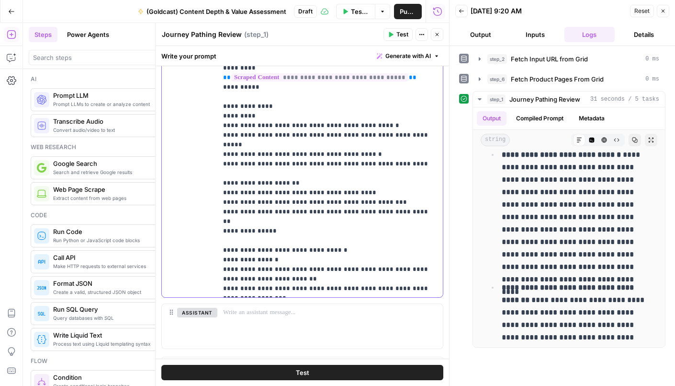
click at [339, 269] on p "**********" at bounding box center [330, 111] width 214 height 364
click at [343, 370] on button "Test" at bounding box center [302, 372] width 282 height 15
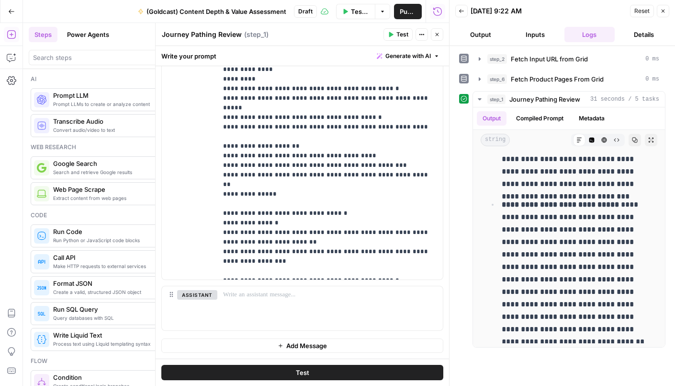
scroll to position [0, 0]
click at [439, 38] on button "Close" at bounding box center [437, 34] width 12 height 12
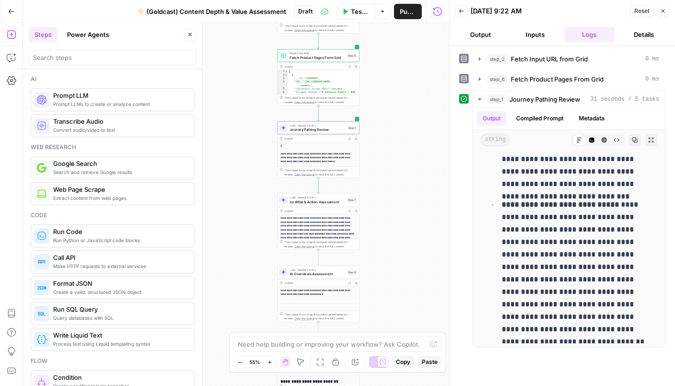
drag, startPoint x: 407, startPoint y: 256, endPoint x: 421, endPoint y: 115, distance: 141.5
click at [421, 115] on div "Workflow Input Settings Inputs Read from Grid Fetch Input URL from Grid Step 2 …" at bounding box center [236, 204] width 426 height 363
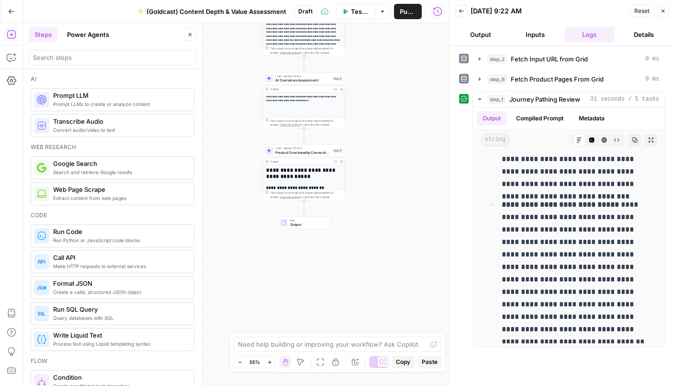
drag, startPoint x: 404, startPoint y: 158, endPoint x: 299, endPoint y: 207, distance: 116.4
click at [404, 155] on div "Workflow Input Settings Inputs Read from Grid Fetch Input URL from Grid Step 2 …" at bounding box center [236, 204] width 426 height 363
click at [303, 225] on span "Output" at bounding box center [308, 224] width 36 height 5
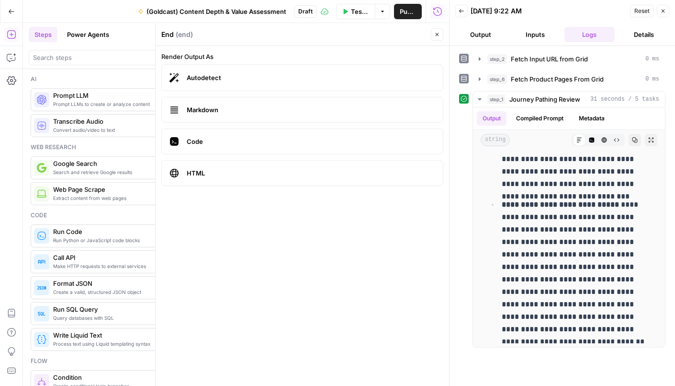
click at [263, 114] on span "Markdown" at bounding box center [311, 110] width 249 height 10
click at [433, 33] on button "Close" at bounding box center [437, 34] width 12 height 12
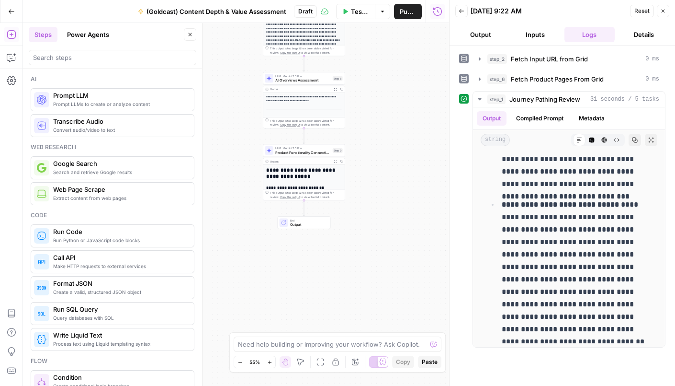
click at [360, 12] on span "Test Data" at bounding box center [360, 12] width 18 height 10
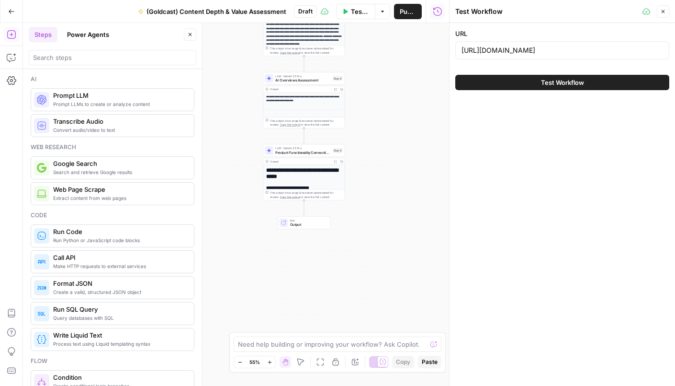
click at [519, 88] on button "Test Workflow" at bounding box center [563, 82] width 214 height 15
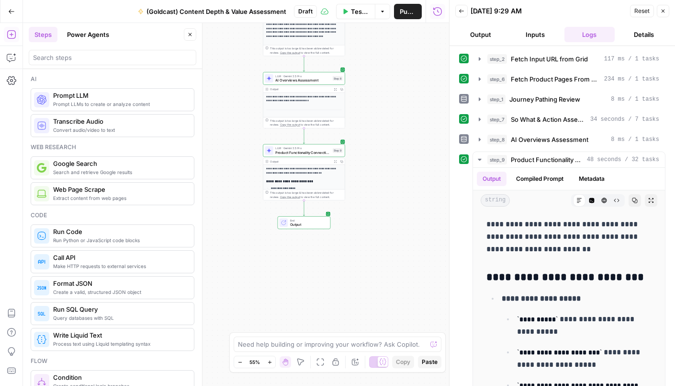
click at [296, 222] on span "Output" at bounding box center [308, 224] width 36 height 5
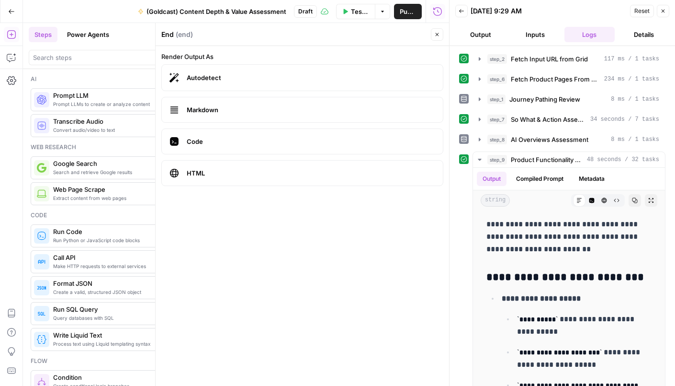
click at [436, 33] on icon "button" at bounding box center [437, 34] width 3 height 3
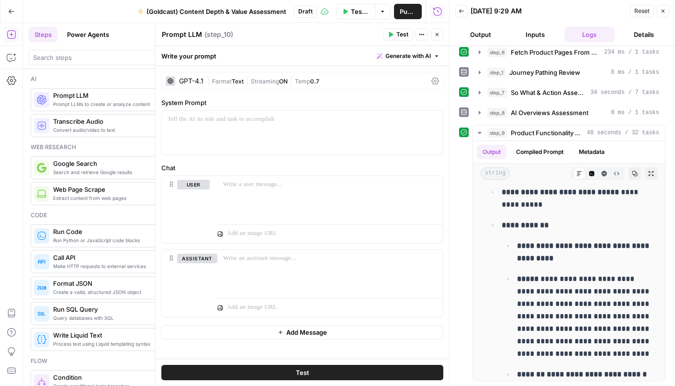
click at [188, 80] on div "GPT-4.1" at bounding box center [191, 81] width 24 height 7
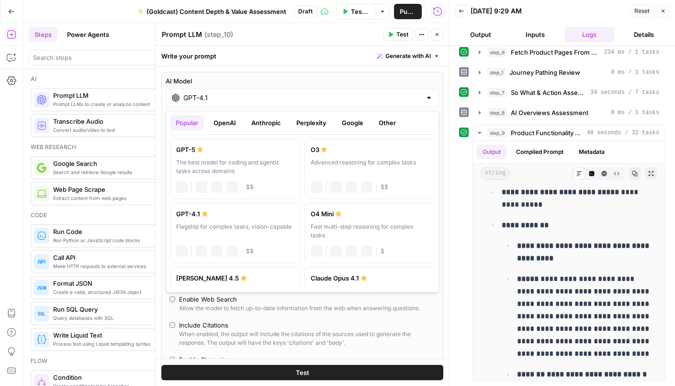
click at [211, 99] on input "GPT-4.1" at bounding box center [302, 98] width 238 height 10
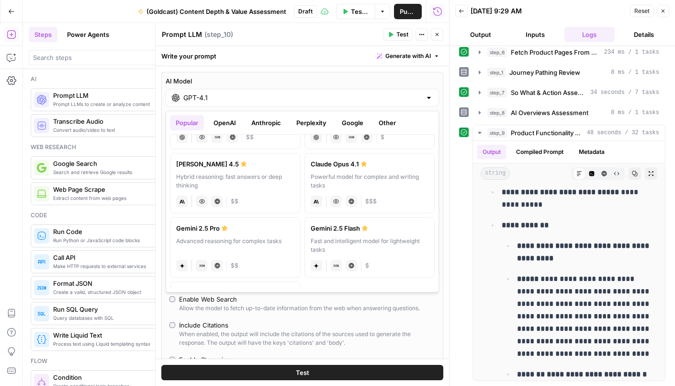
scroll to position [115, 0]
click at [254, 245] on div "Advanced reasoning for complex tasks" at bounding box center [235, 243] width 118 height 17
type input "Gemini 2.5 Pro"
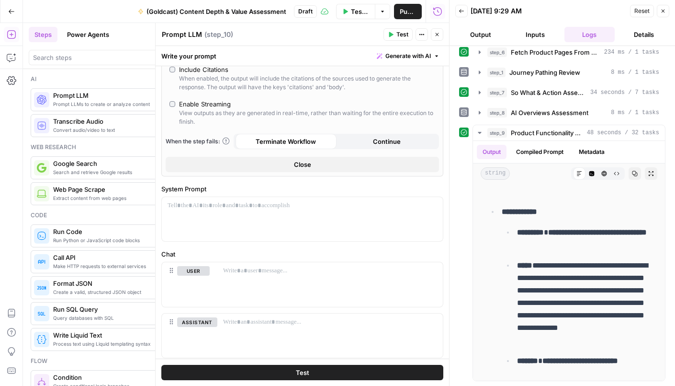
scroll to position [209, 0]
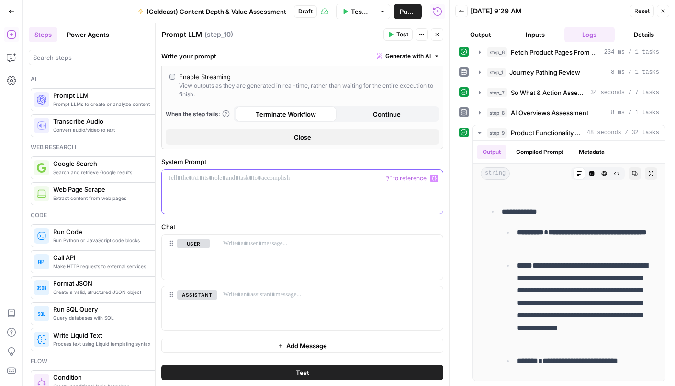
click at [282, 181] on p at bounding box center [303, 178] width 270 height 10
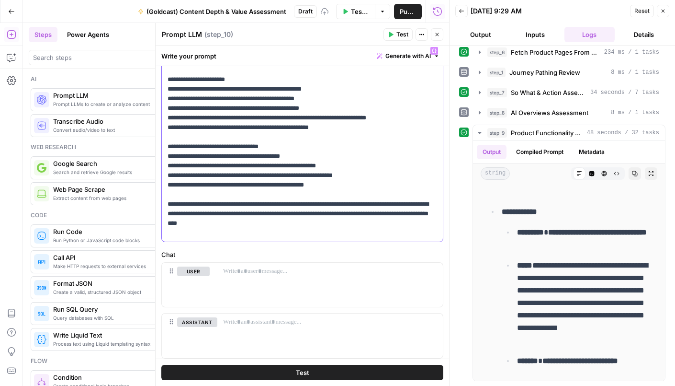
scroll to position [364, 0]
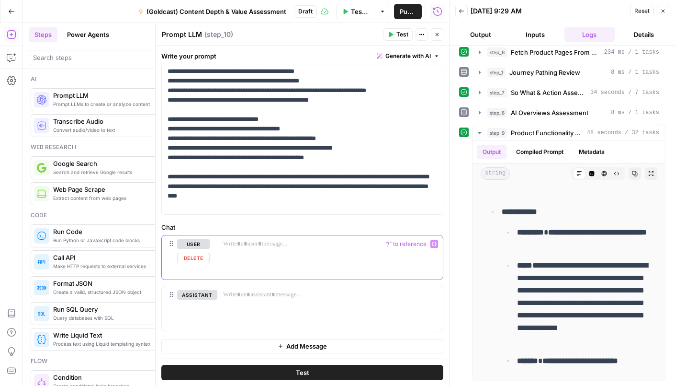
click at [273, 247] on p at bounding box center [330, 244] width 214 height 10
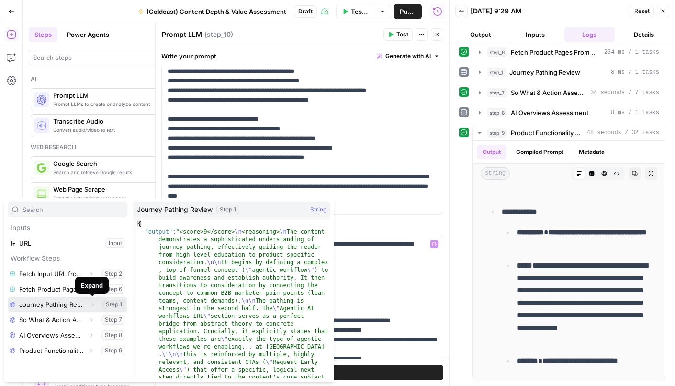
click at [62, 303] on button "Select variable Journey Pathing Review" at bounding box center [68, 304] width 120 height 15
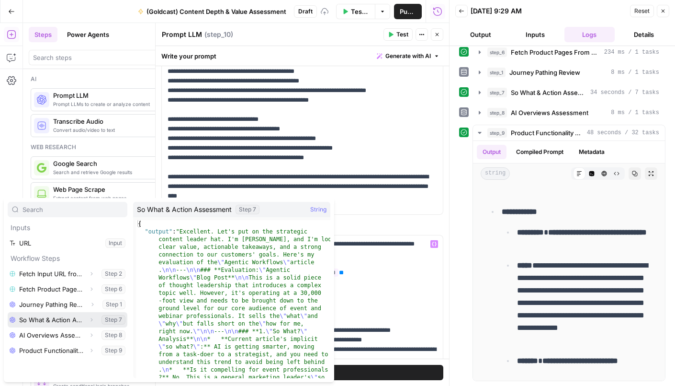
click at [68, 322] on button "Select variable So What & Action Assessment" at bounding box center [68, 319] width 120 height 15
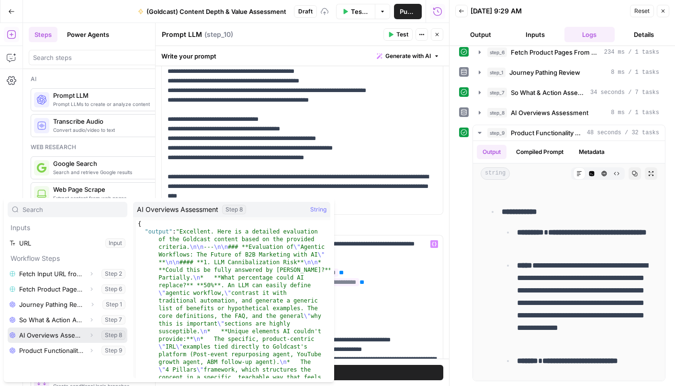
click at [48, 332] on button "Select variable AI Overviews Assessment" at bounding box center [68, 334] width 120 height 15
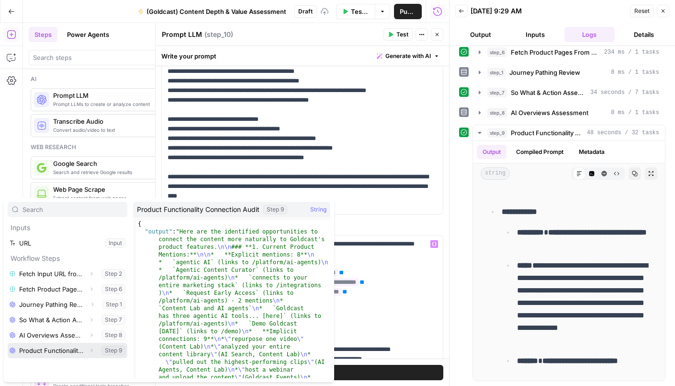
click at [36, 348] on button "Select variable Product Functionality Connection Audit" at bounding box center [68, 349] width 120 height 15
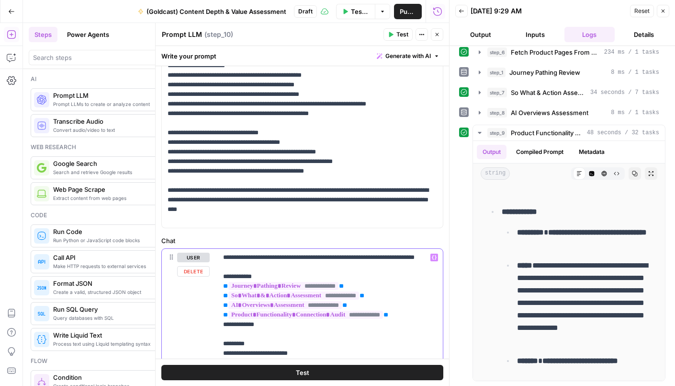
scroll to position [0, 0]
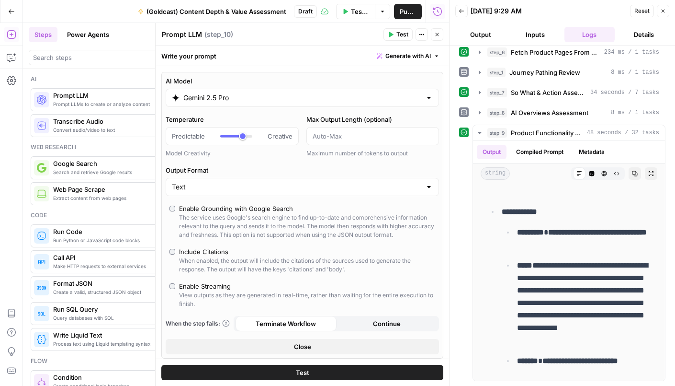
click at [308, 372] on span "Test" at bounding box center [302, 372] width 13 height 10
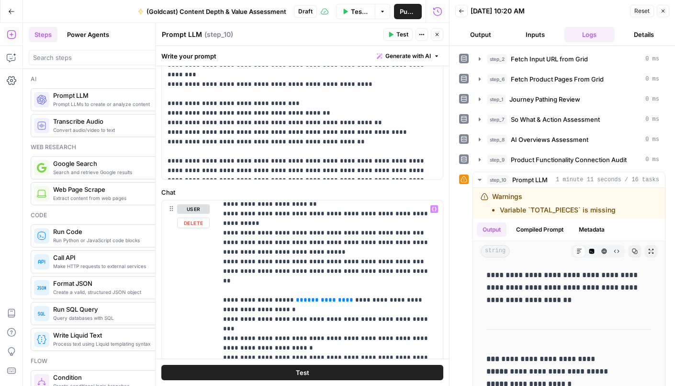
scroll to position [111, 0]
drag, startPoint x: 339, startPoint y: 279, endPoint x: 286, endPoint y: 279, distance: 52.7
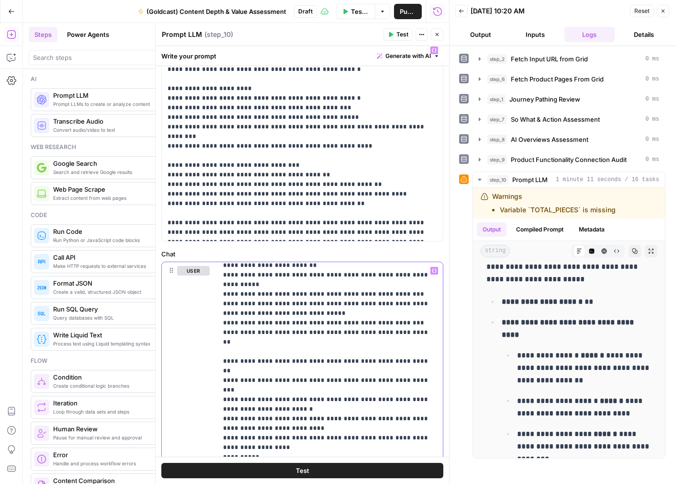
scroll to position [290, 0]
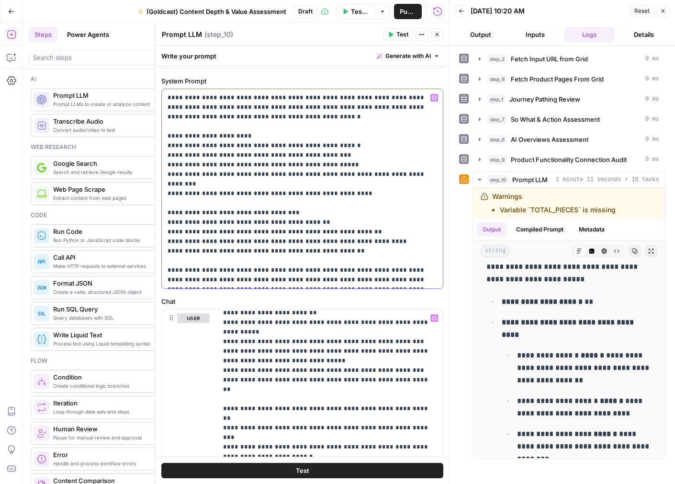
click at [259, 151] on p "**********" at bounding box center [303, 189] width 270 height 192
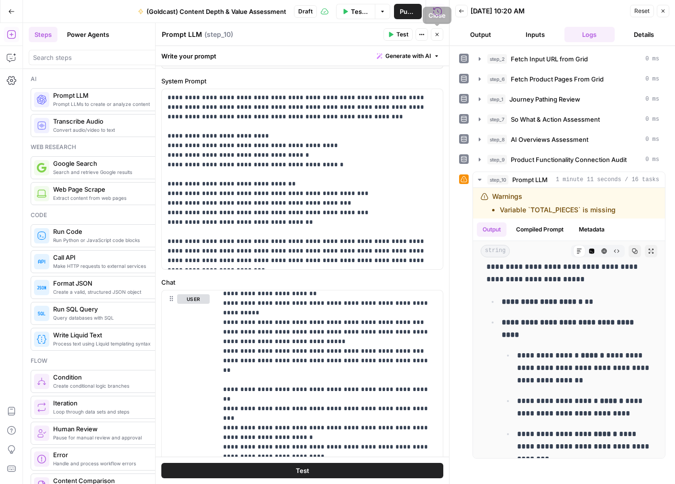
click at [436, 34] on icon "button" at bounding box center [437, 35] width 6 height 6
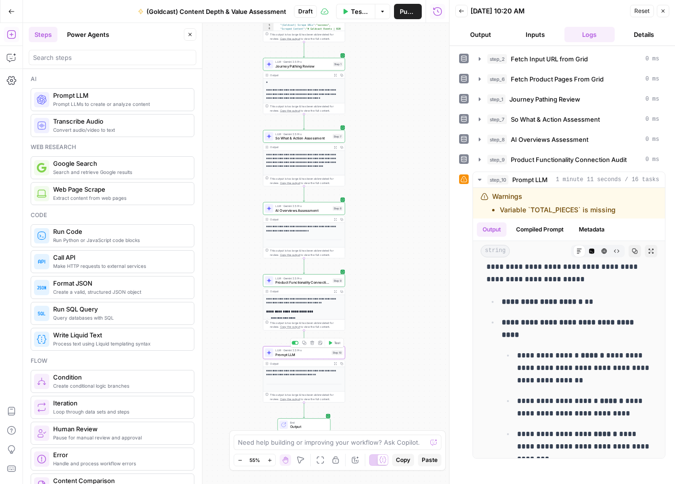
click at [300, 356] on span "Prompt LLM" at bounding box center [302, 354] width 54 height 5
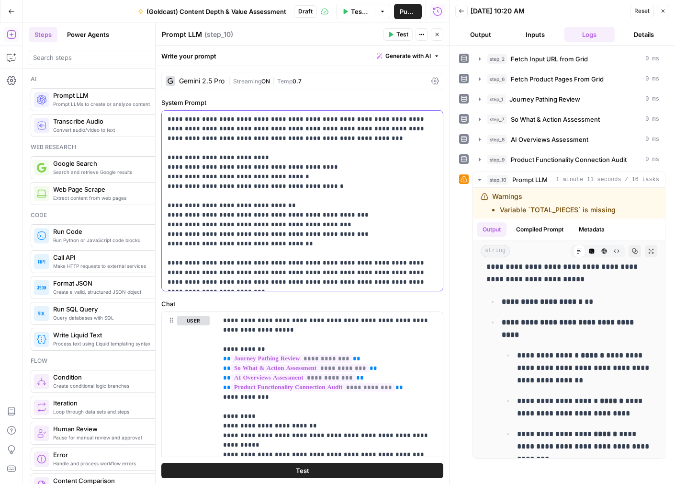
click at [299, 208] on p "**********" at bounding box center [303, 200] width 270 height 172
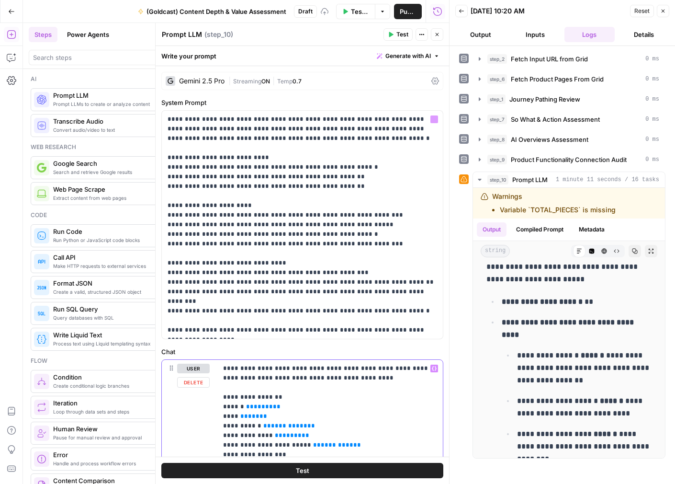
scroll to position [109, 0]
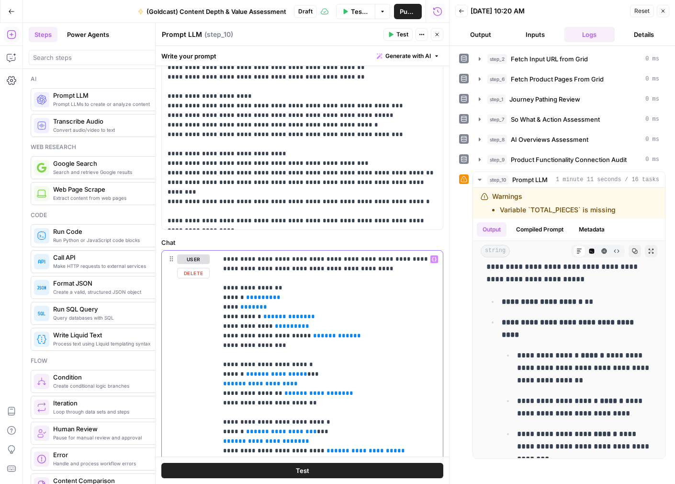
drag, startPoint x: 273, startPoint y: 297, endPoint x: 240, endPoint y: 297, distance: 32.6
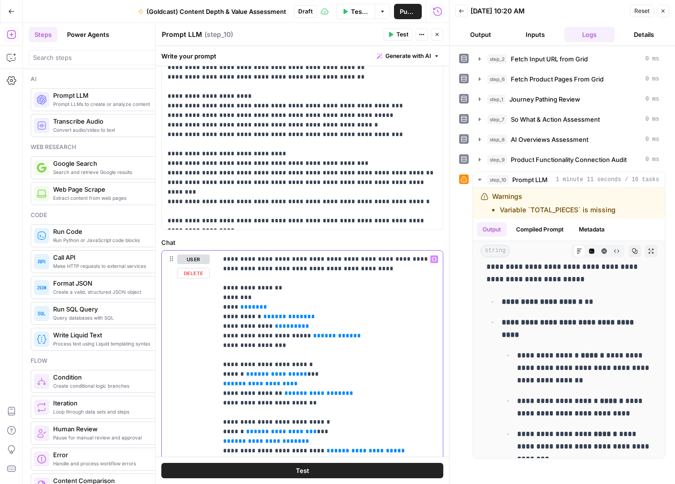
drag, startPoint x: 333, startPoint y: 331, endPoint x: 227, endPoint y: 301, distance: 110.4
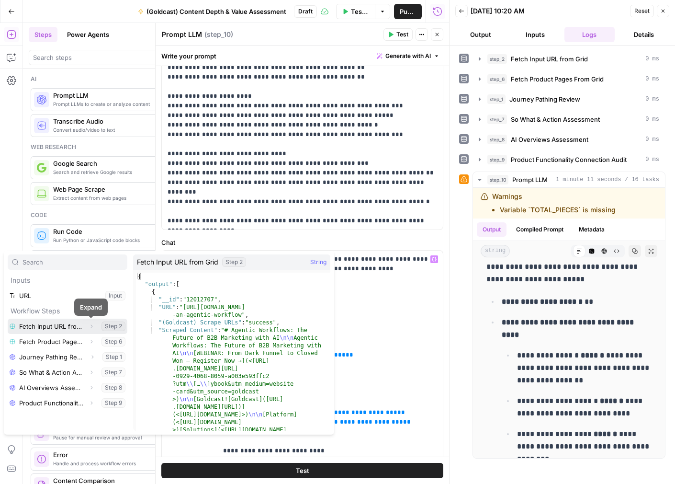
click at [89, 326] on icon "button" at bounding box center [92, 326] width 6 height 6
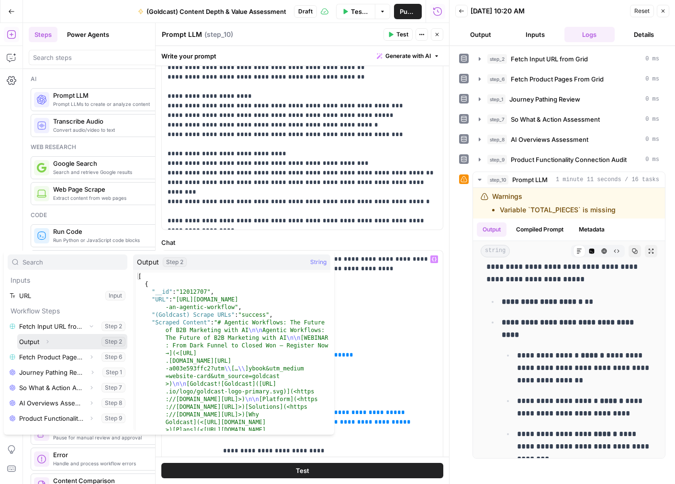
click at [48, 342] on icon "button" at bounding box center [48, 341] width 2 height 3
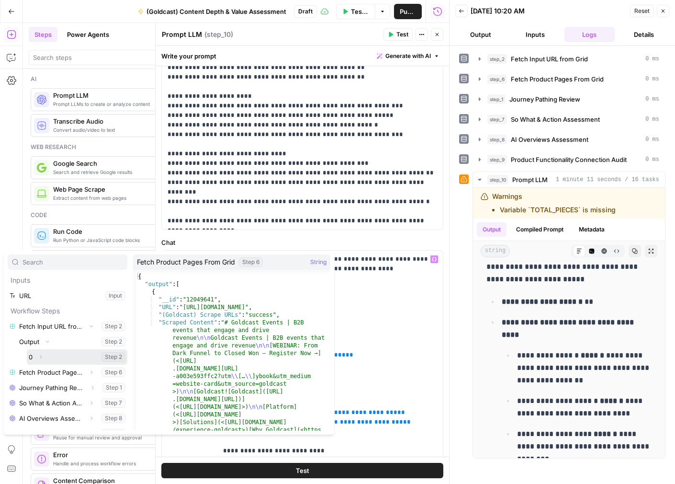
click at [40, 357] on icon "button" at bounding box center [41, 357] width 6 height 6
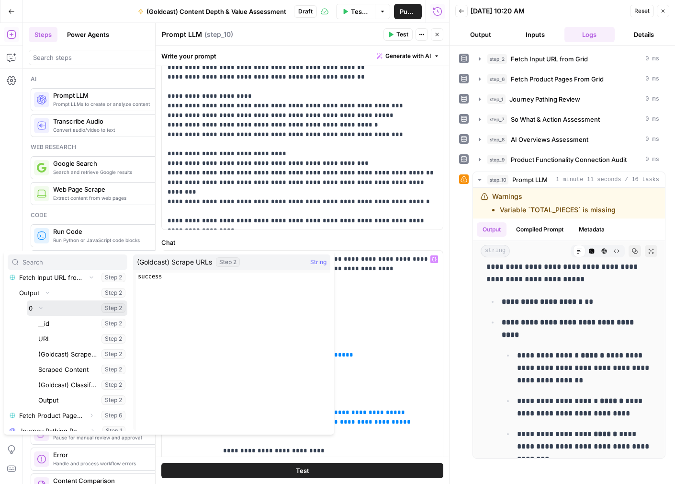
scroll to position [53, 0]
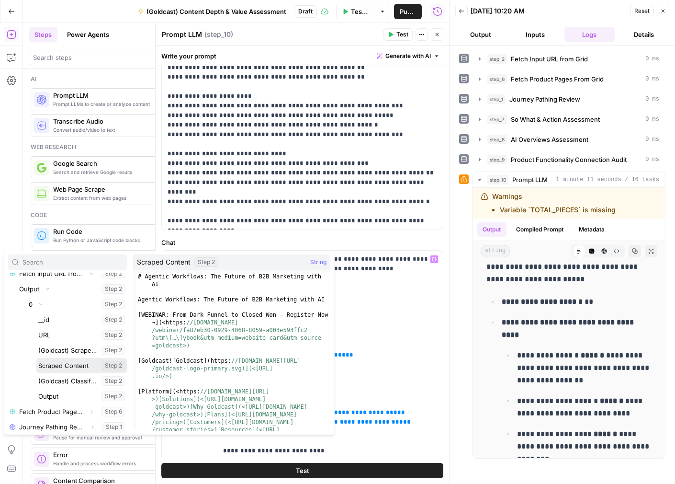
click at [67, 366] on button "Select variable Scraped Content" at bounding box center [81, 365] width 91 height 15
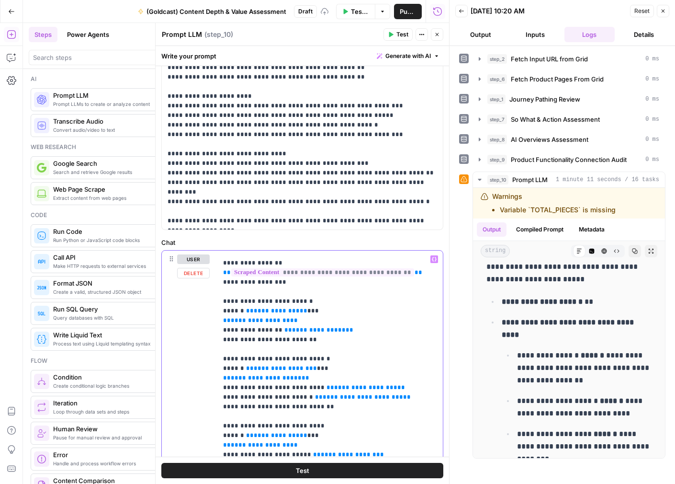
scroll to position [30, 0]
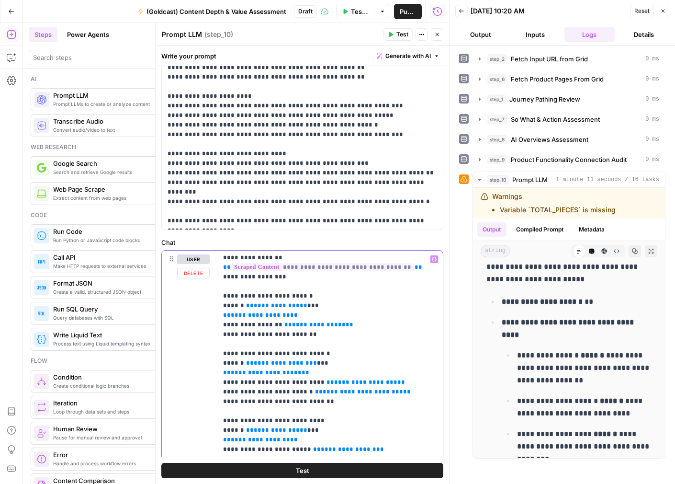
drag, startPoint x: 353, startPoint y: 325, endPoint x: 221, endPoint y: 307, distance: 133.0
click at [221, 307] on div "**********" at bounding box center [330, 446] width 226 height 390
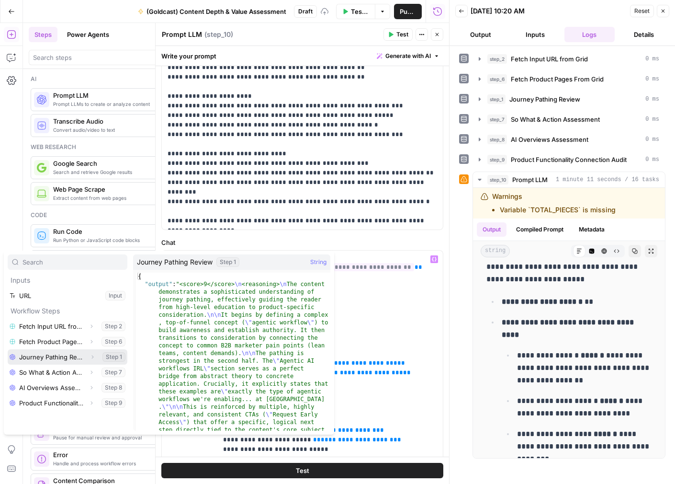
drag, startPoint x: 48, startPoint y: 358, endPoint x: 225, endPoint y: 339, distance: 177.4
click at [49, 358] on button "Select variable Journey Pathing Review" at bounding box center [68, 356] width 120 height 15
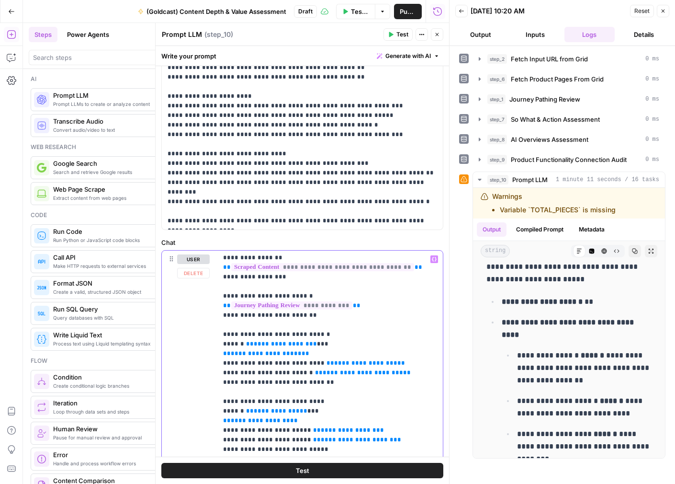
scroll to position [90, 0]
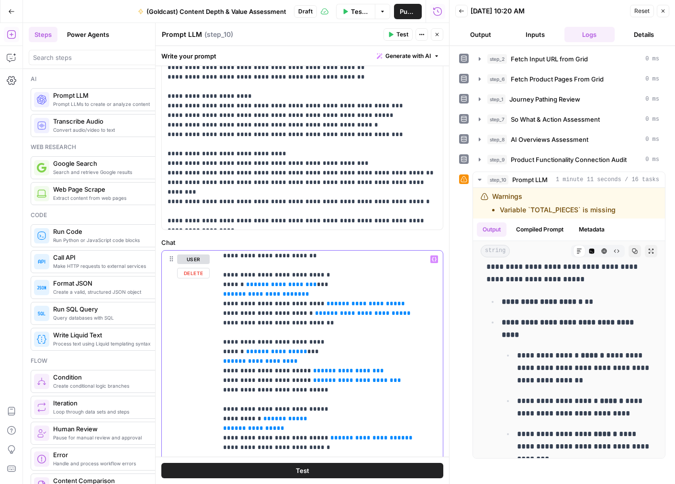
drag, startPoint x: 405, startPoint y: 313, endPoint x: 227, endPoint y: 288, distance: 179.5
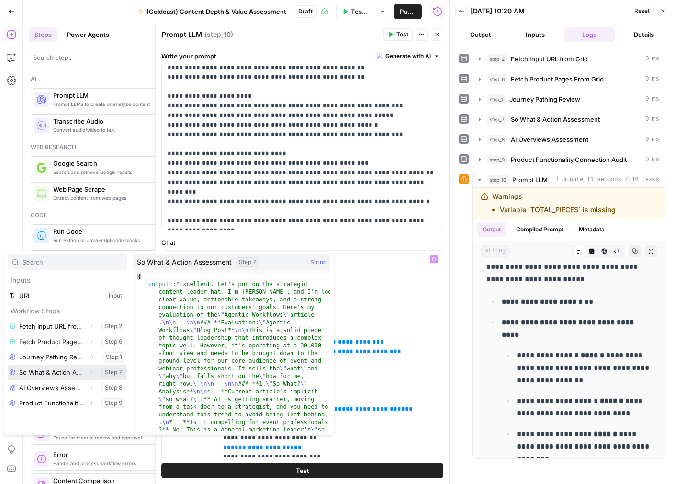
click at [51, 372] on button "Select variable So What & Action Assessment" at bounding box center [68, 372] width 120 height 15
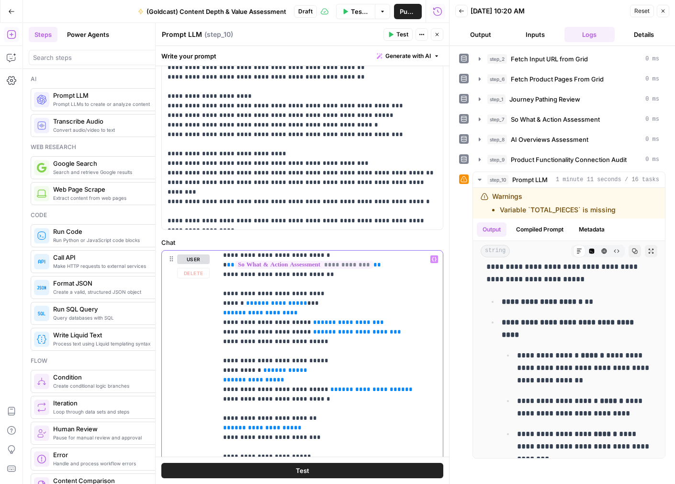
scroll to position [113, 0]
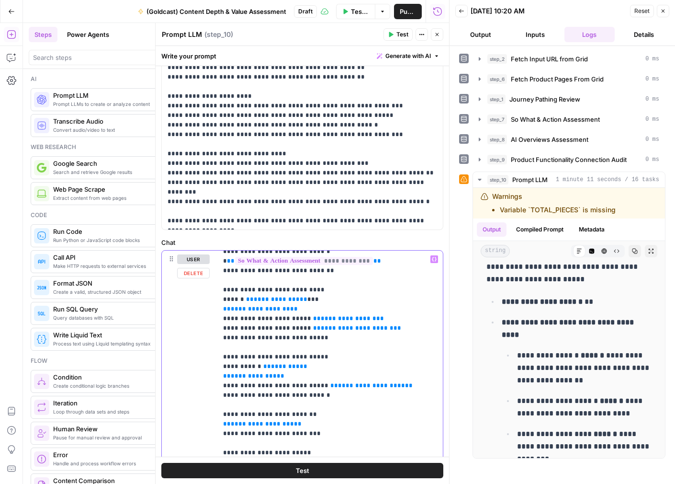
drag, startPoint x: 404, startPoint y: 332, endPoint x: 224, endPoint y: 301, distance: 183.2
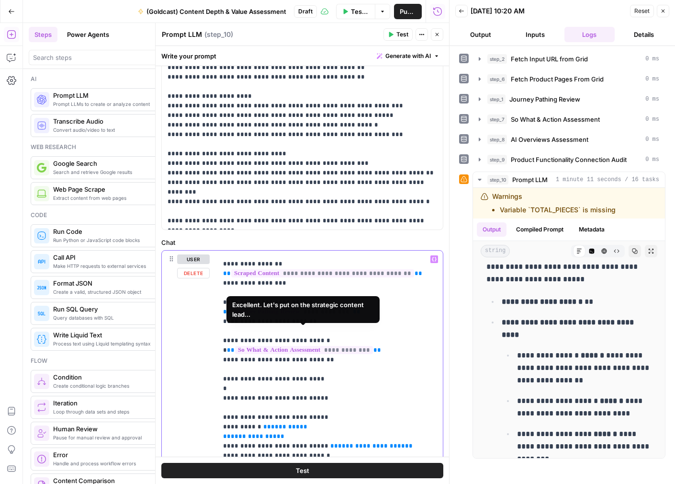
scroll to position [7, 0]
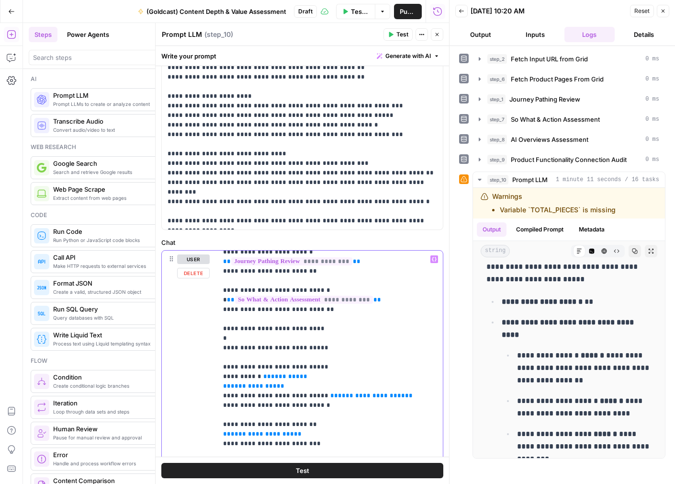
drag, startPoint x: 223, startPoint y: 317, endPoint x: 321, endPoint y: 351, distance: 103.8
click at [321, 351] on div "**********" at bounding box center [330, 446] width 226 height 390
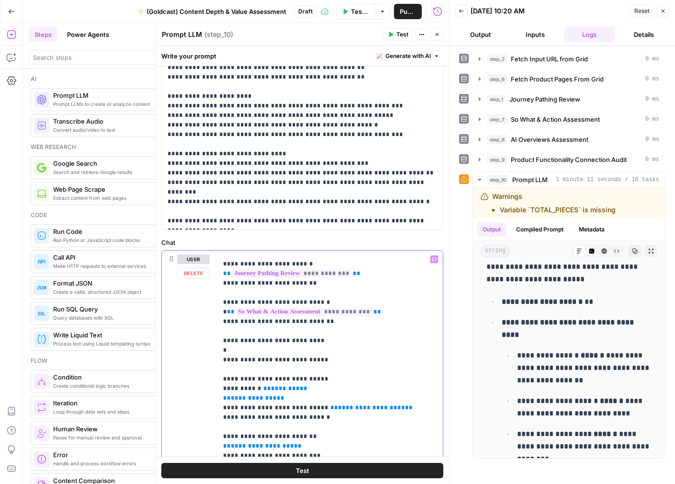
scroll to position [61, 0]
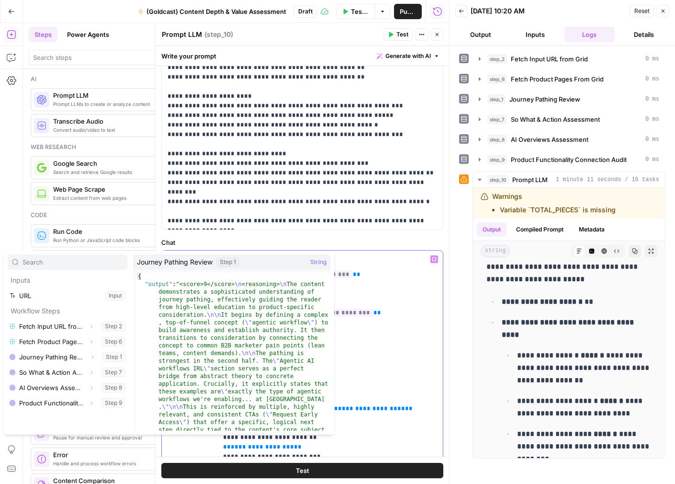
drag, startPoint x: 419, startPoint y: 340, endPoint x: 401, endPoint y: 342, distance: 17.8
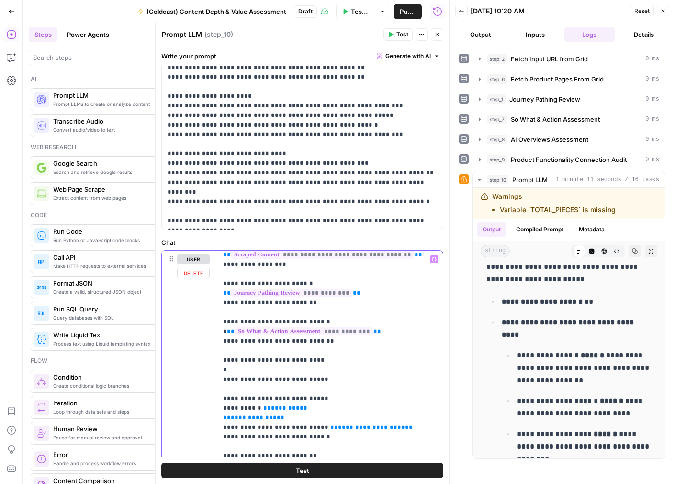
scroll to position [42, 0]
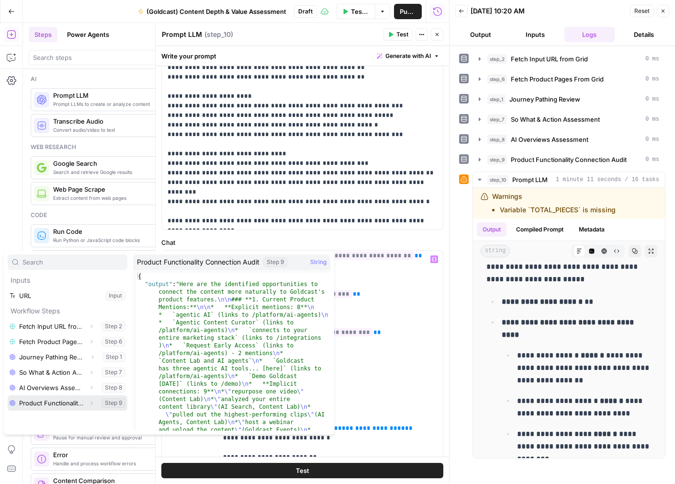
click at [62, 385] on button "Select variable Product Functionality Connection Audit" at bounding box center [68, 402] width 120 height 15
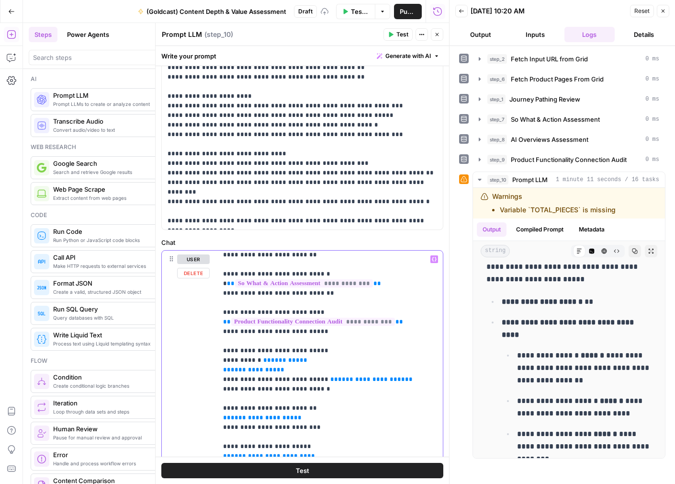
scroll to position [92, 0]
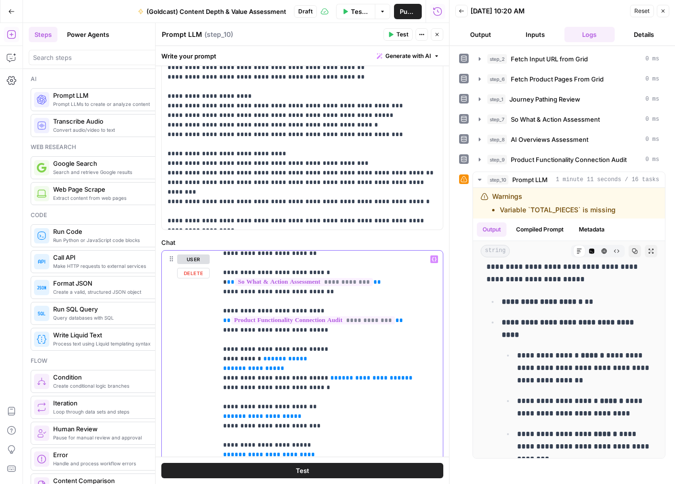
drag, startPoint x: 342, startPoint y: 371, endPoint x: 221, endPoint y: 359, distance: 121.3
click at [221, 359] on div "**********" at bounding box center [330, 446] width 226 height 390
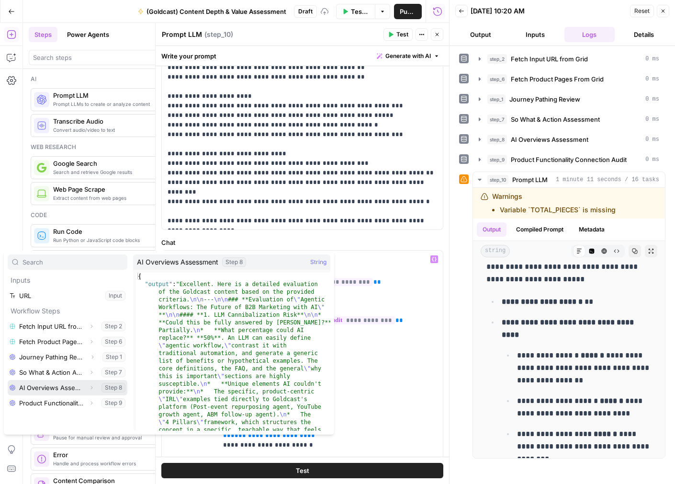
click at [64, 385] on button "Select variable AI Overviews Assessment" at bounding box center [68, 387] width 120 height 15
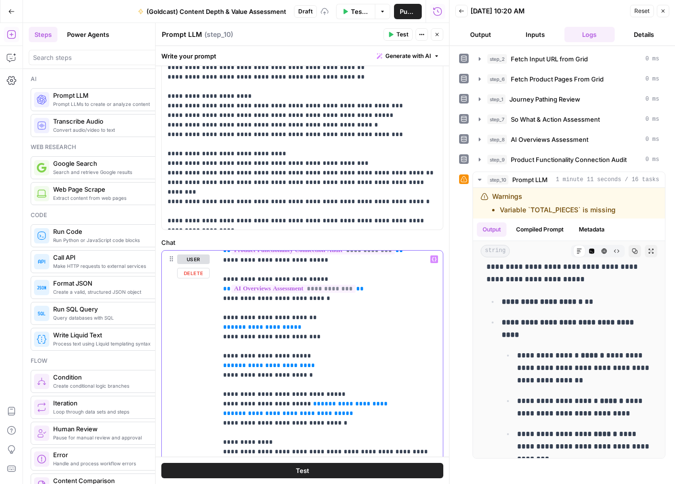
scroll to position [168, 0]
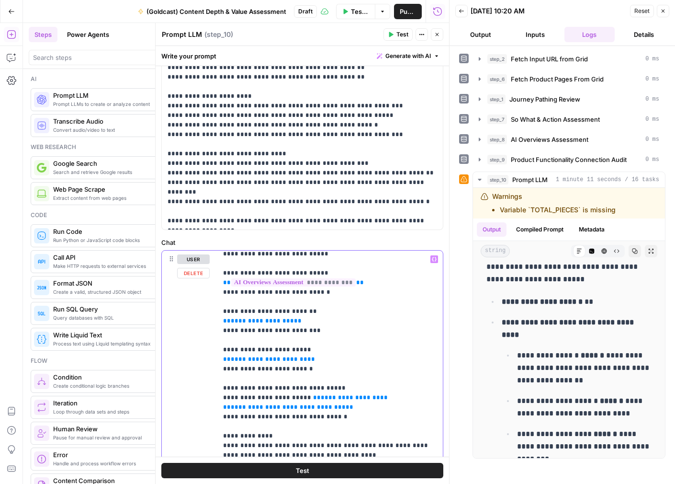
drag, startPoint x: 223, startPoint y: 309, endPoint x: 365, endPoint y: 412, distance: 175.2
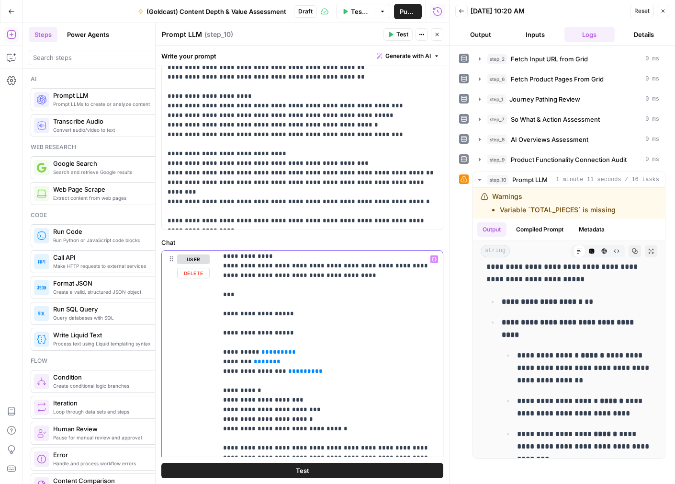
scroll to position [260, 0]
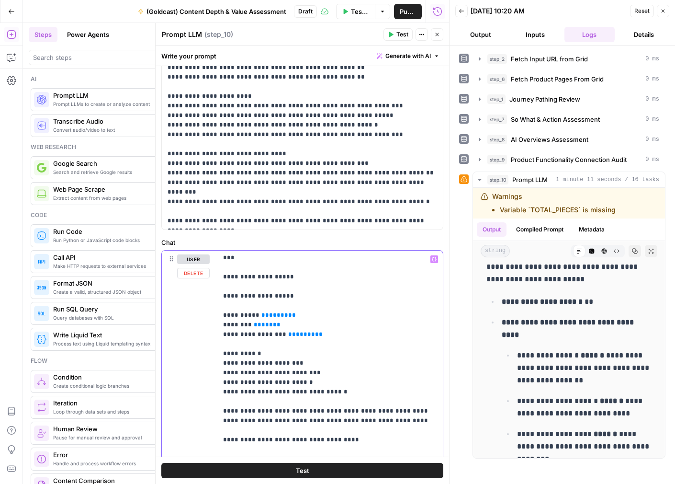
drag, startPoint x: 314, startPoint y: 337, endPoint x: 222, endPoint y: 316, distance: 94.4
click at [222, 316] on div "**********" at bounding box center [330, 446] width 226 height 390
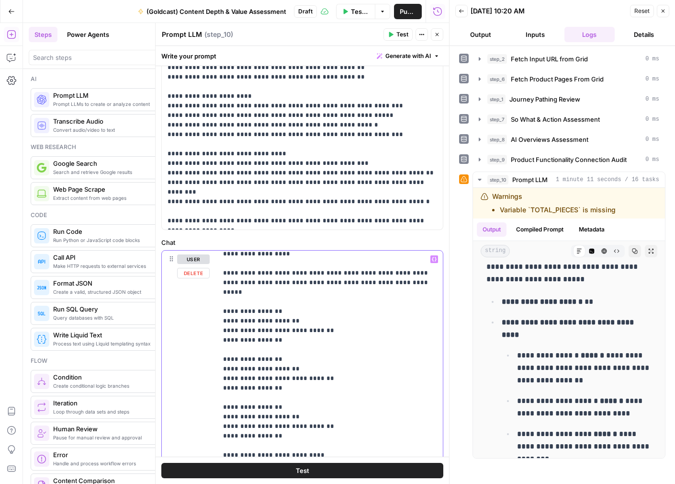
scroll to position [761, 0]
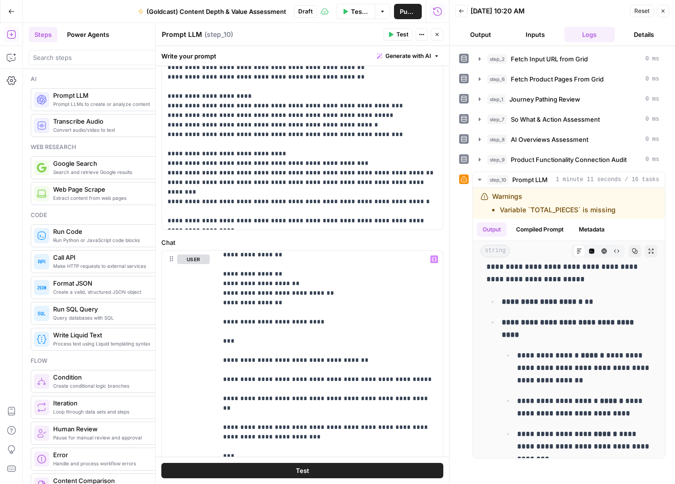
click at [335, 385] on button "Test" at bounding box center [302, 470] width 282 height 15
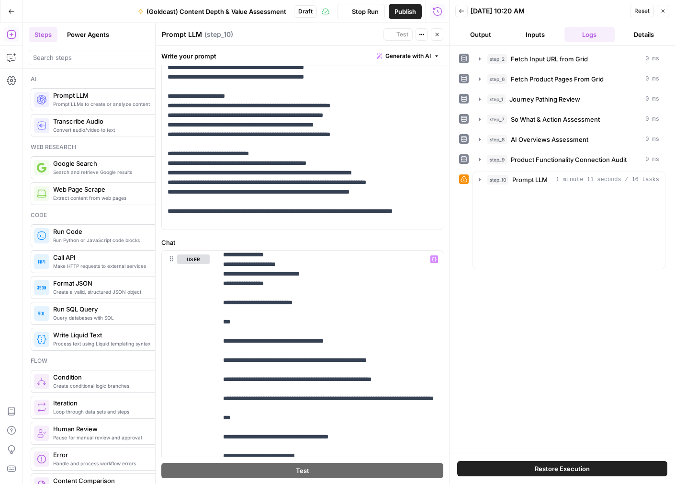
scroll to position [109, 0]
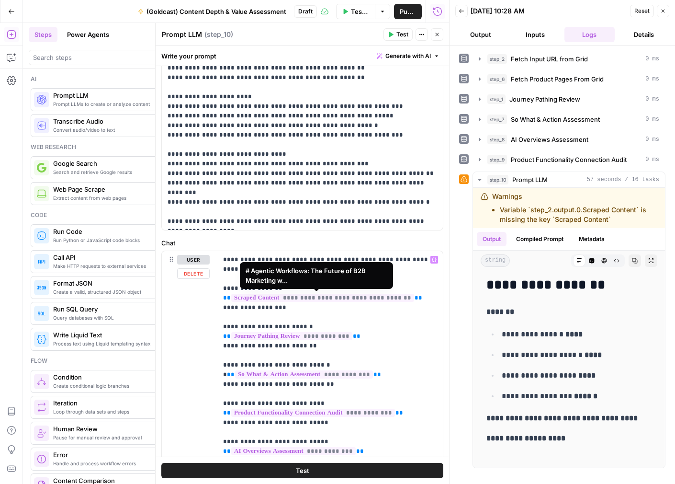
click at [338, 297] on span "**********" at bounding box center [322, 298] width 183 height 8
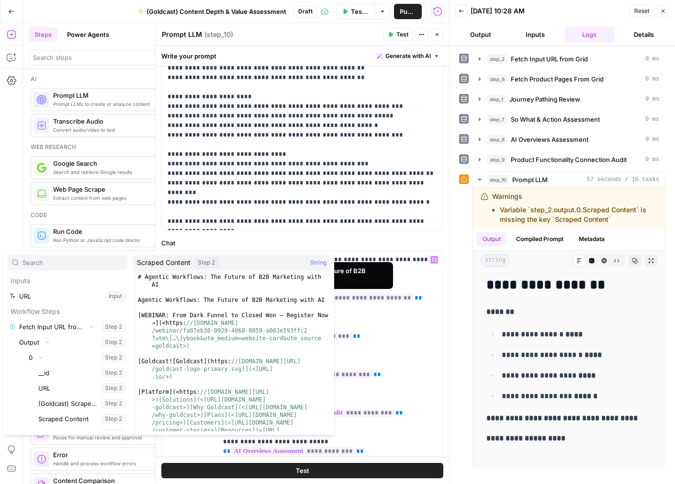
click at [338, 297] on span "**********" at bounding box center [322, 298] width 183 height 8
click at [339, 297] on span "**********" at bounding box center [322, 298] width 183 height 8
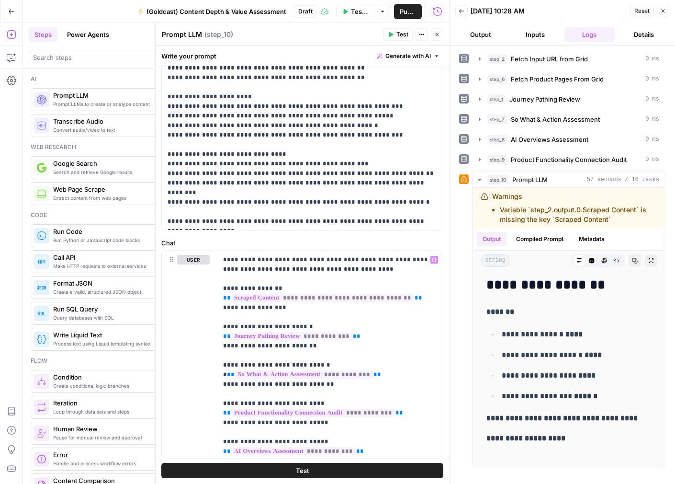
click at [435, 36] on icon "button" at bounding box center [437, 35] width 6 height 6
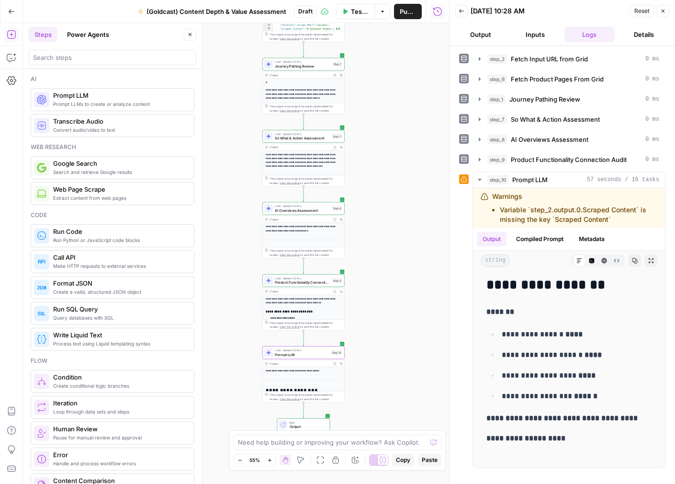
click at [302, 136] on span "So What & Action Assessment" at bounding box center [302, 138] width 55 height 5
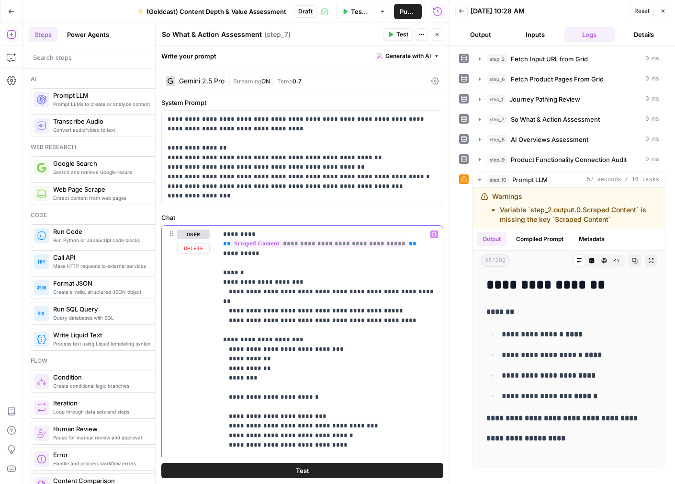
drag, startPoint x: 410, startPoint y: 246, endPoint x: 221, endPoint y: 245, distance: 189.2
click at [221, 245] on div "**********" at bounding box center [330, 421] width 226 height 390
copy p "**********"
click at [435, 35] on icon "button" at bounding box center [437, 35] width 6 height 6
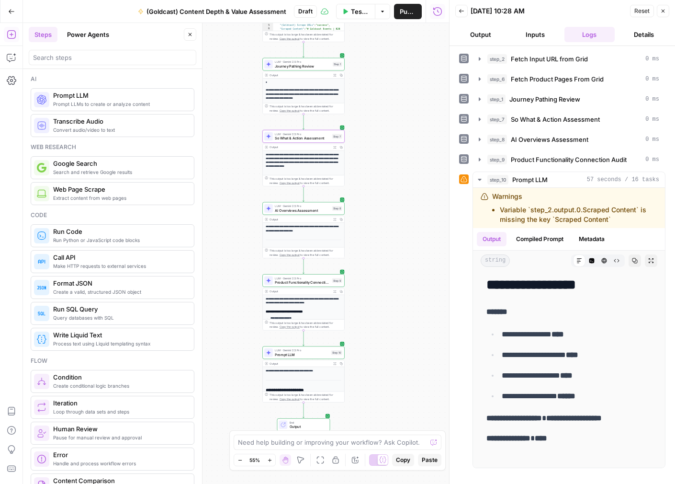
click at [291, 353] on span "Prompt LLM" at bounding box center [302, 354] width 54 height 5
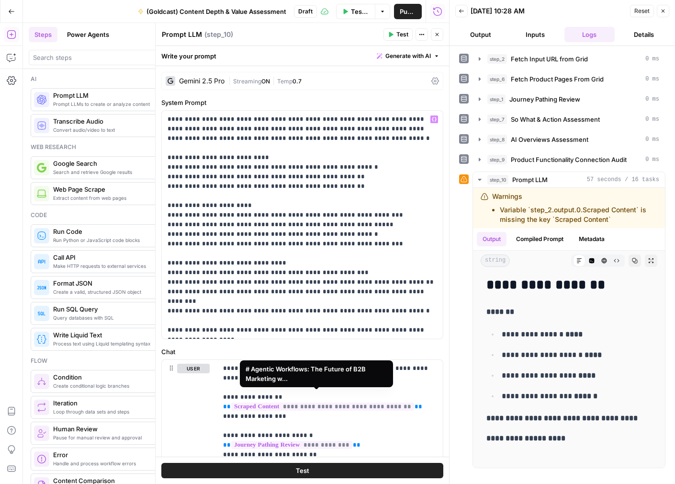
scroll to position [16, 0]
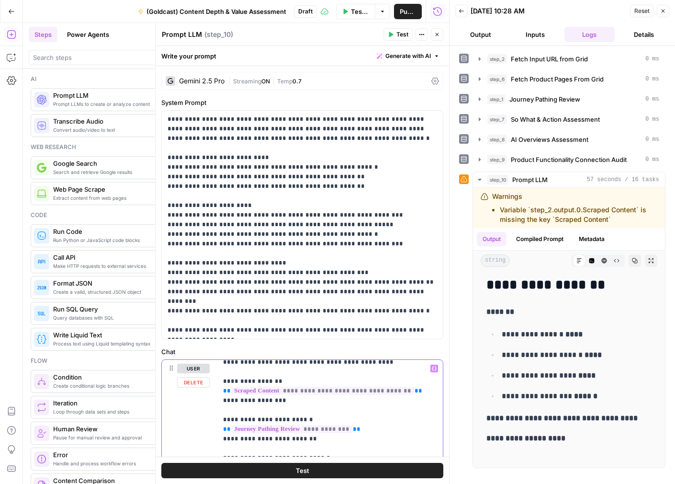
click at [360, 470] on button "Test" at bounding box center [302, 470] width 282 height 15
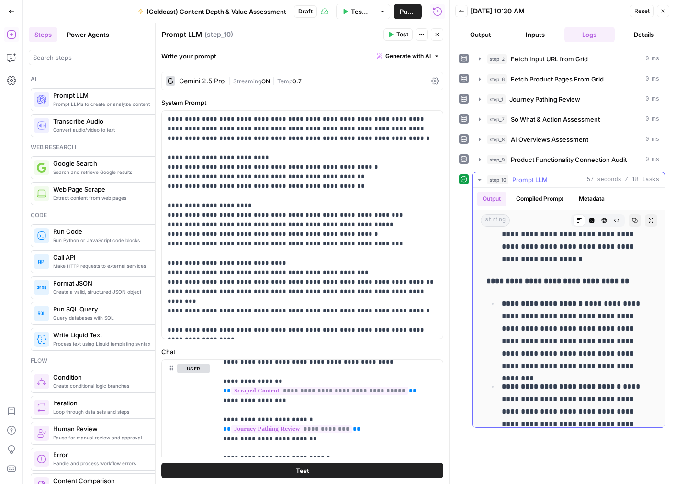
scroll to position [1748, 0]
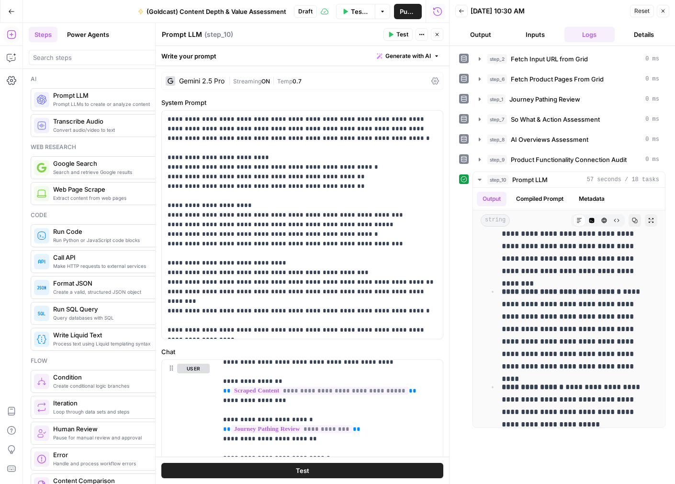
click at [436, 34] on icon "button" at bounding box center [437, 34] width 3 height 3
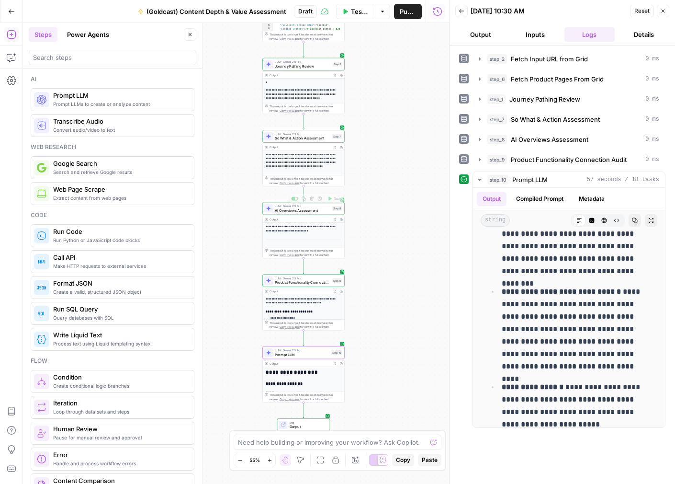
drag, startPoint x: 393, startPoint y: 133, endPoint x: 386, endPoint y: 262, distance: 129.1
click at [386, 262] on div "Workflow Input Settings Inputs Read from Grid Fetch Input URL from Grid Step 2 …" at bounding box center [236, 253] width 426 height 461
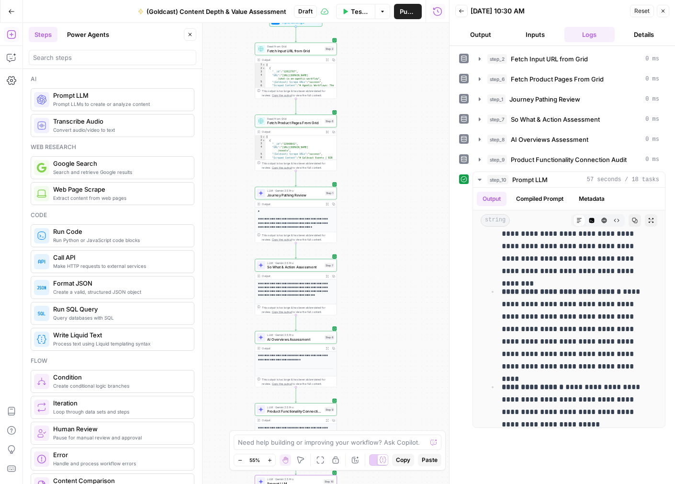
click at [297, 194] on span "Journey Pathing Review" at bounding box center [295, 194] width 56 height 5
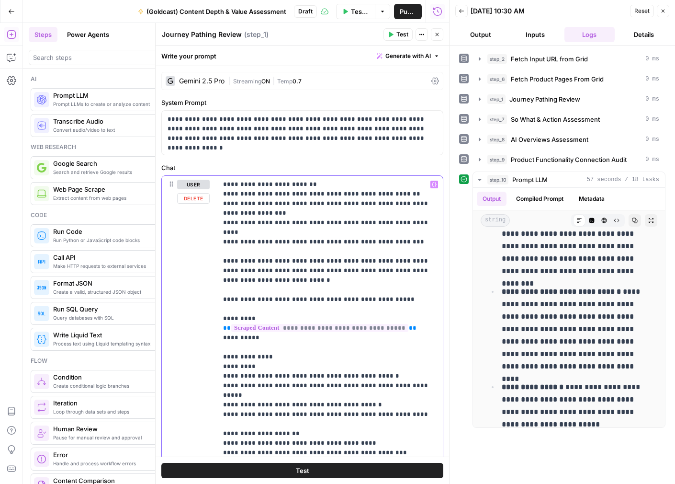
click at [328, 354] on p "**********" at bounding box center [330, 371] width 214 height 383
click at [296, 218] on p "**********" at bounding box center [330, 371] width 214 height 383
click at [258, 131] on p "**********" at bounding box center [303, 128] width 270 height 29
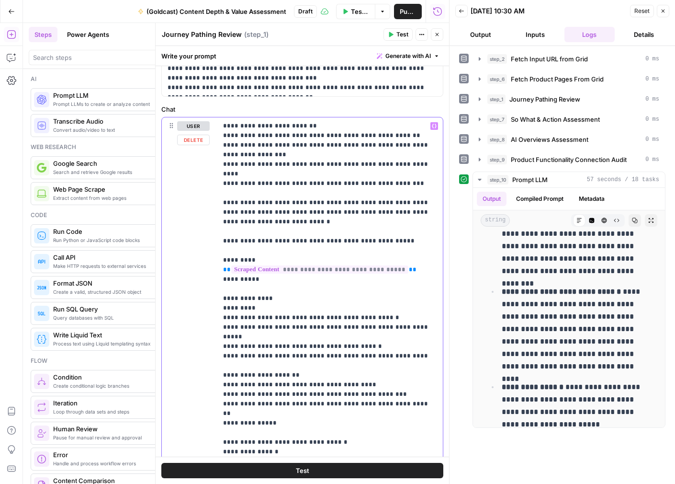
drag, startPoint x: 299, startPoint y: 220, endPoint x: 327, endPoint y: 223, distance: 27.9
click at [299, 220] on p "**********" at bounding box center [330, 312] width 214 height 383
drag, startPoint x: 397, startPoint y: 233, endPoint x: 213, endPoint y: 119, distance: 216.2
click at [213, 119] on div "**********" at bounding box center [302, 312] width 281 height 390
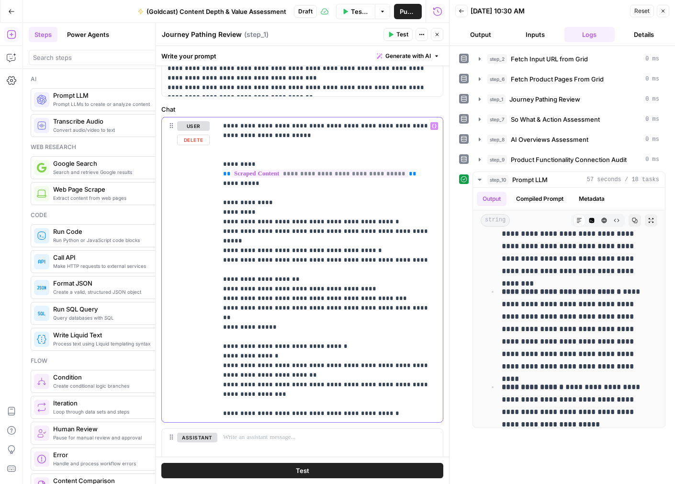
drag, startPoint x: 223, startPoint y: 202, endPoint x: 429, endPoint y: 445, distance: 318.7
click at [429, 445] on div "**********" at bounding box center [302, 295] width 282 height 356
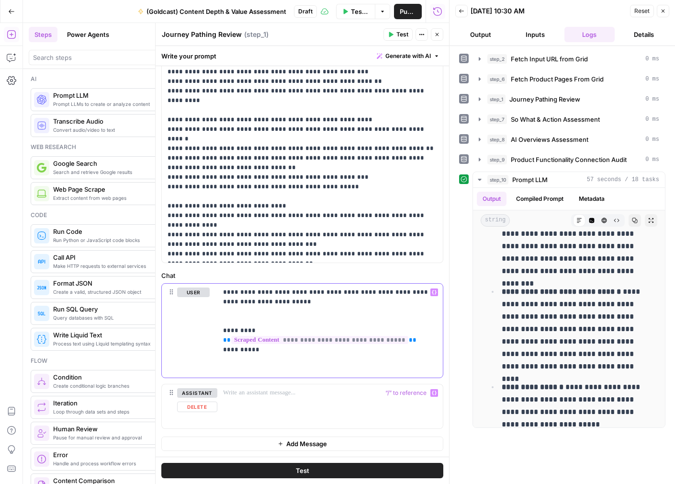
scroll to position [405, 0]
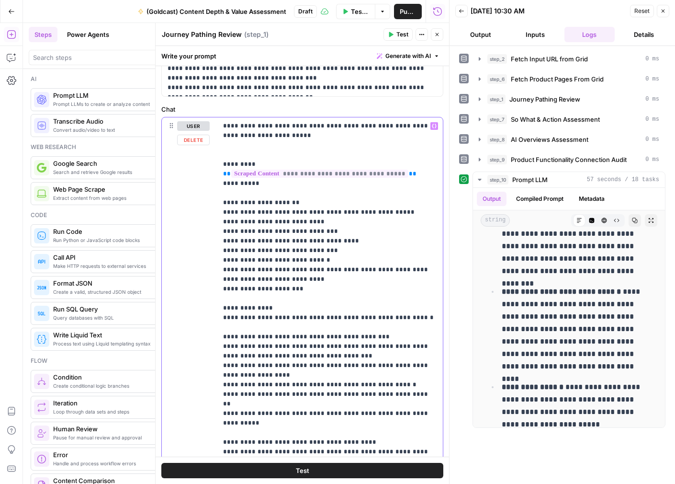
drag, startPoint x: 255, startPoint y: 227, endPoint x: 221, endPoint y: 216, distance: 35.3
click at [221, 215] on div "**********" at bounding box center [330, 312] width 226 height 390
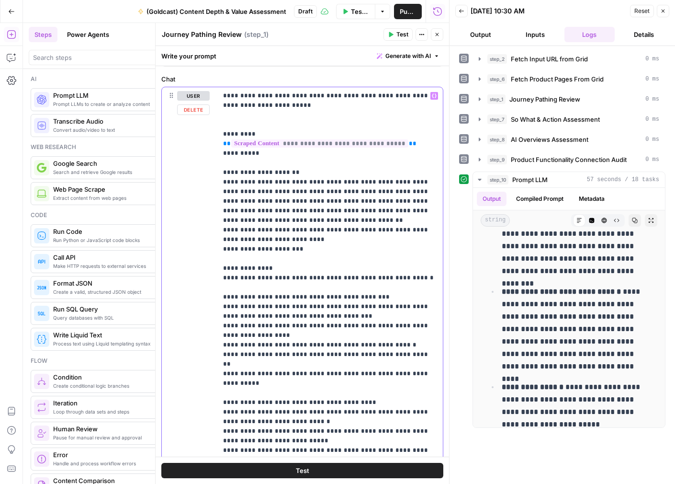
scroll to position [397, 0]
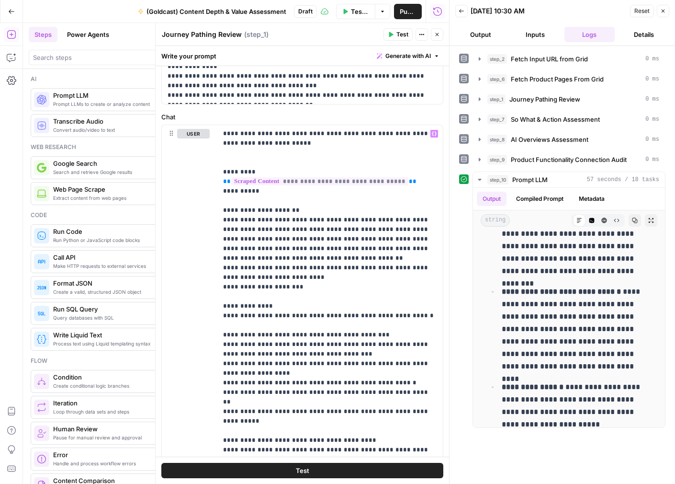
click at [438, 35] on icon "button" at bounding box center [437, 34] width 3 height 3
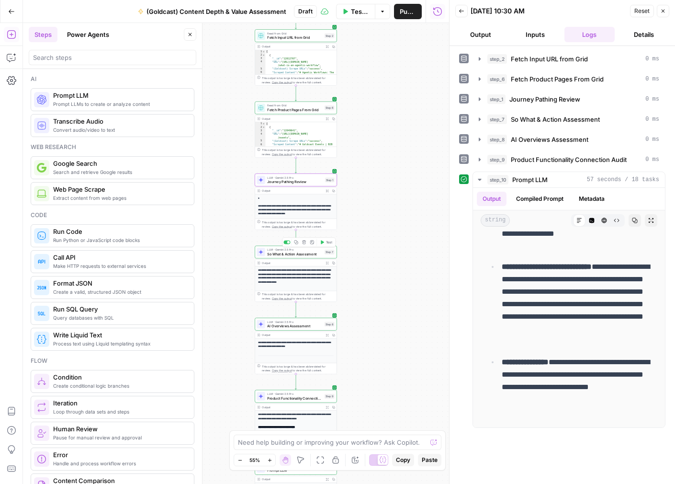
click at [300, 256] on div "LLM · Gemini 2.5 Pro So What & Action Assessment Step 7 Copy step Delete step A…" at bounding box center [296, 252] width 82 height 13
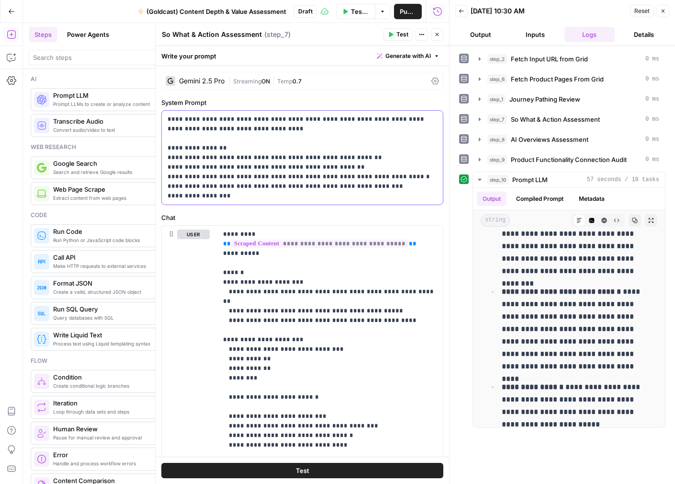
click at [334, 132] on p "**********" at bounding box center [303, 157] width 270 height 86
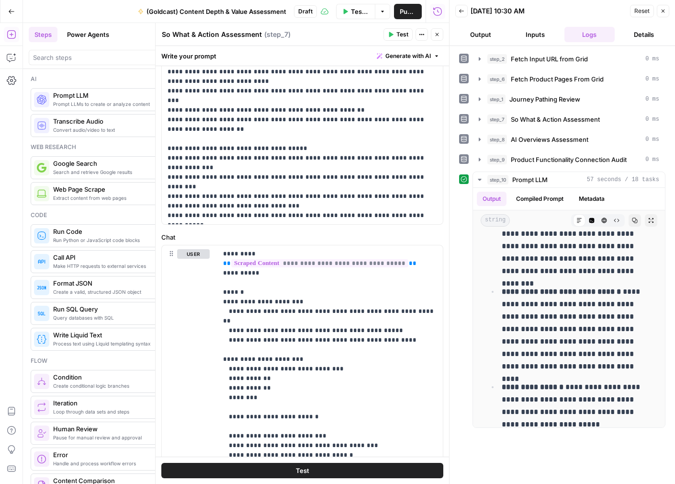
scroll to position [291, 0]
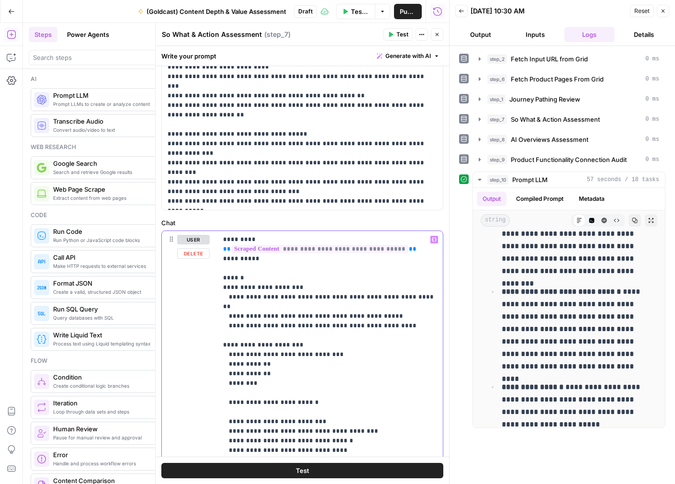
click at [224, 239] on p "**********" at bounding box center [330, 431] width 214 height 393
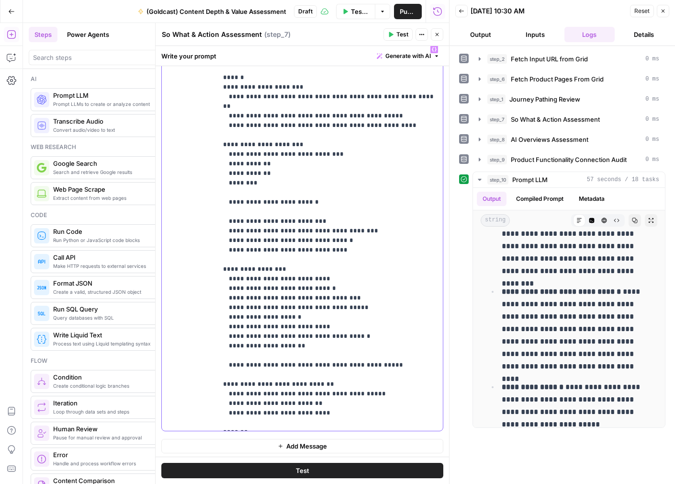
scroll to position [484, 0]
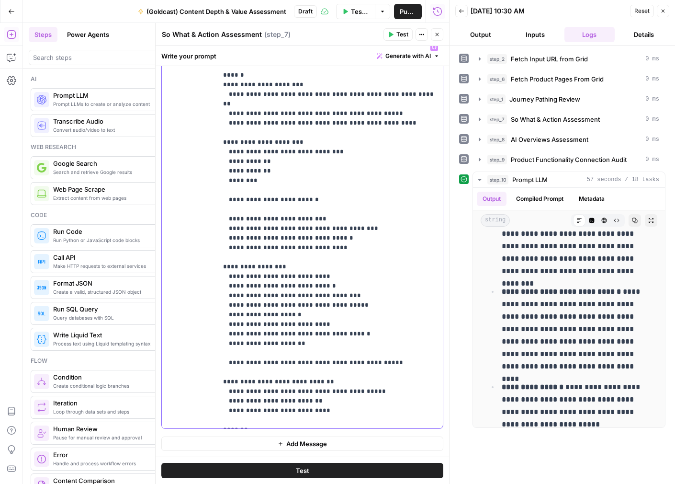
drag, startPoint x: 328, startPoint y: 349, endPoint x: 450, endPoint y: 512, distance: 203.2
click at [450, 483] on html "Growth Plays New Home Browse Insights Opportunities Your Data Recent Grids 1-80…" at bounding box center [337, 242] width 675 height 484
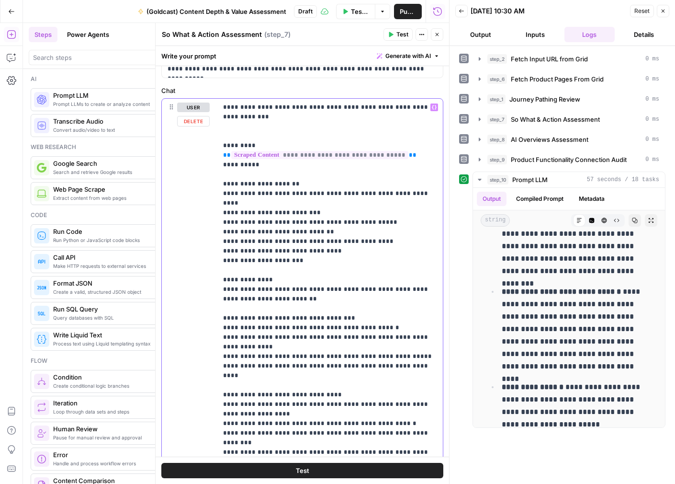
scroll to position [415, 0]
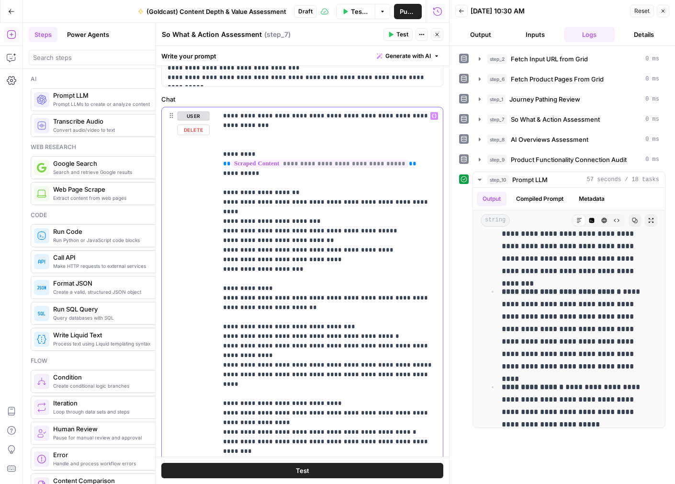
click at [417, 203] on p "**********" at bounding box center [330, 446] width 214 height 671
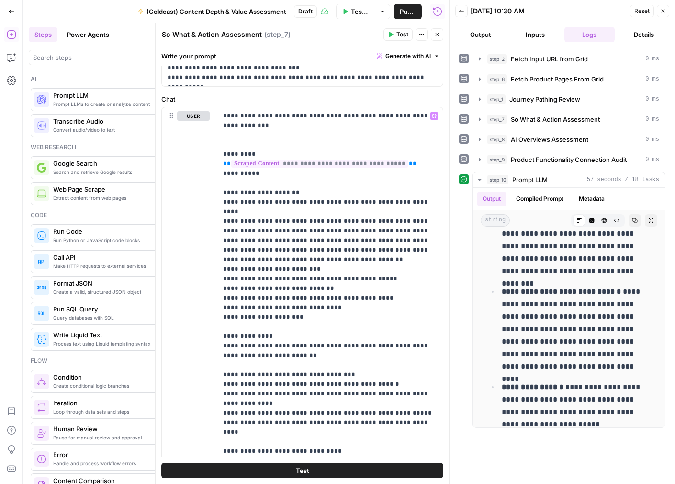
click at [436, 34] on icon "button" at bounding box center [437, 35] width 6 height 6
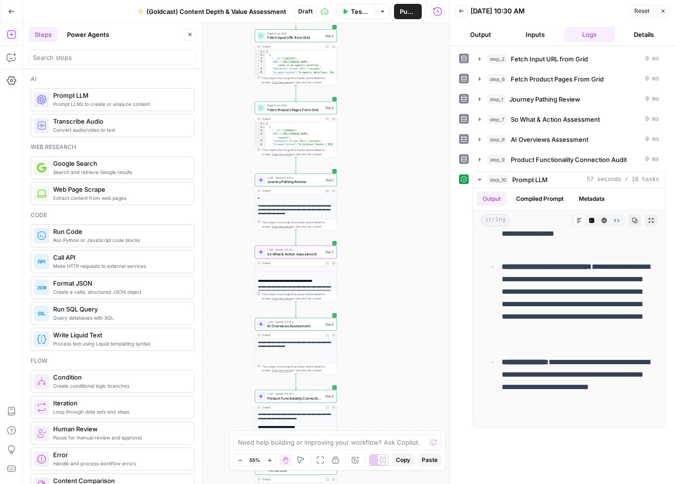
scroll to position [46, 0]
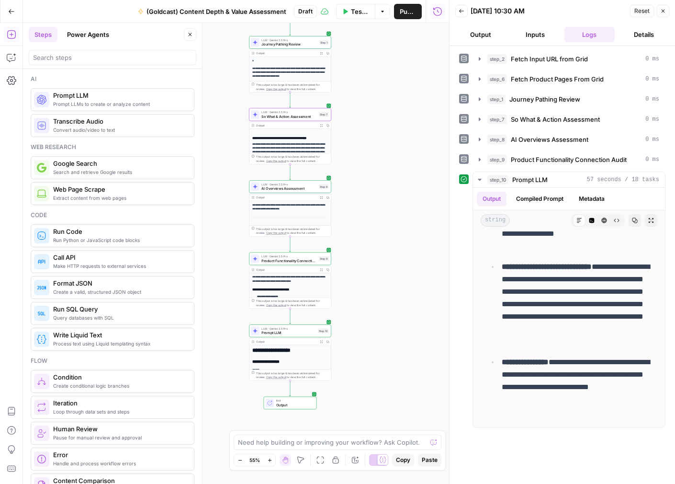
drag, startPoint x: 404, startPoint y: 279, endPoint x: 398, endPoint y: 142, distance: 137.6
click at [398, 142] on div "Workflow Input Settings Inputs Read from Grid Fetch Input URL from Grid Step 2 …" at bounding box center [236, 253] width 426 height 461
click at [287, 261] on span "Product Functionality Connection Audit" at bounding box center [289, 260] width 55 height 5
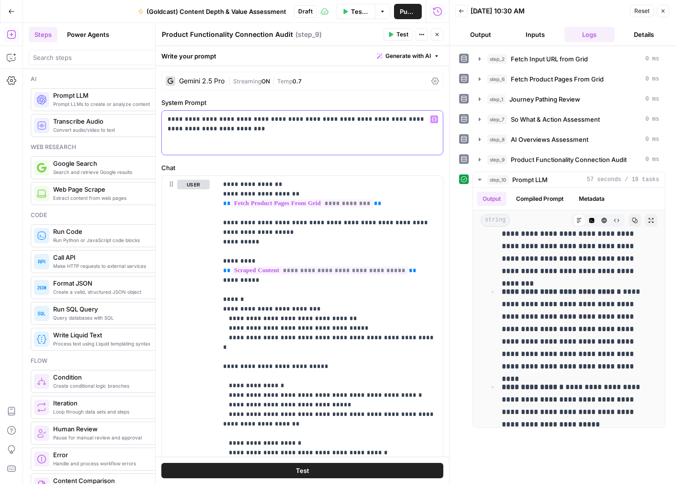
click at [259, 128] on p "**********" at bounding box center [303, 123] width 270 height 19
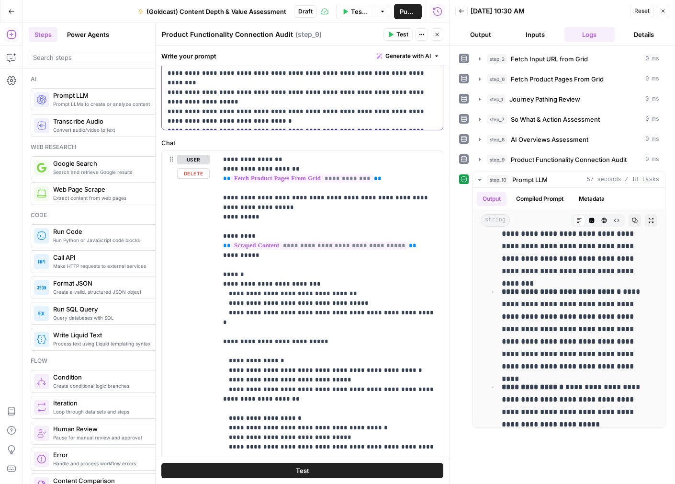
scroll to position [377, 0]
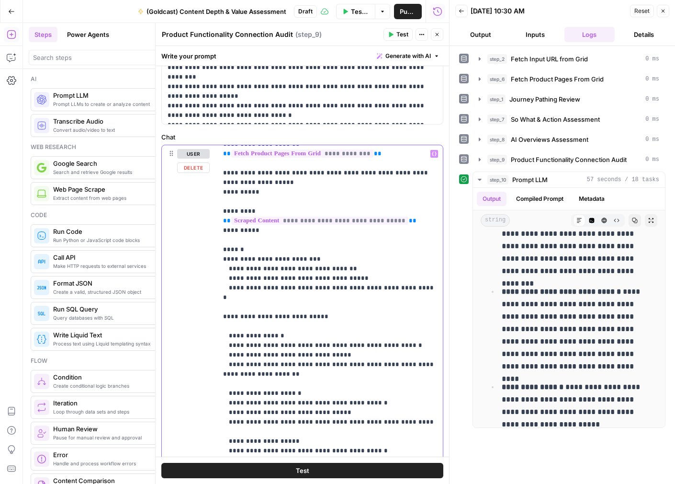
click at [256, 287] on p "**********" at bounding box center [330, 398] width 214 height 536
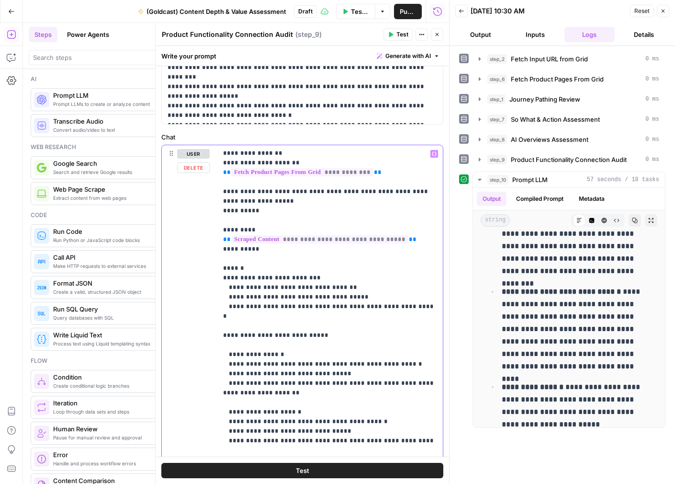
scroll to position [0, 0]
click at [232, 280] on p "**********" at bounding box center [330, 417] width 214 height 536
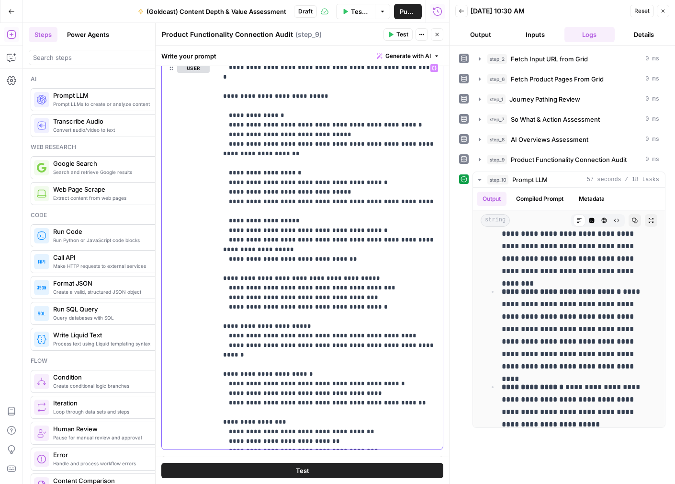
scroll to position [535, 0]
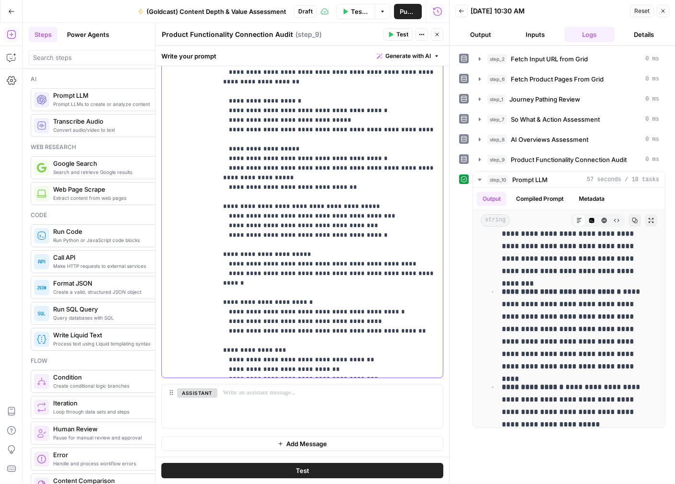
drag, startPoint x: 217, startPoint y: 267, endPoint x: 379, endPoint y: 381, distance: 197.7
click at [379, 381] on div "**********" at bounding box center [302, 185] width 282 height 397
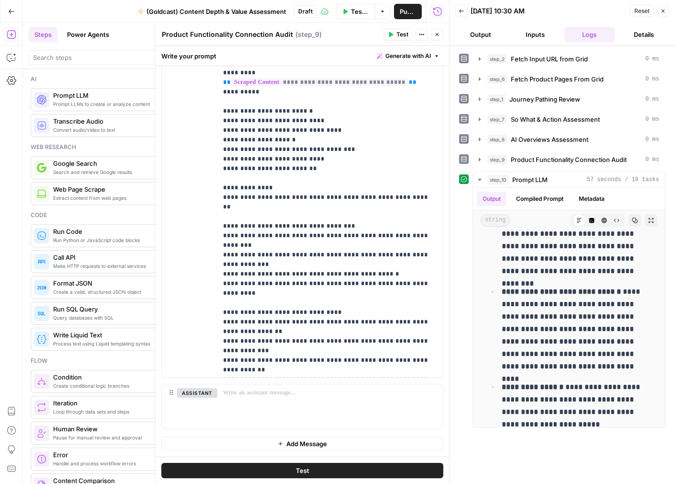
click at [436, 38] on button "Close" at bounding box center [437, 34] width 12 height 12
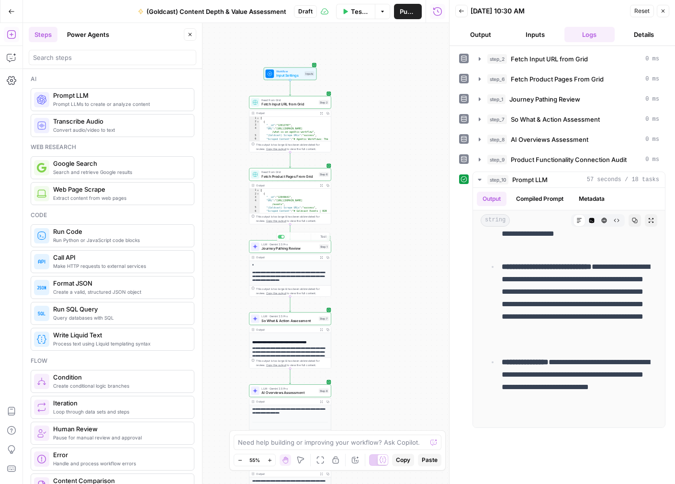
click at [287, 251] on span "Journey Pathing Review" at bounding box center [290, 248] width 56 height 5
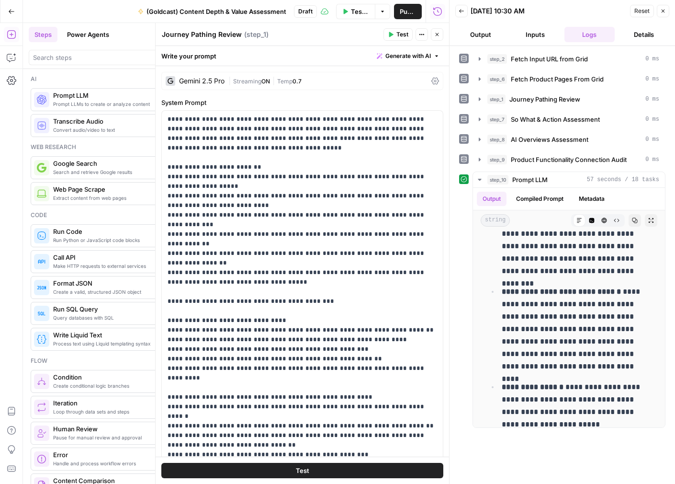
click at [297, 476] on button "Test" at bounding box center [302, 470] width 282 height 15
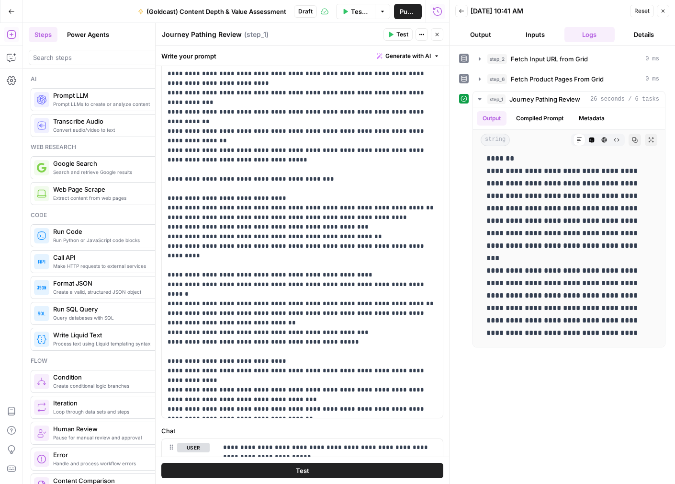
scroll to position [91, 0]
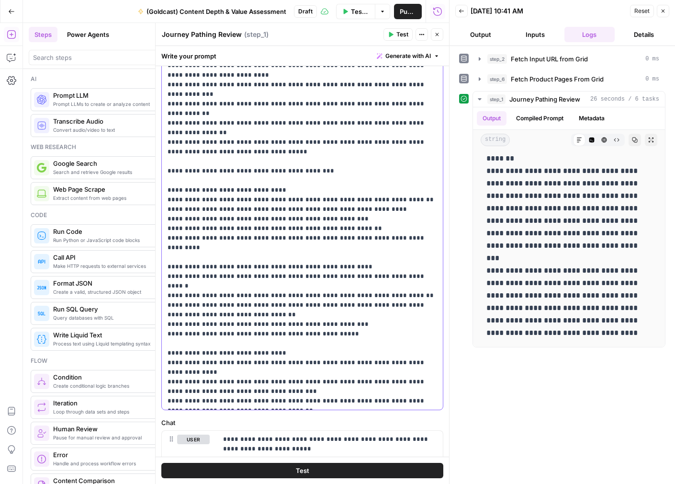
click at [361, 407] on div "**********" at bounding box center [302, 214] width 281 height 390
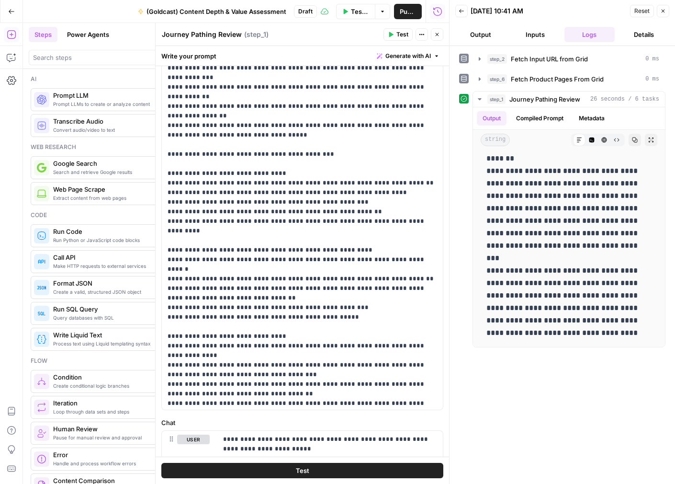
click at [347, 473] on button "Test" at bounding box center [302, 470] width 282 height 15
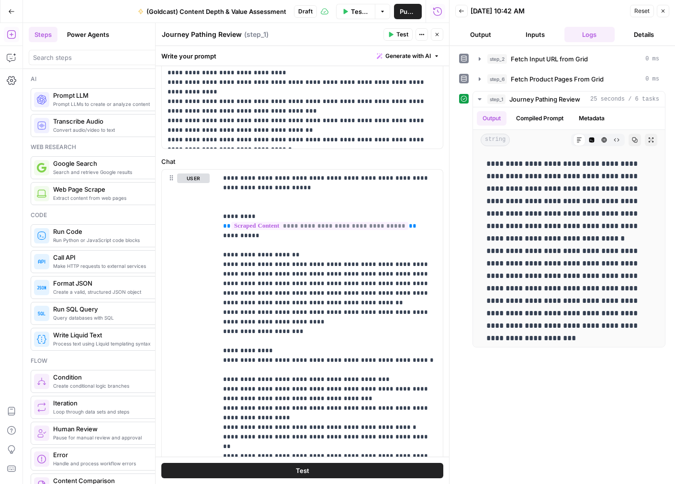
scroll to position [389, 0]
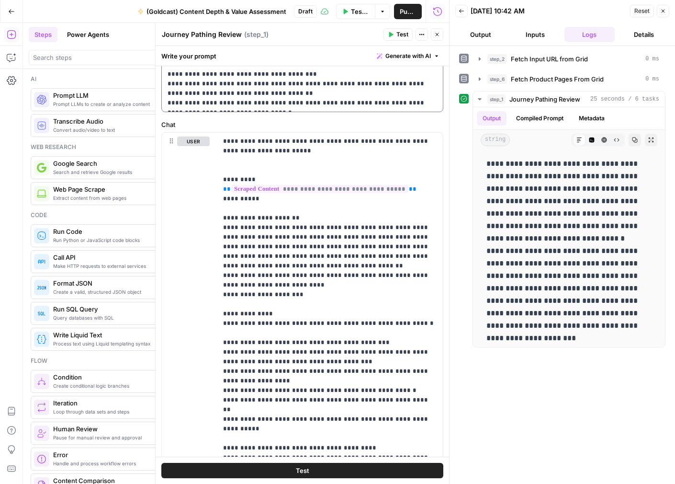
copy p "*******"
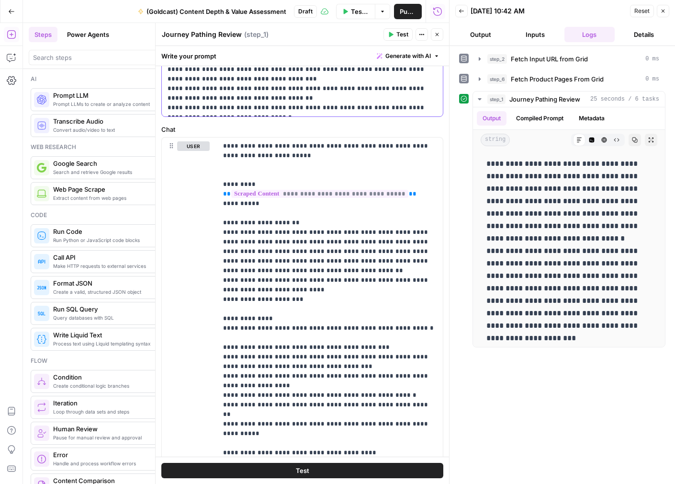
scroll to position [384, 0]
drag, startPoint x: 348, startPoint y: 108, endPoint x: 369, endPoint y: 107, distance: 21.6
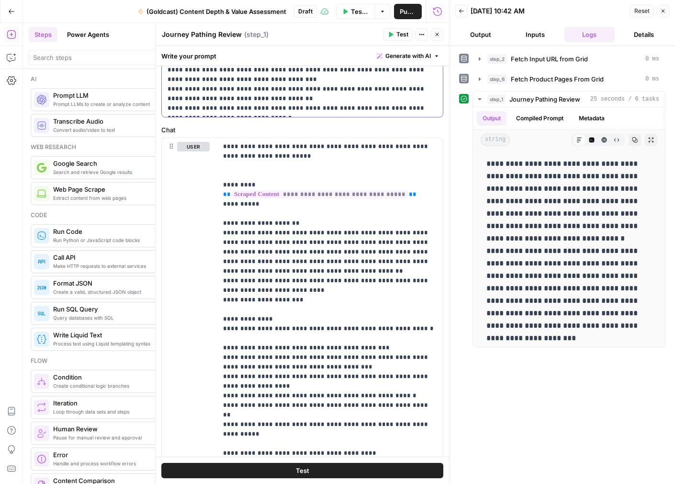
drag, startPoint x: 269, startPoint y: 109, endPoint x: 162, endPoint y: 112, distance: 107.3
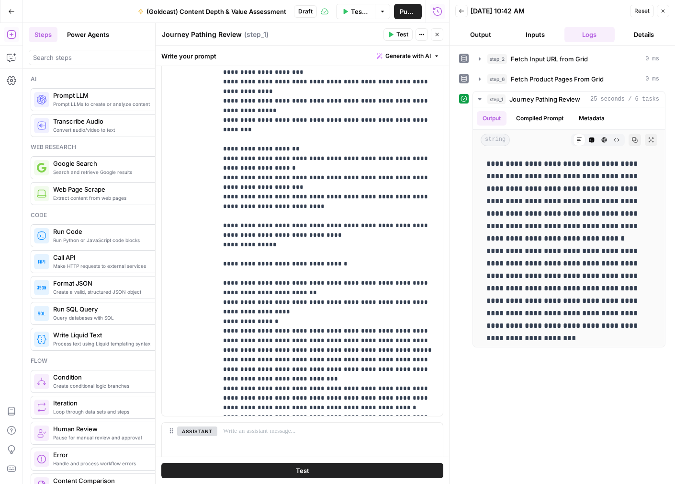
scroll to position [535, 0]
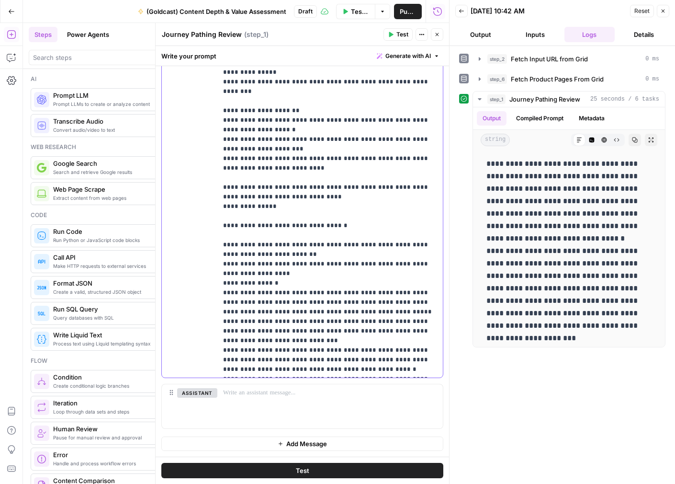
drag, startPoint x: 386, startPoint y: 372, endPoint x: 228, endPoint y: 373, distance: 158.1
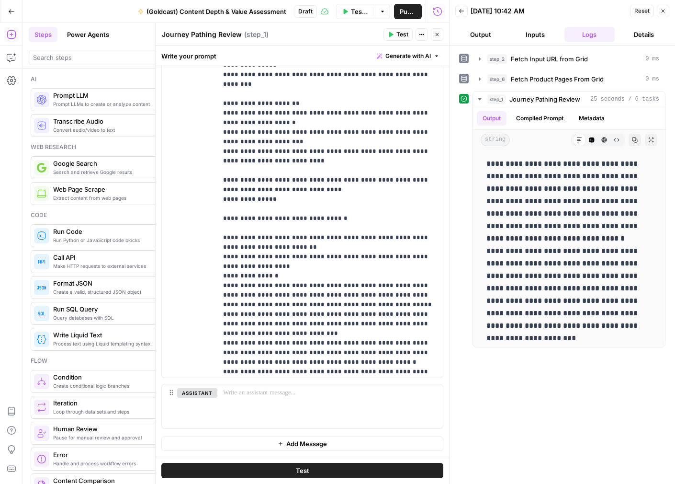
click at [368, 469] on button "Test" at bounding box center [302, 470] width 282 height 15
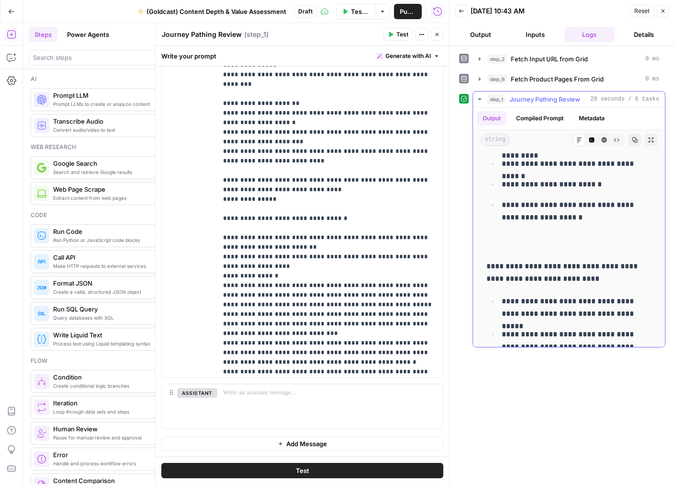
scroll to position [973, 0]
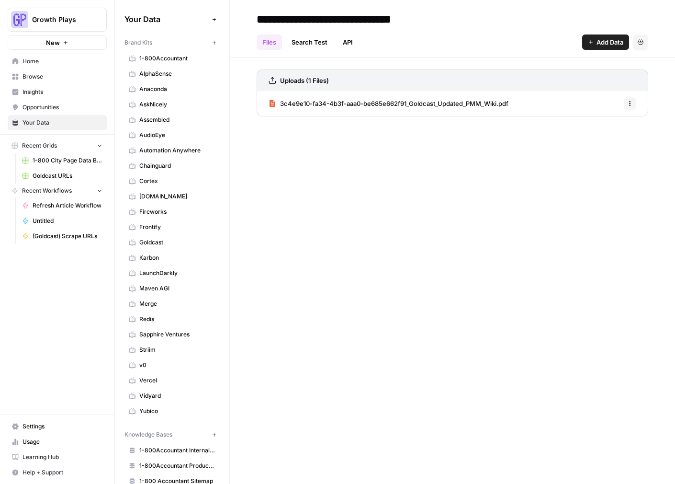
click at [162, 237] on link "Goldcast" at bounding box center [172, 242] width 95 height 15
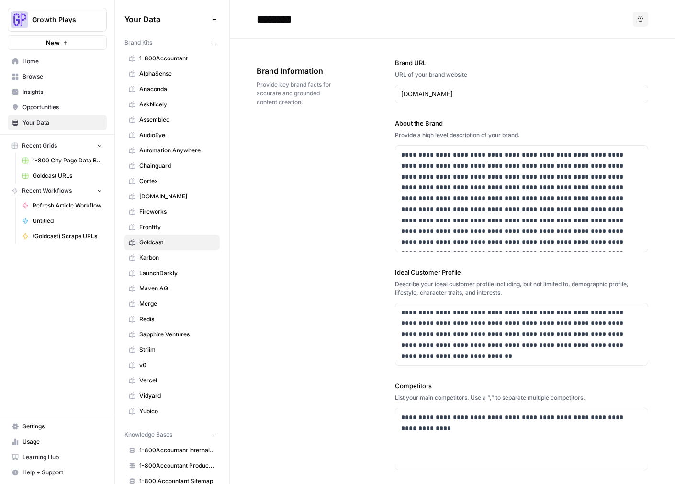
scroll to position [73, 0]
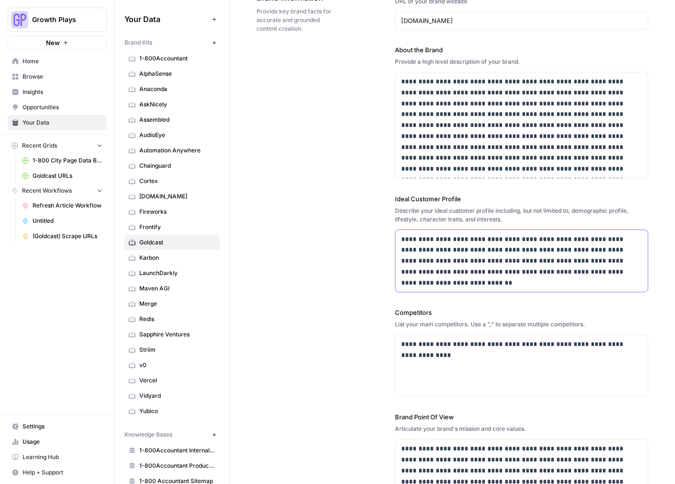
click at [479, 243] on p "**********" at bounding box center [521, 261] width 241 height 55
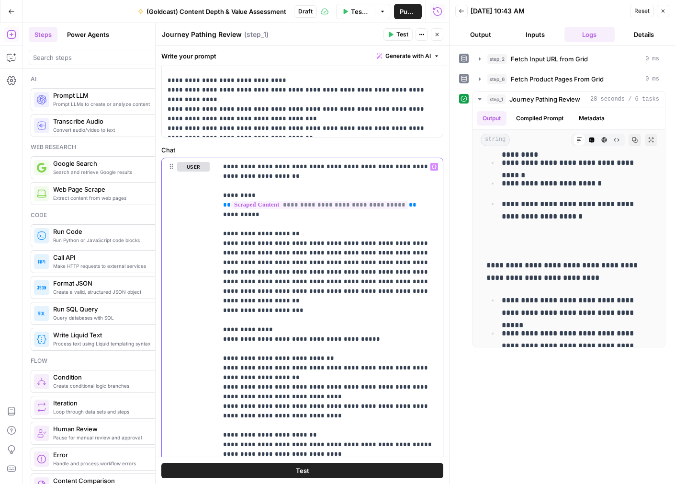
scroll to position [465, 0]
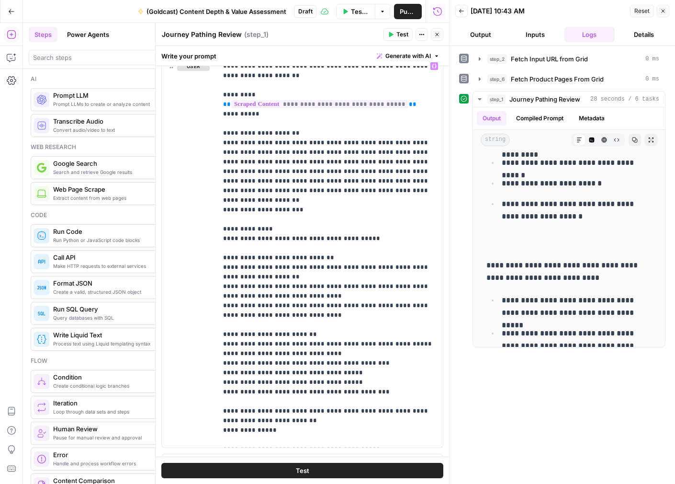
click at [316, 477] on button "Test" at bounding box center [302, 470] width 282 height 15
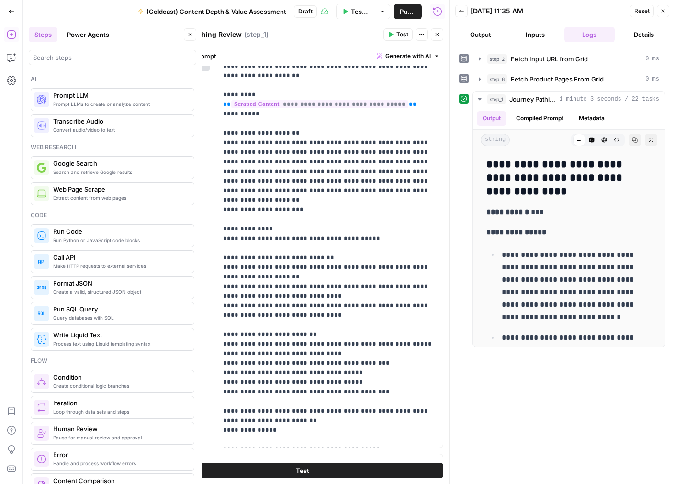
scroll to position [349, 0]
